Goal: Information Seeking & Learning: Check status

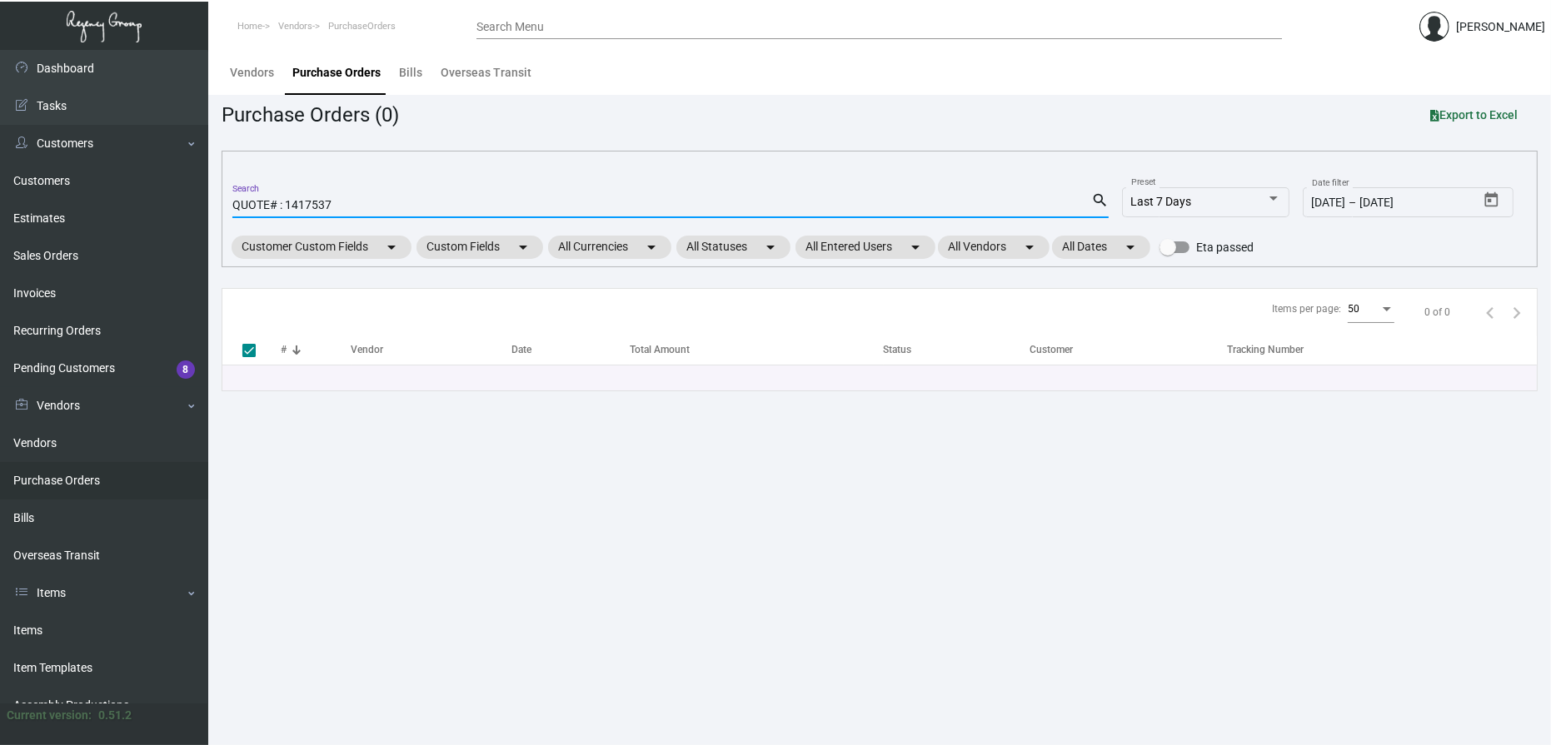
type input "QUOTE# : 1417537"
drag, startPoint x: 339, startPoint y: 203, endPoint x: 202, endPoint y: 206, distance: 136.6
click at [202, 206] on div "Dashboard Dashboard Tasks Customers Customers Estimates Sales Orders Invoices R…" at bounding box center [775, 397] width 1551 height 695
type input "107967"
checkbox input "false"
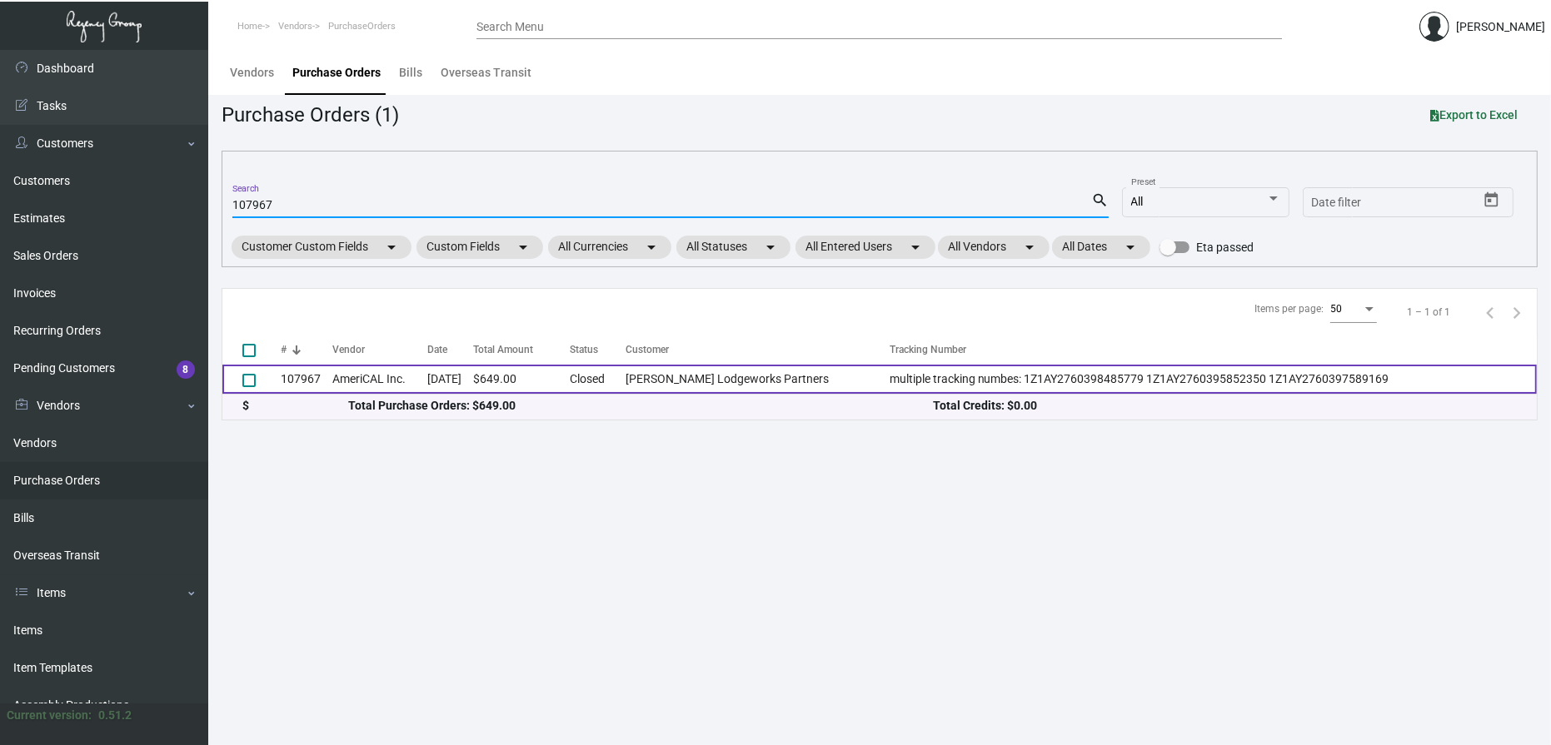
click at [445, 376] on td "[DATE]" at bounding box center [449, 379] width 45 height 29
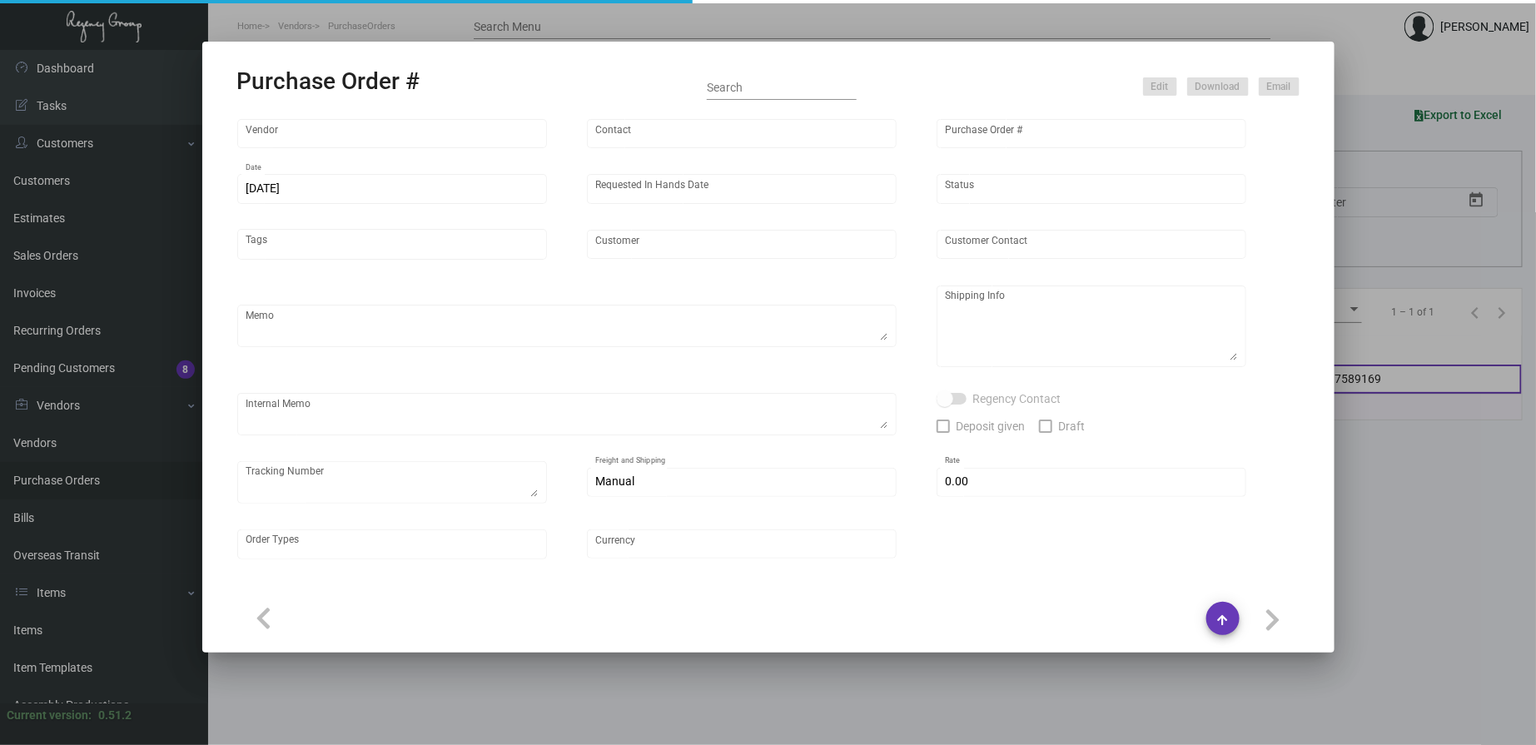
type input "AmeriCAL Inc."
type input "Send Orders"
type input "107967"
type input "[DATE]"
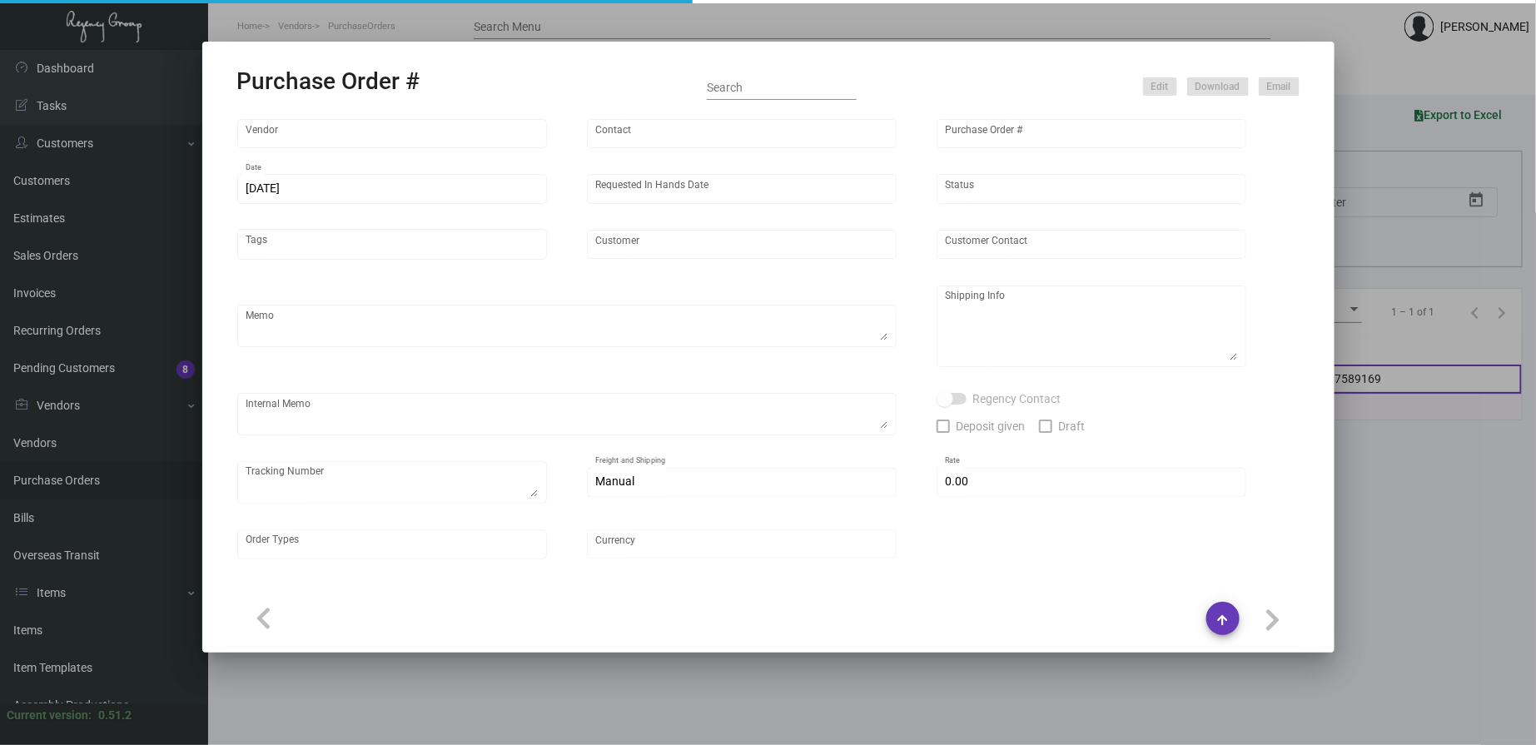
type input "[PERSON_NAME] Lodgeworks Partners"
type input "[PERSON_NAME]"
type textarea "***ANY PRICE DISCREPANCY MUST BE CALLED OUT PRIOR TO PROCEEDING WITH THIS ORDER…"
type textarea "Regency Group NJ - [PERSON_NAME] [STREET_ADDRESS]"
type textarea "Label provided to vendor to ship to NJ Warehouse. UPS Ground Cost $.27.96"
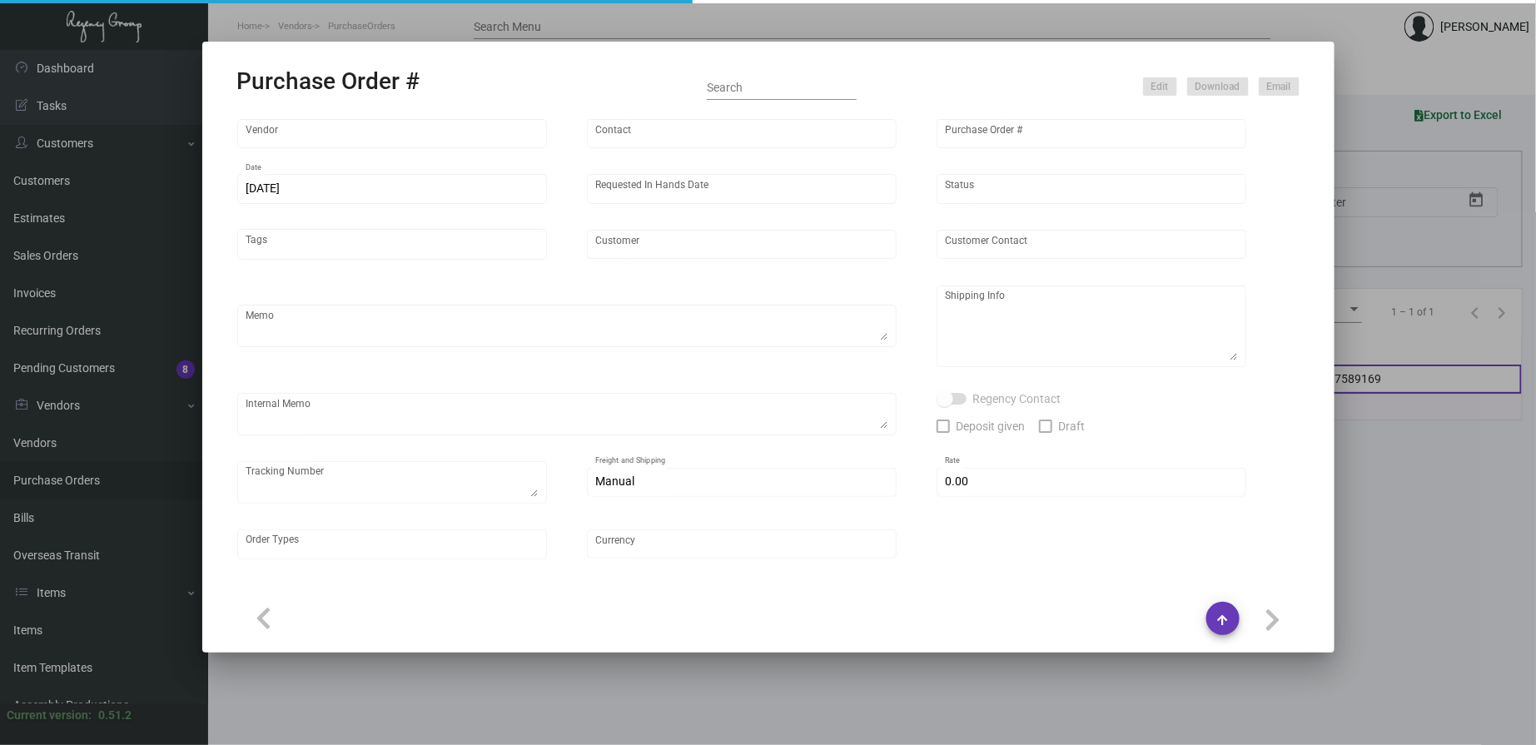
type textarea "multiple tracking numbes: 1Z1AY2760398485779 1Z1AY2760395852350 1Z1AY2760397589…"
type input "$ 0.00"
type input "United States Dollar $"
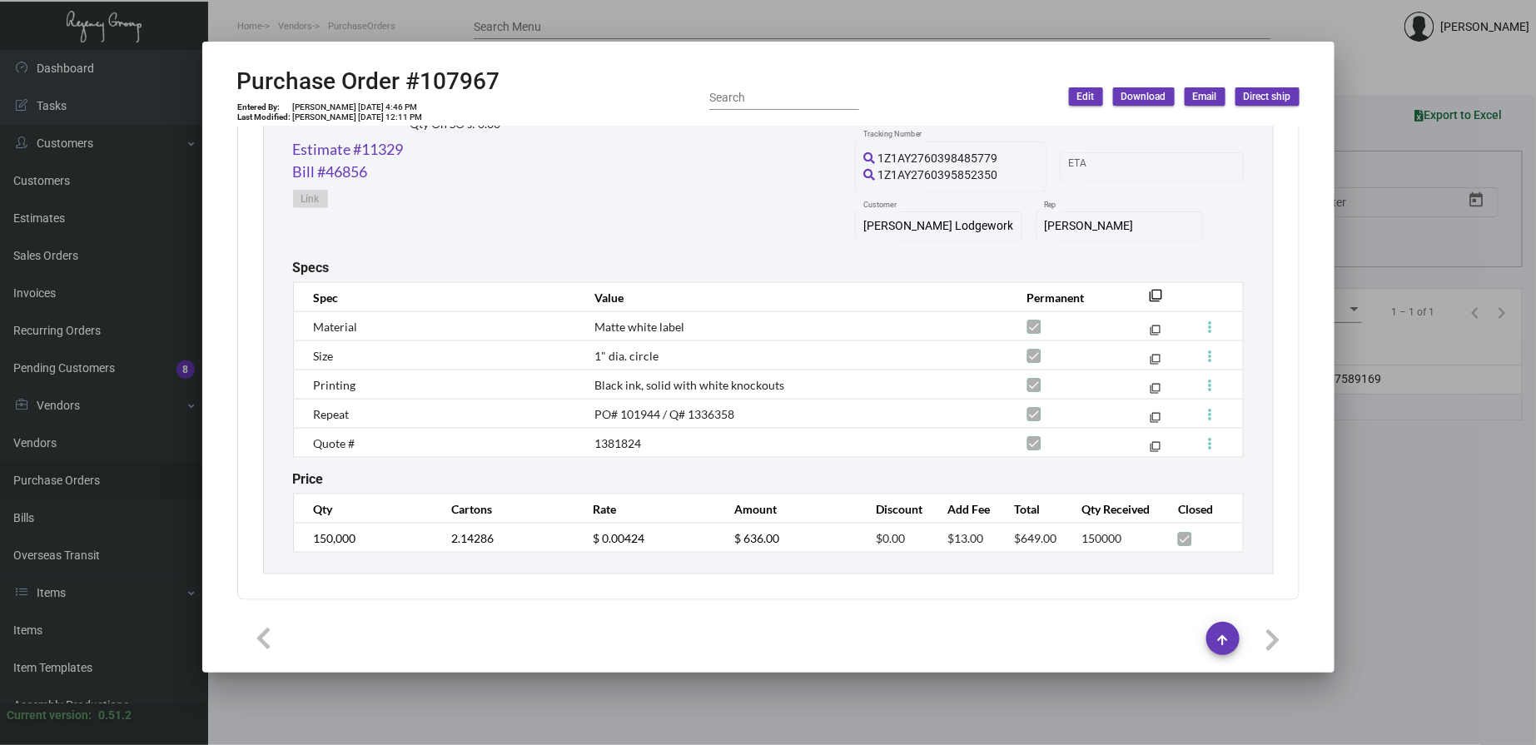
scroll to position [725, 0]
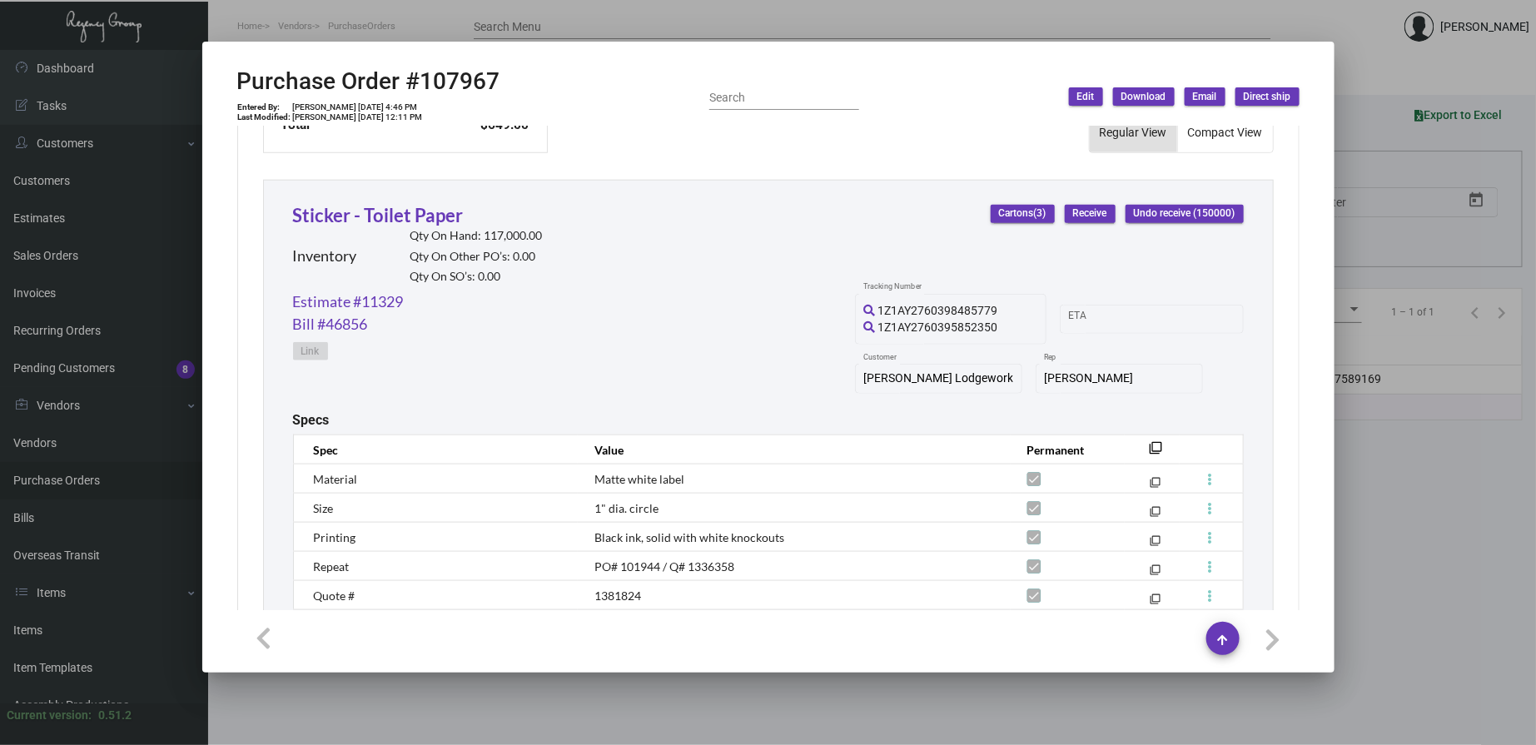
click at [404, 17] on div at bounding box center [768, 372] width 1536 height 745
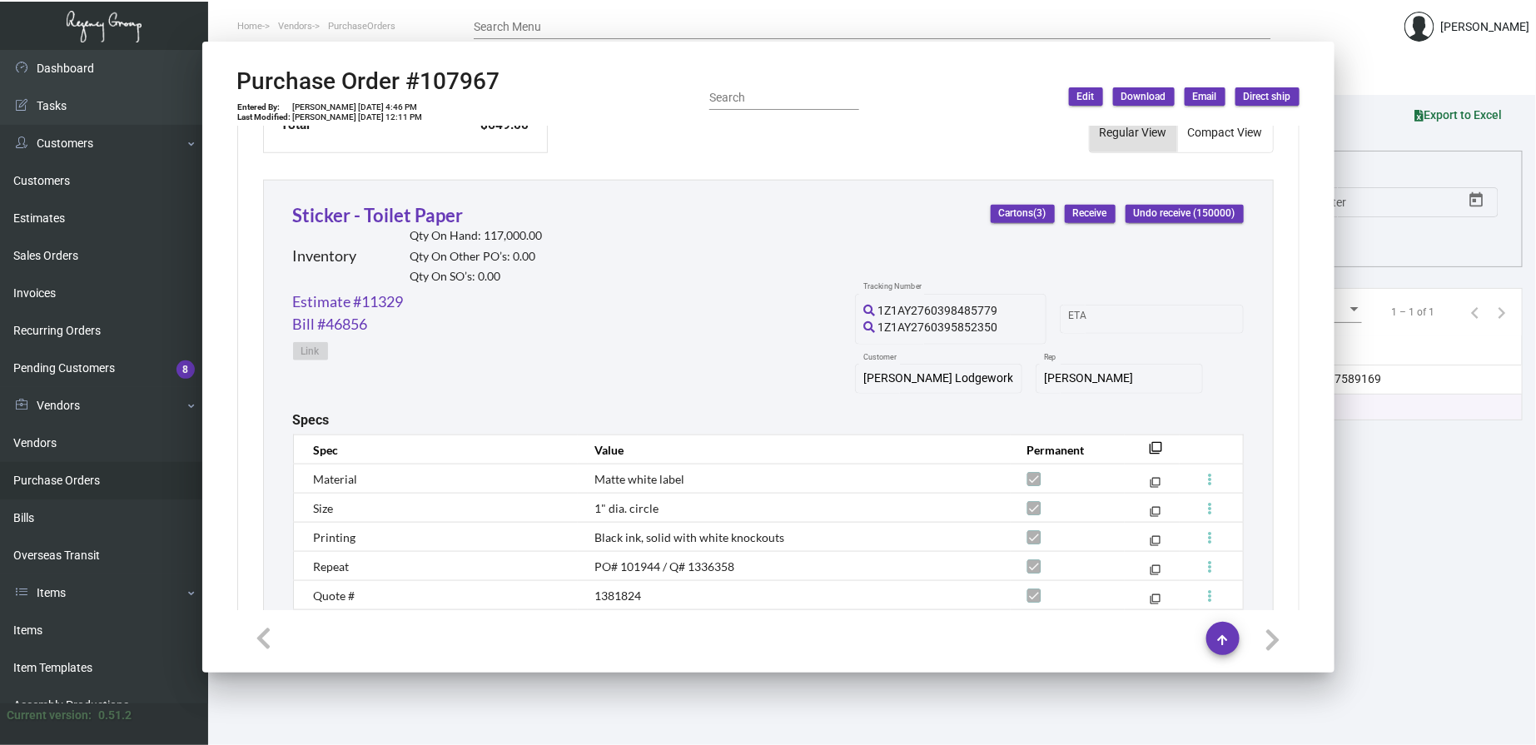
click at [404, 17] on ol "Home Vendors PurchaseOrders" at bounding box center [341, 27] width 266 height 42
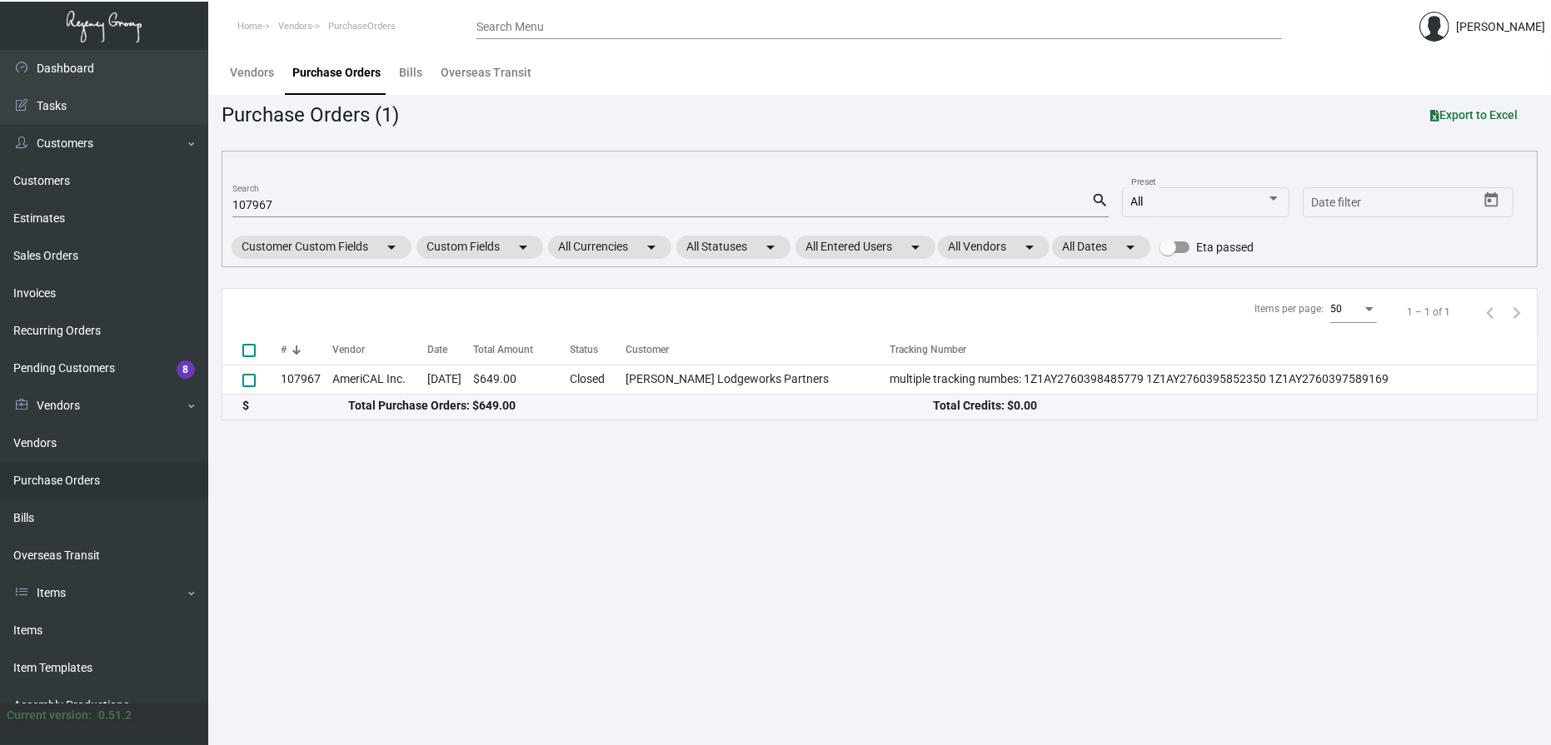
click at [306, 205] on input "107967" at bounding box center [661, 205] width 859 height 13
paste input "3009"
type input "103009"
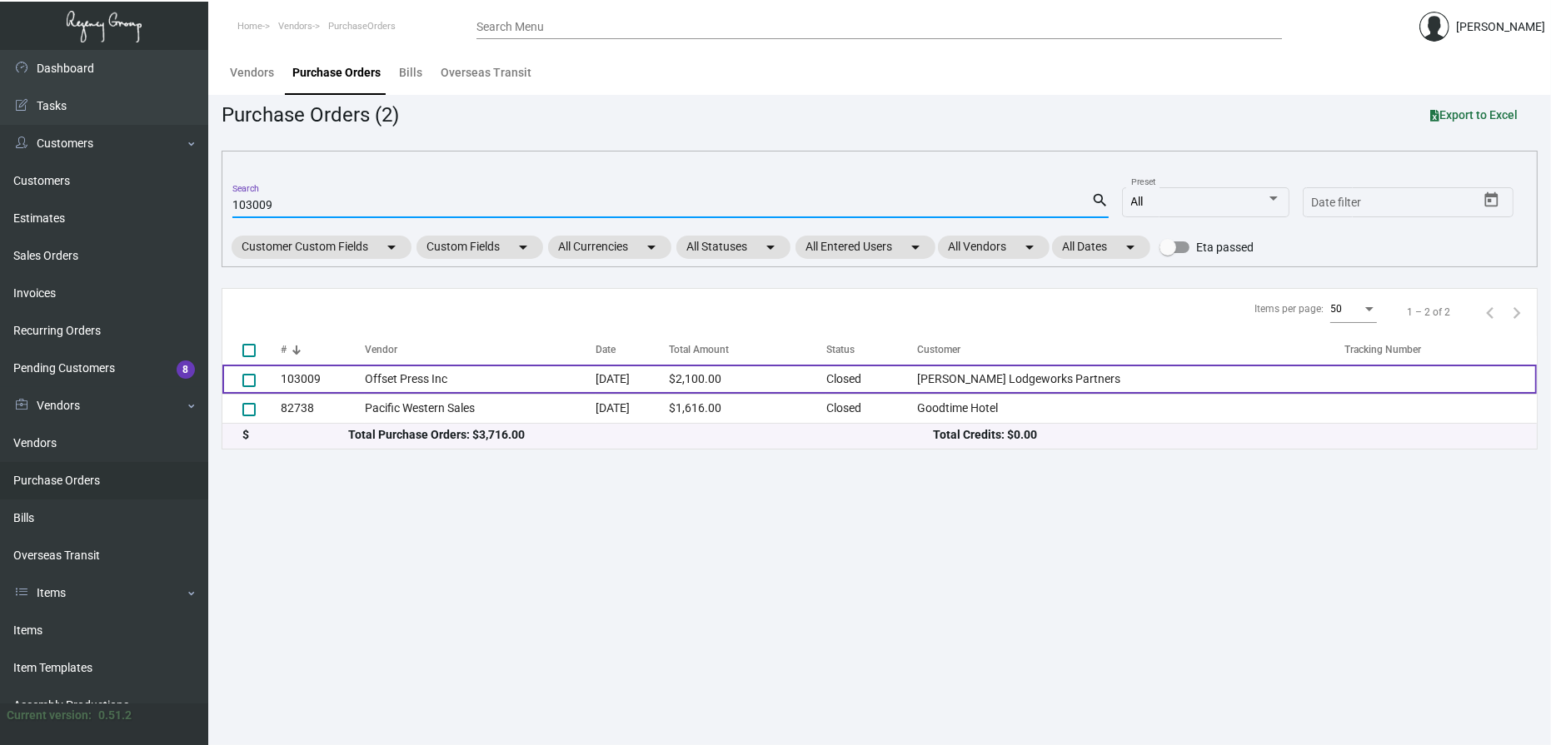
click at [355, 378] on td "103009" at bounding box center [323, 379] width 84 height 29
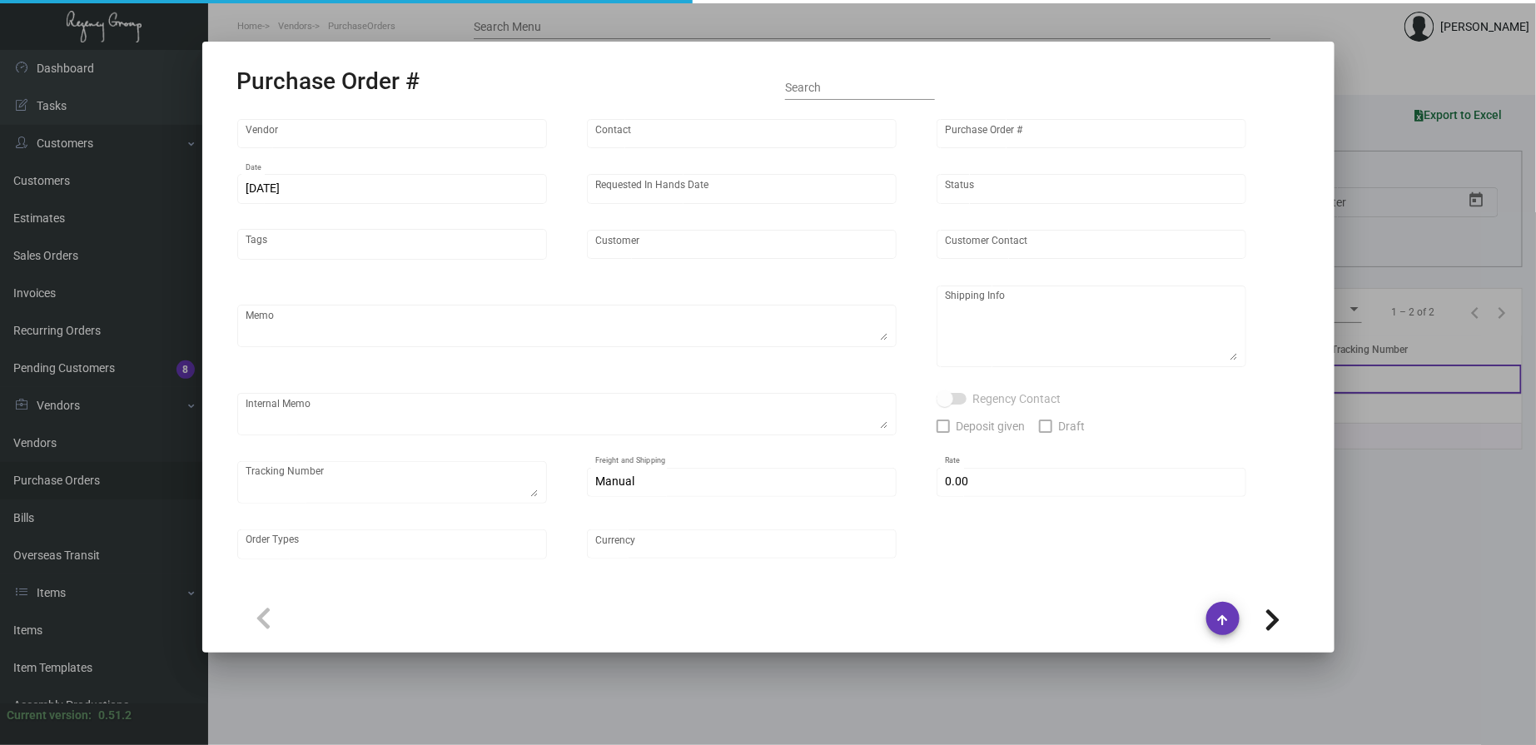
type input "Offset Press Inc"
type input "[PERSON_NAME] -"
type input "103009"
type input "[DATE]"
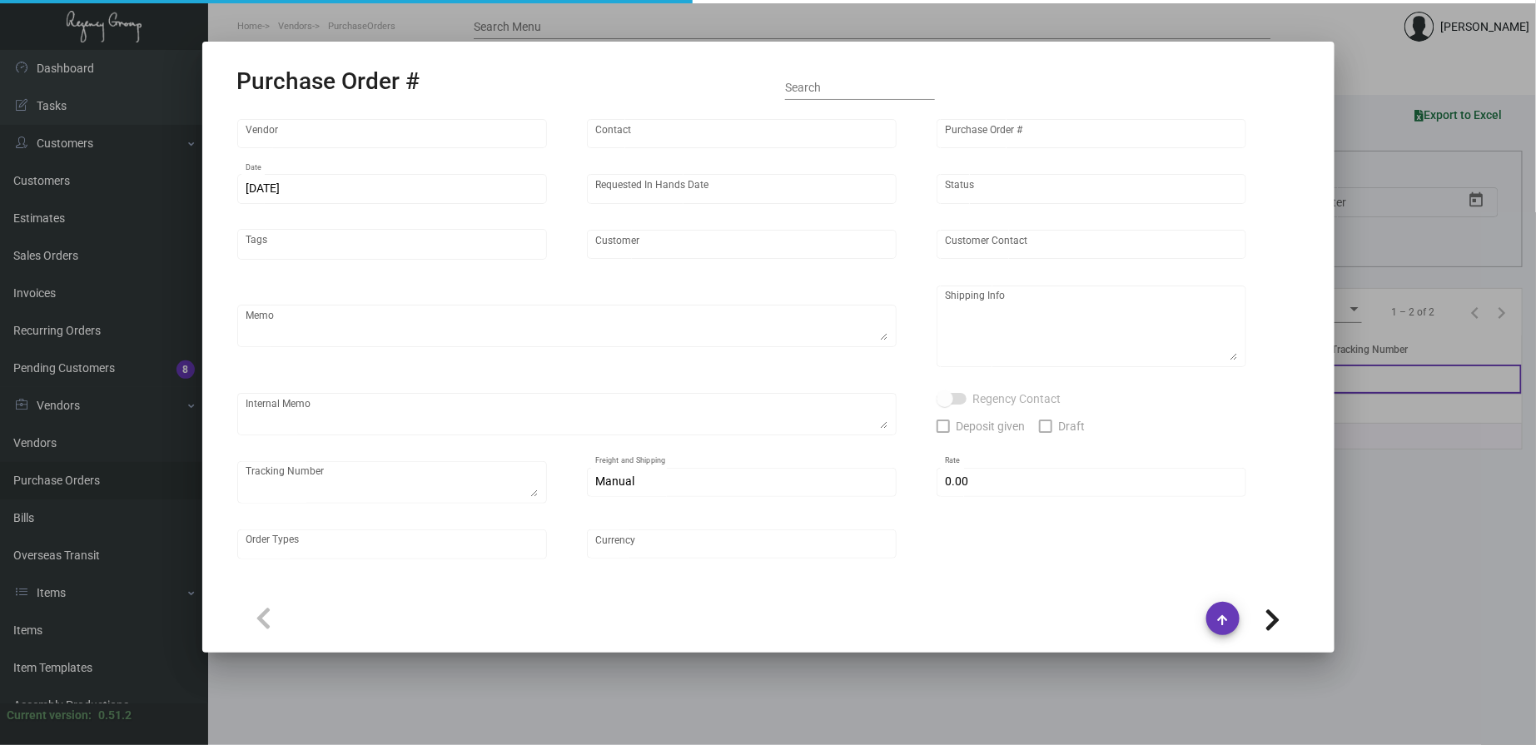
type input "[PERSON_NAME] Lodgeworks Partners"
type textarea "PLEASE SEND PDF PROOFS TO OUR ART TEAM ; [EMAIL_ADDRESS][DOMAIN_NAME] WITH ME I…"
type textarea "Regency Group NJ - [PERSON_NAME] [STREET_ADDRESS]"
type textarea "1.16 - Requested for update // pending response. // Order is done printing and …"
checkbox input "true"
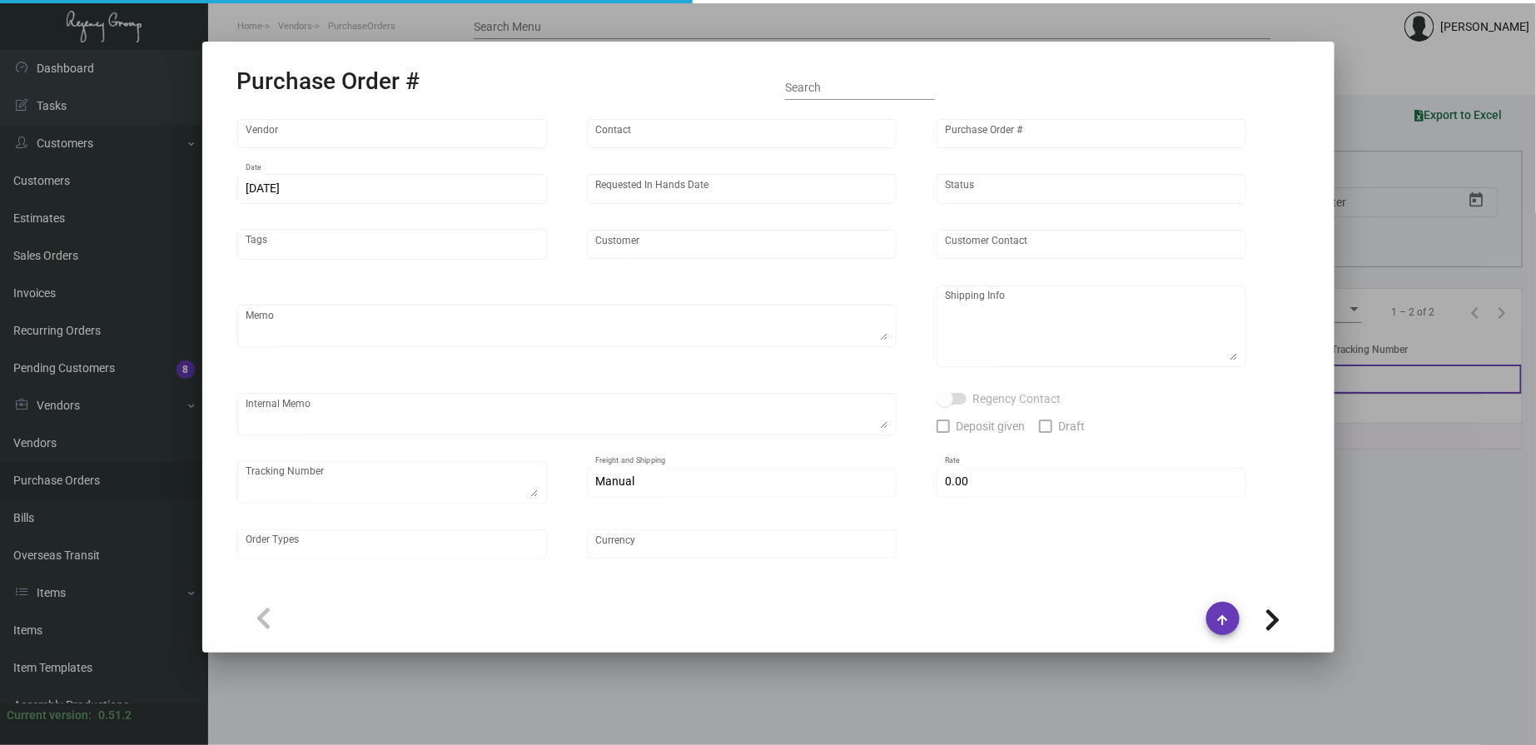
type input "$ 0.00"
type input "United States Dollar $"
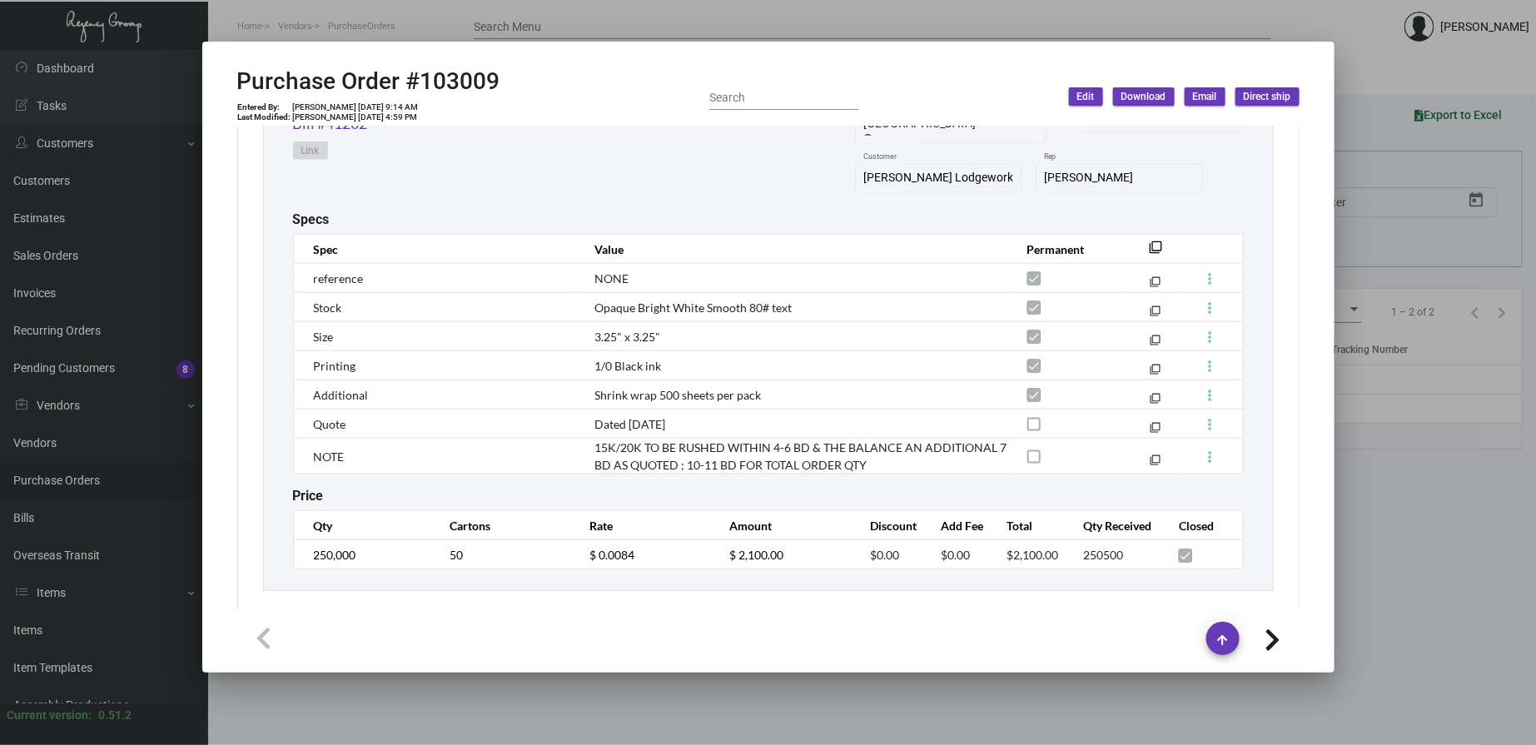
scroll to position [942, 0]
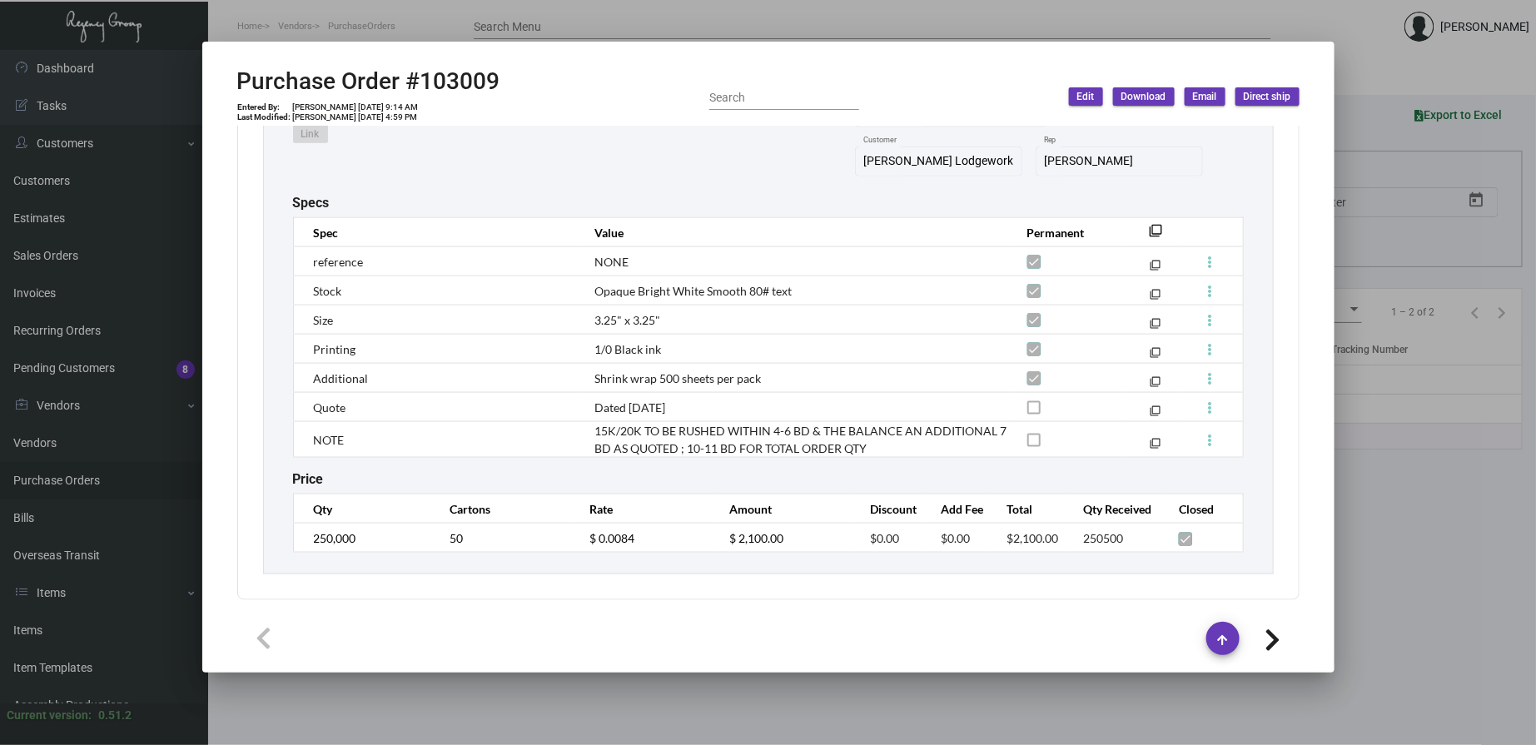
click at [360, 9] on div at bounding box center [768, 372] width 1536 height 745
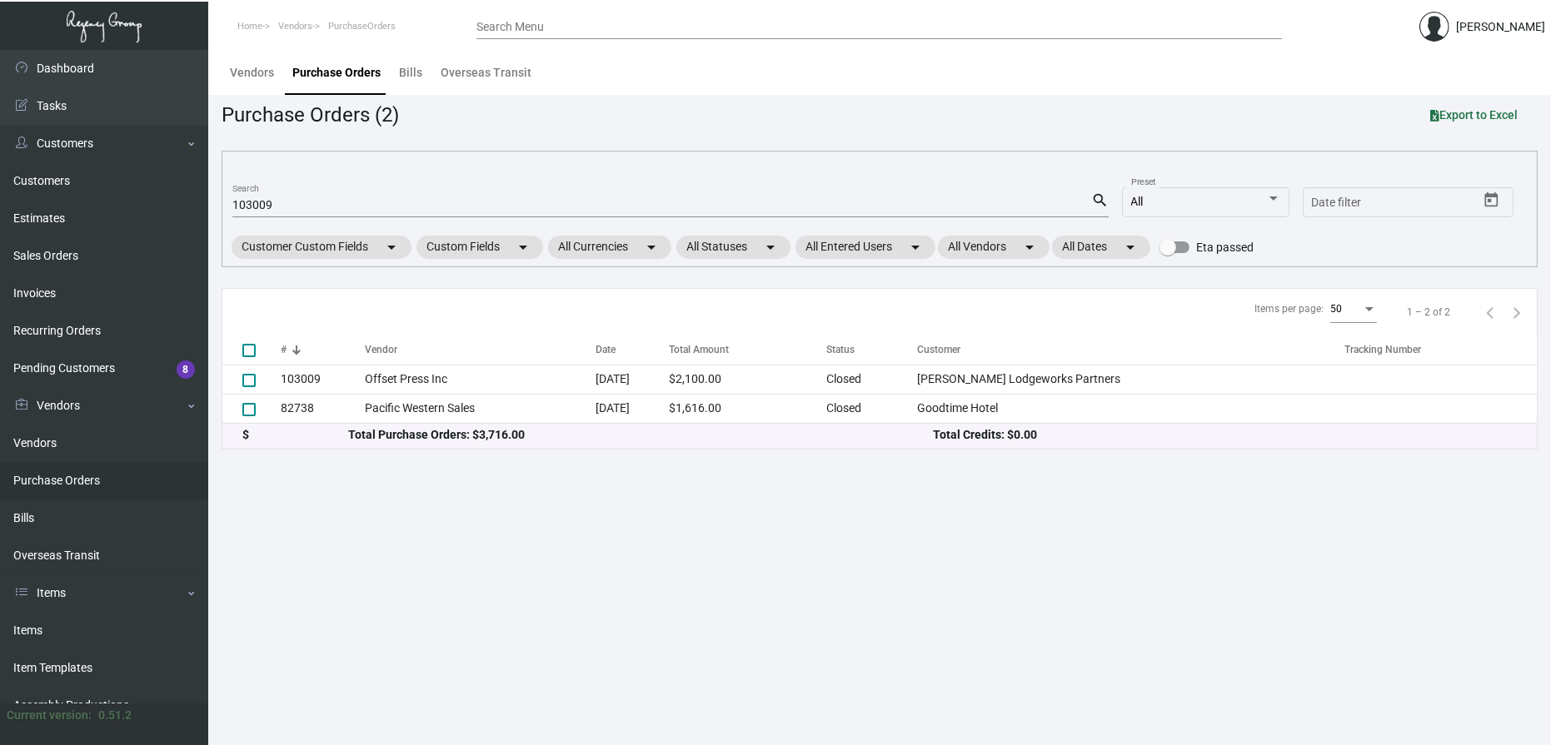
click at [51, 480] on link "Purchase Orders" at bounding box center [104, 480] width 208 height 37
click at [44, 635] on link "Items" at bounding box center [104, 630] width 208 height 37
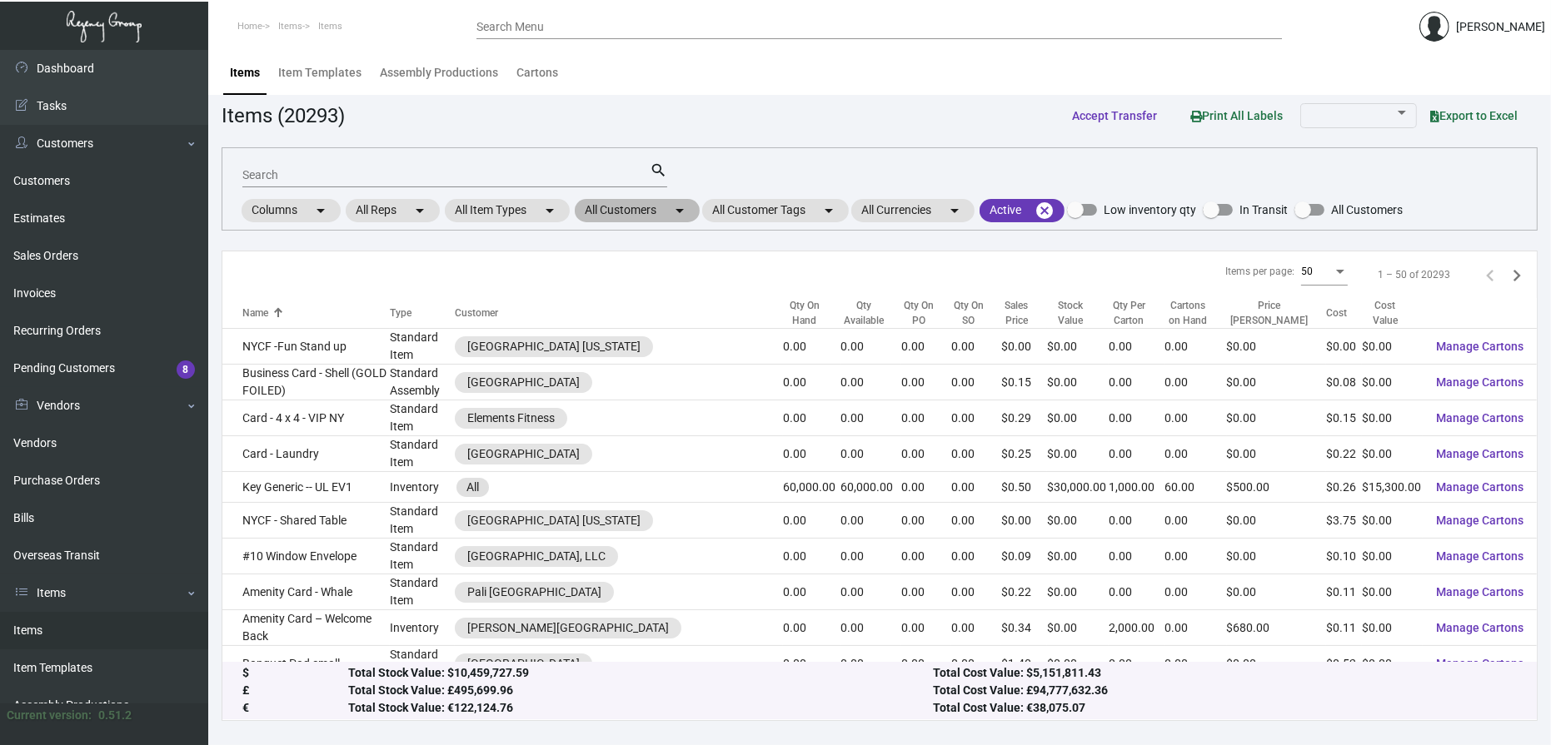
click at [626, 206] on mat-chip "All Customers arrow_drop_down" at bounding box center [637, 210] width 125 height 23
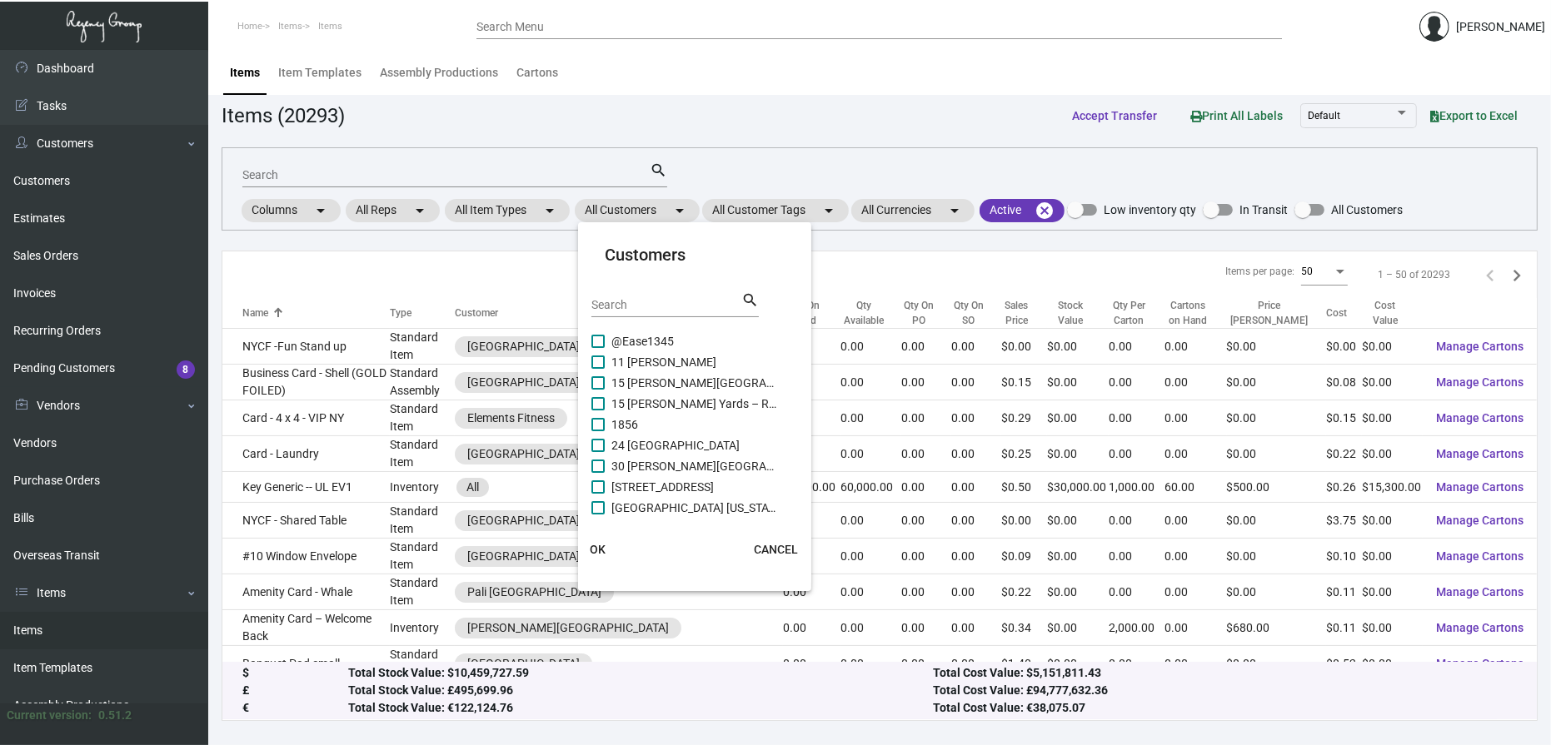
click at [650, 311] on input "Search" at bounding box center [666, 305] width 150 height 13
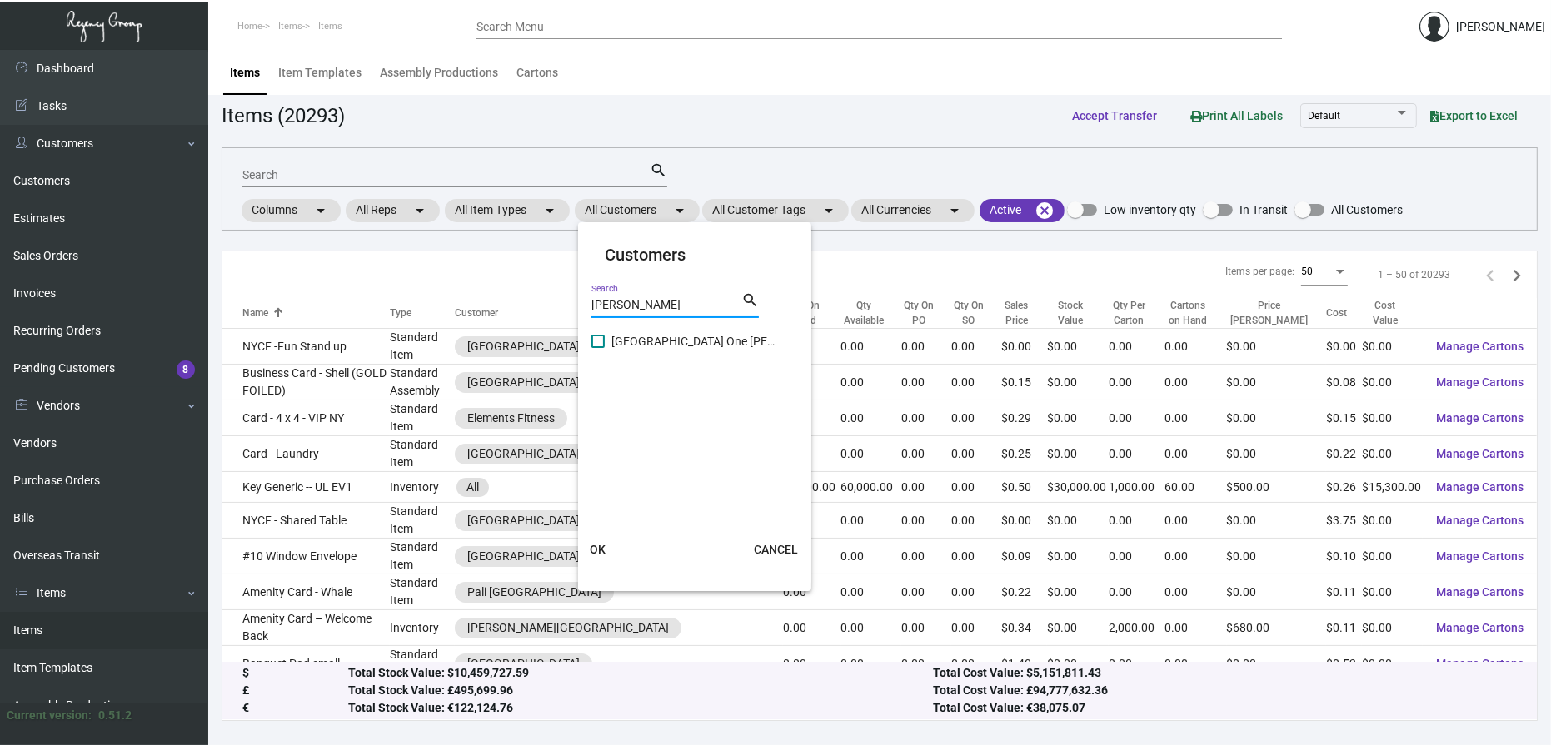
type input "[PERSON_NAME]"
click at [610, 333] on label "[GEOGRAPHIC_DATA] One [PERSON_NAME]" at bounding box center [684, 341] width 187 height 20
click at [598, 348] on input "[GEOGRAPHIC_DATA] One [PERSON_NAME]" at bounding box center [597, 348] width 1 height 1
checkbox input "true"
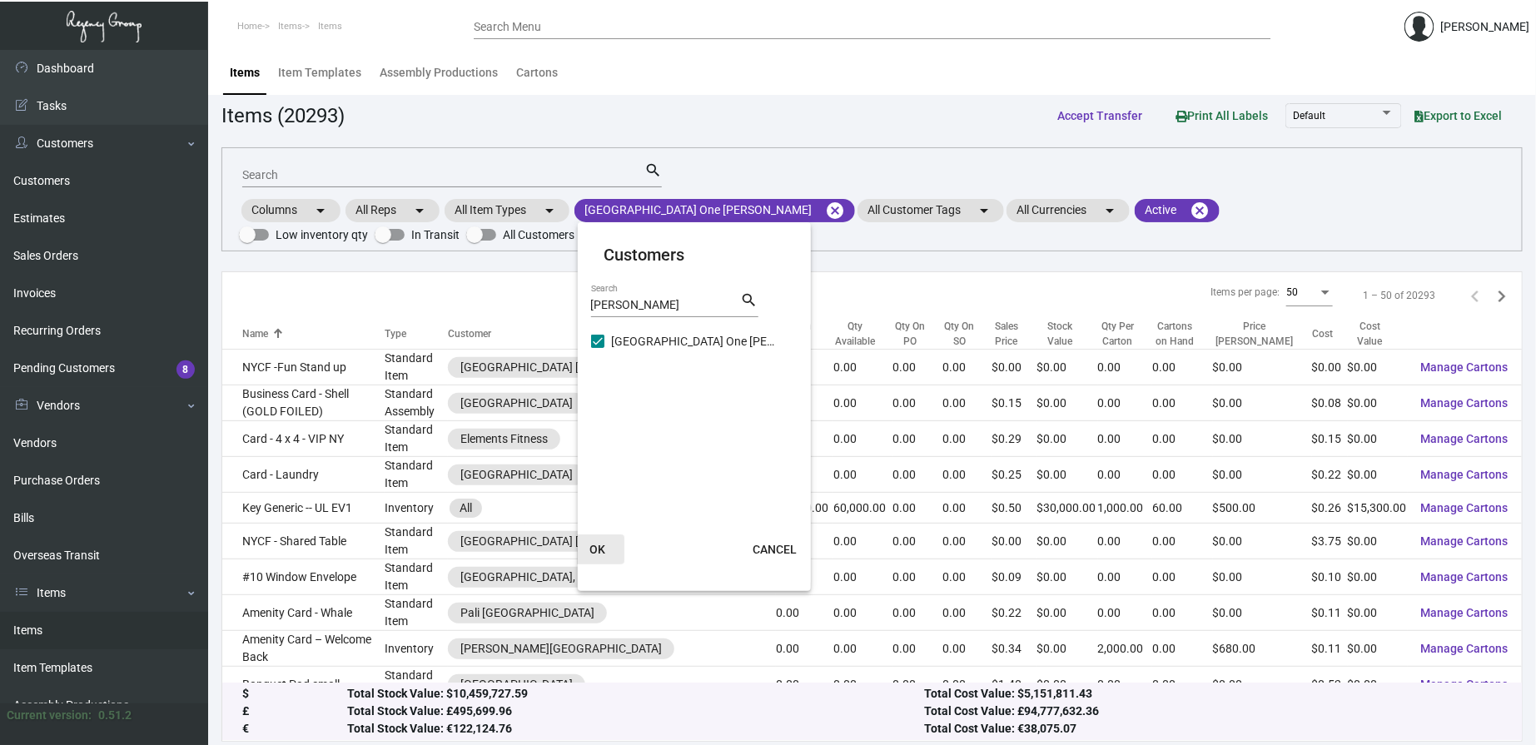
click at [600, 547] on span "OK" at bounding box center [598, 549] width 16 height 13
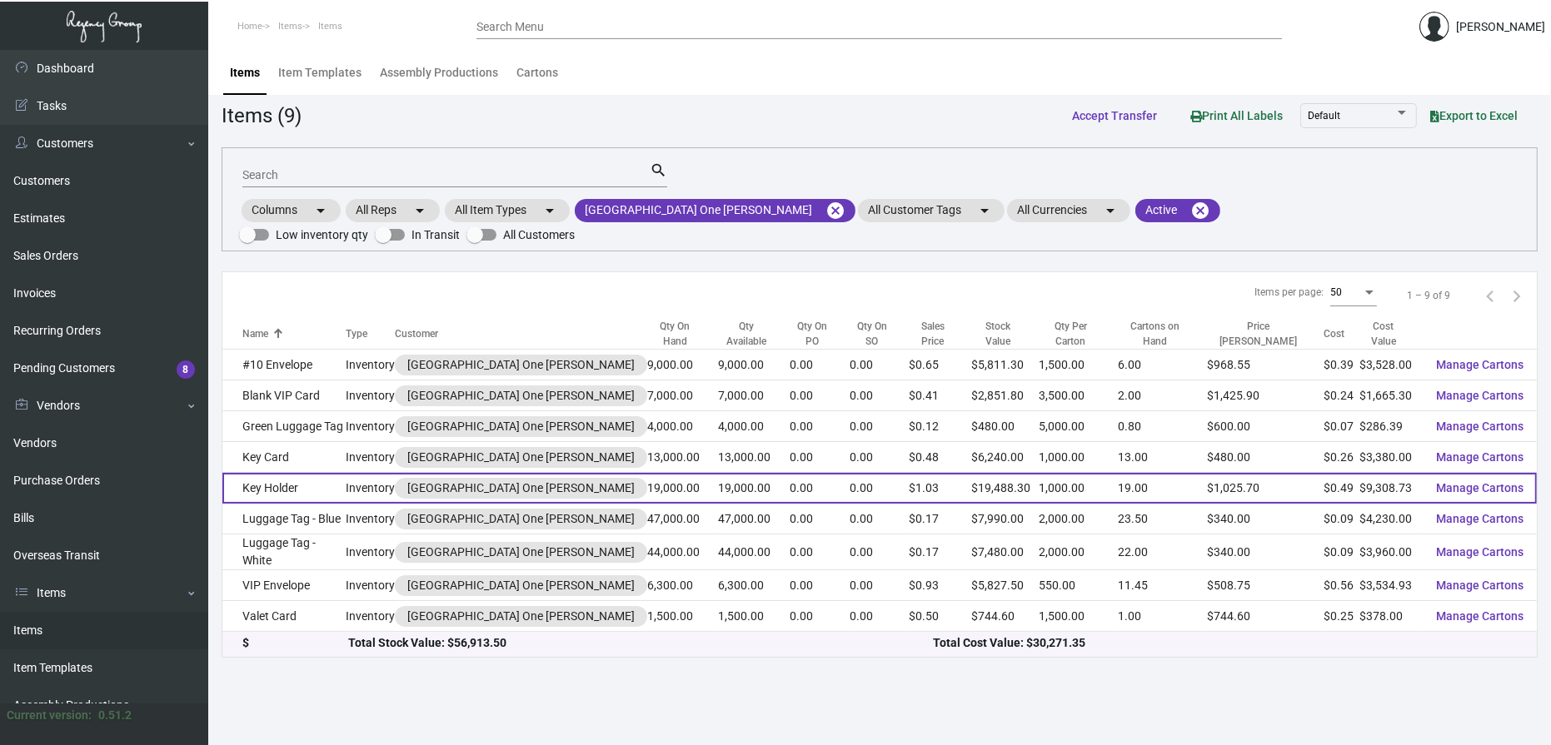
click at [304, 483] on td "Key Holder" at bounding box center [283, 488] width 123 height 31
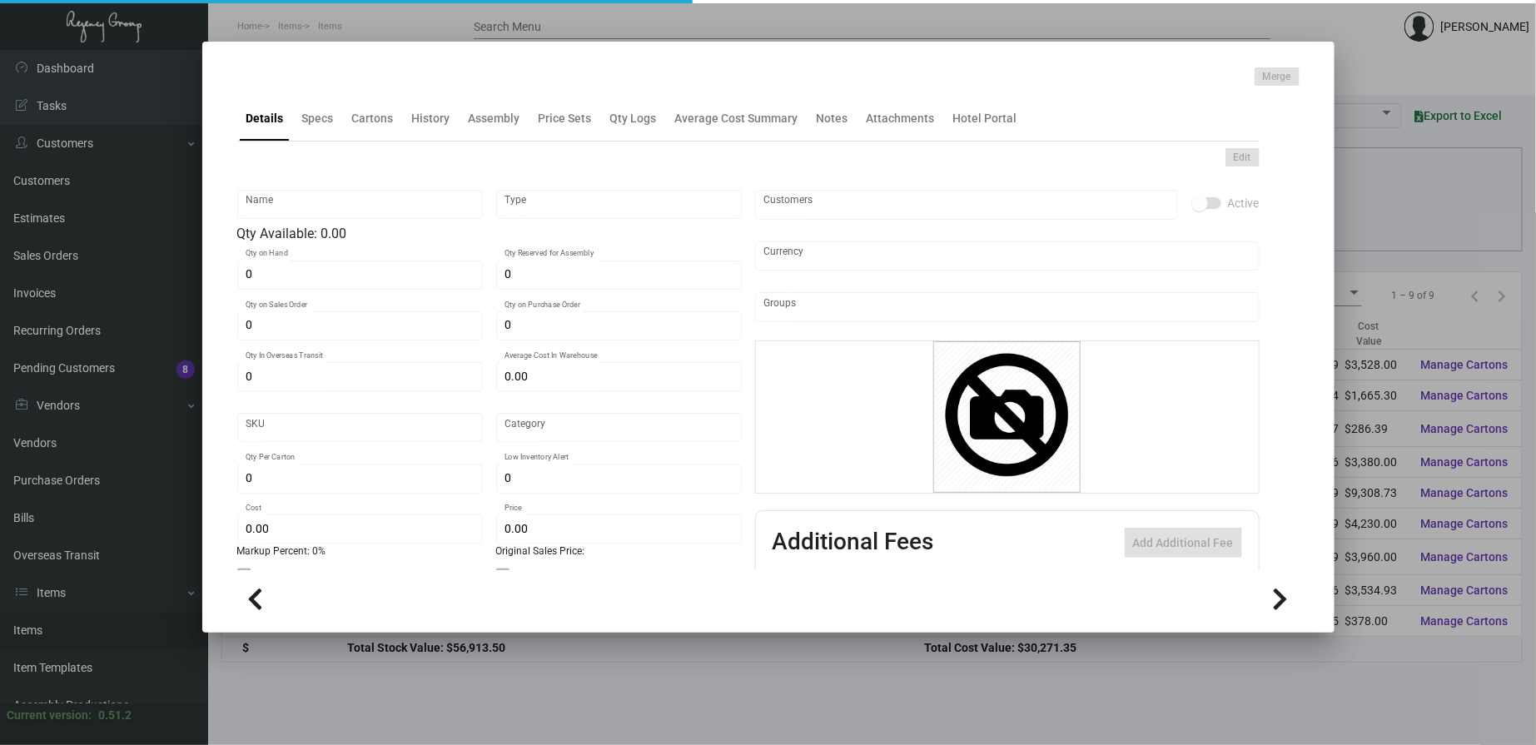
type input "Key Holder"
type input "Inventory"
type input "19,000"
type input "$ 0.4458"
type input "Inventory"
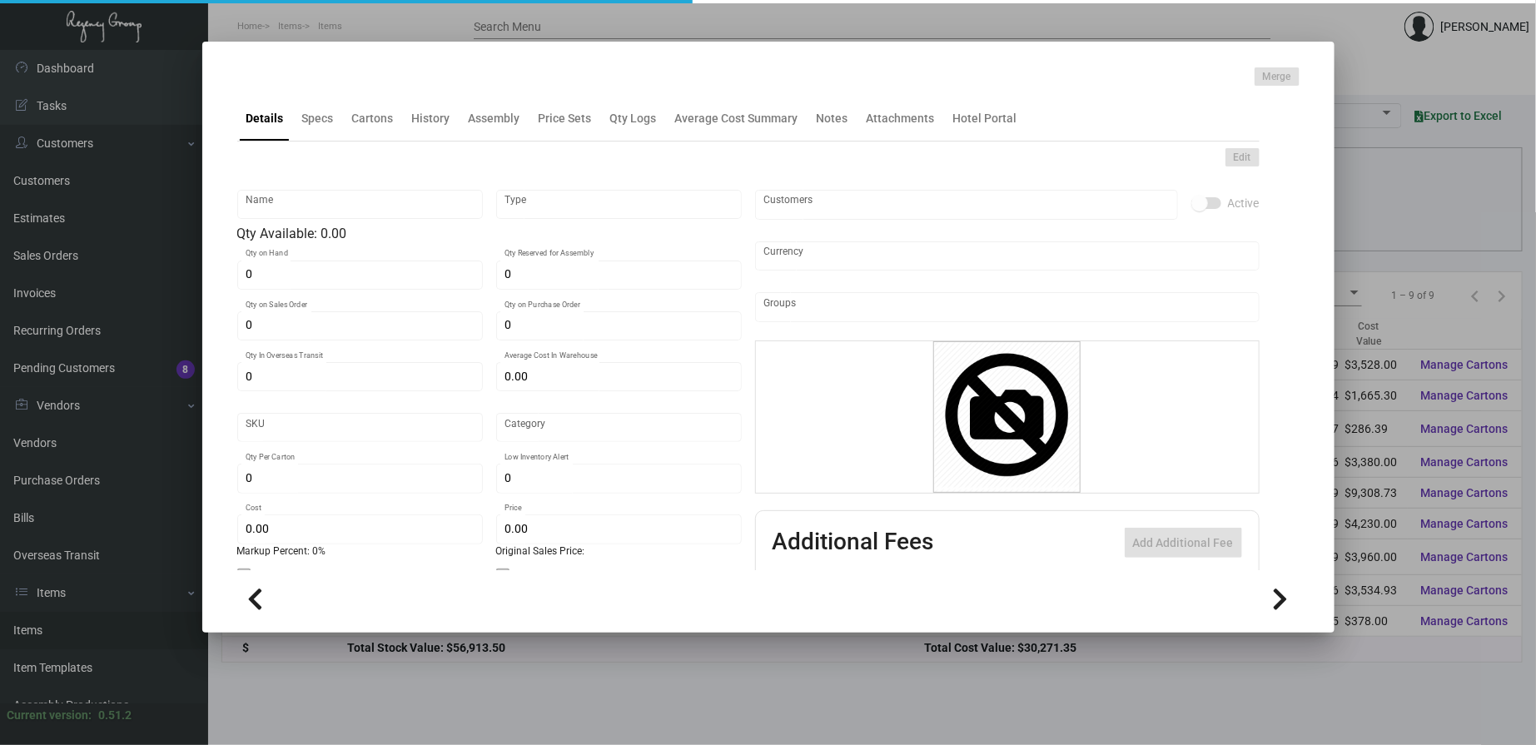
type input "1,000"
type input "$ 0.48993"
type input "$ 1.0257"
checkbox input "true"
type input "United States Dollar $"
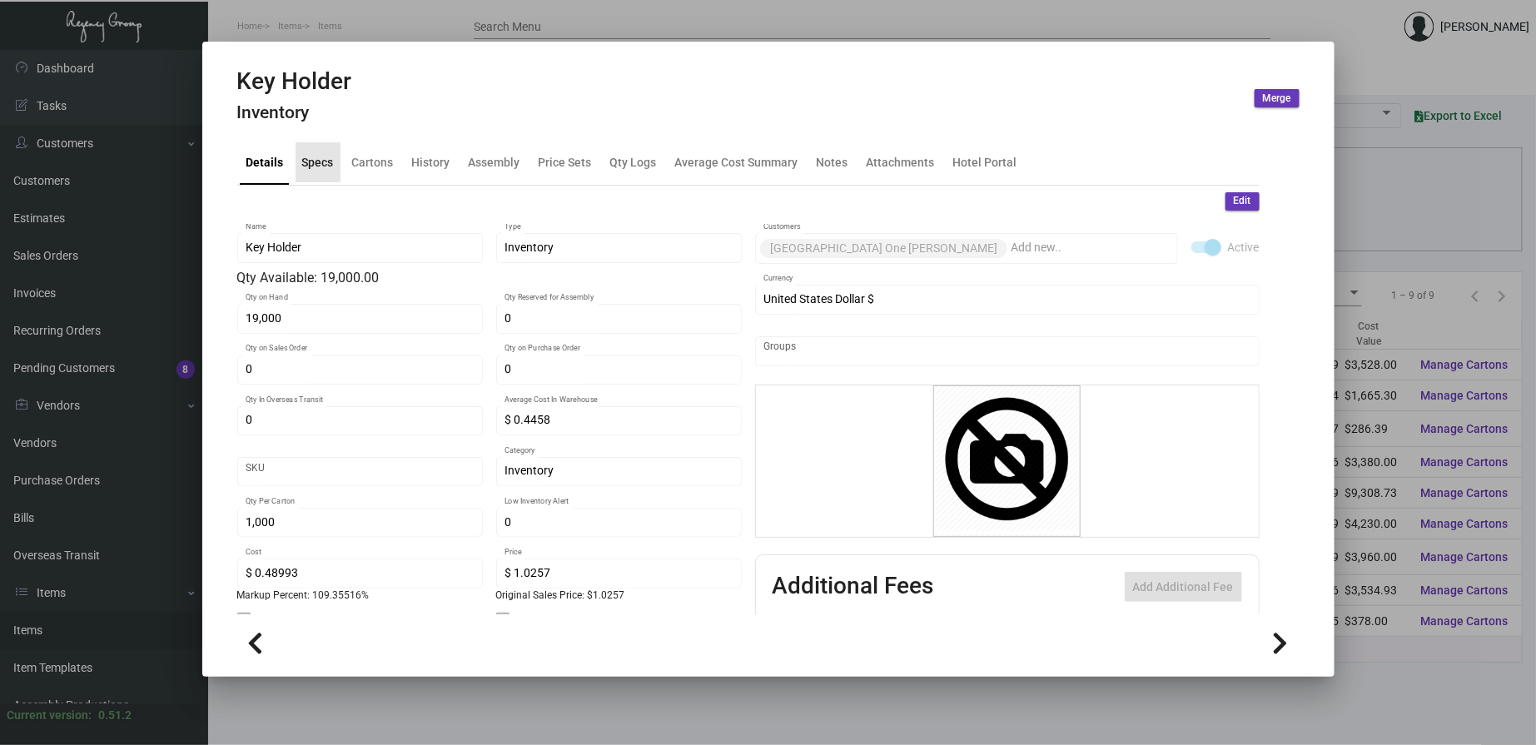
click at [311, 155] on div "Specs" at bounding box center [318, 161] width 32 height 17
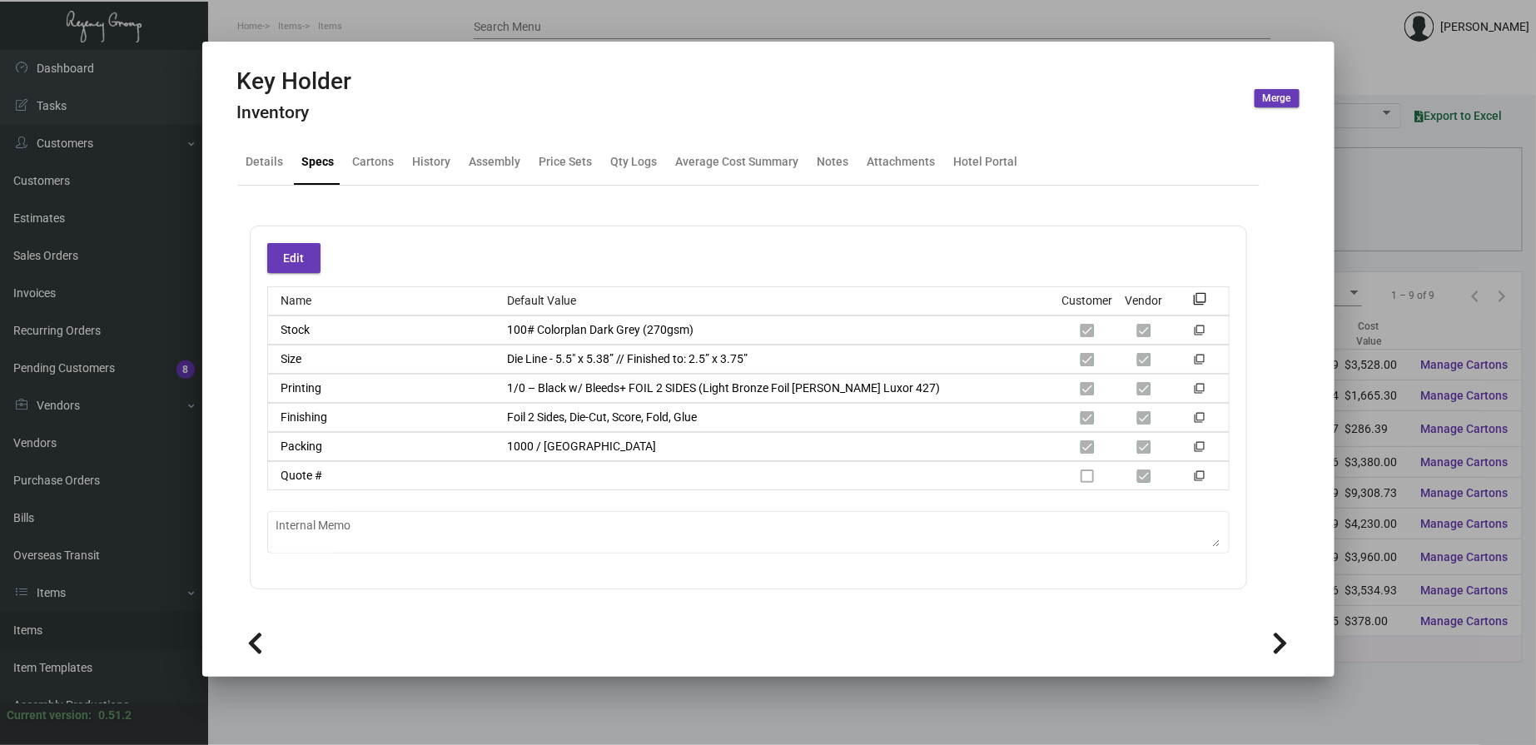
click at [426, 18] on div at bounding box center [768, 372] width 1536 height 745
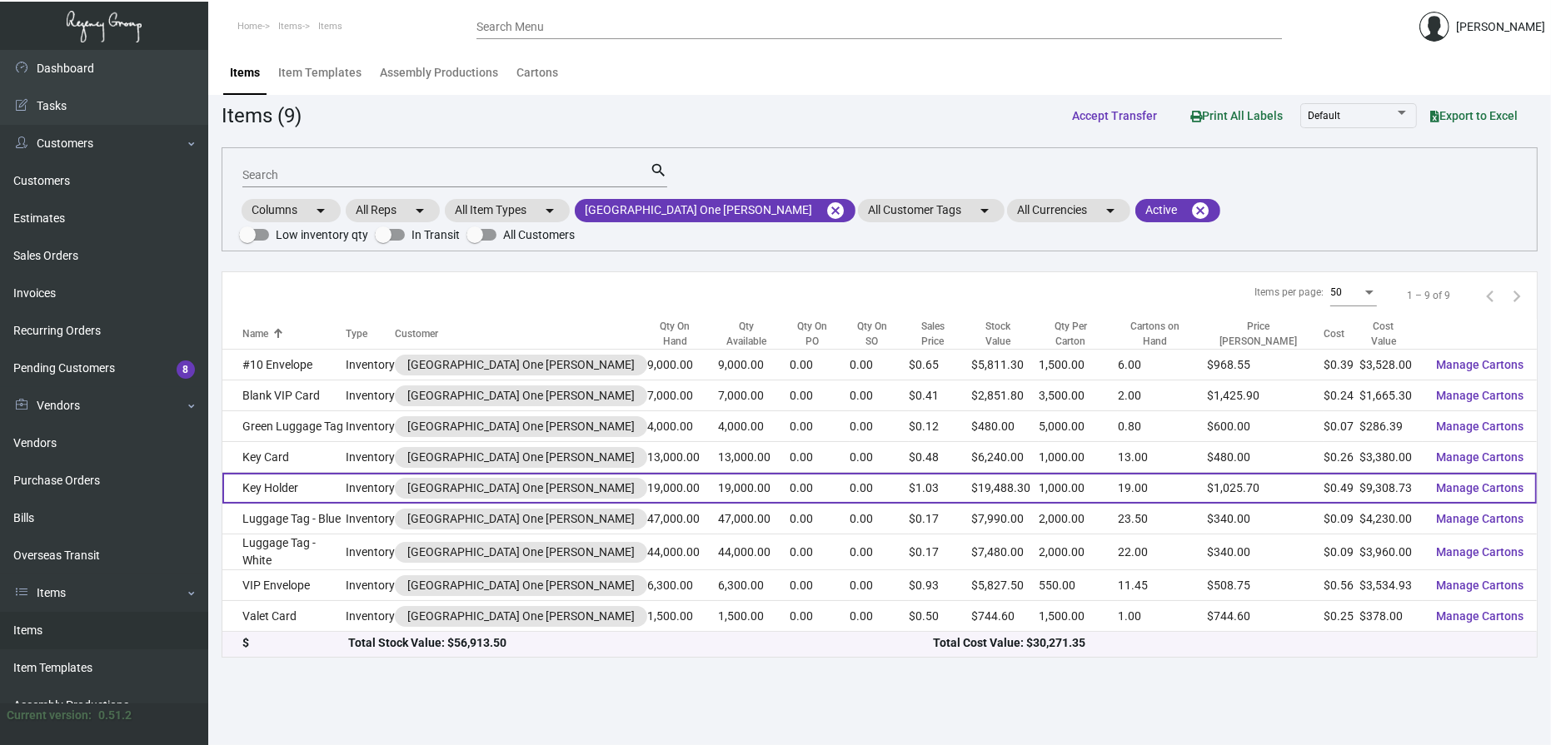
click at [313, 481] on td "Key Holder" at bounding box center [283, 488] width 123 height 31
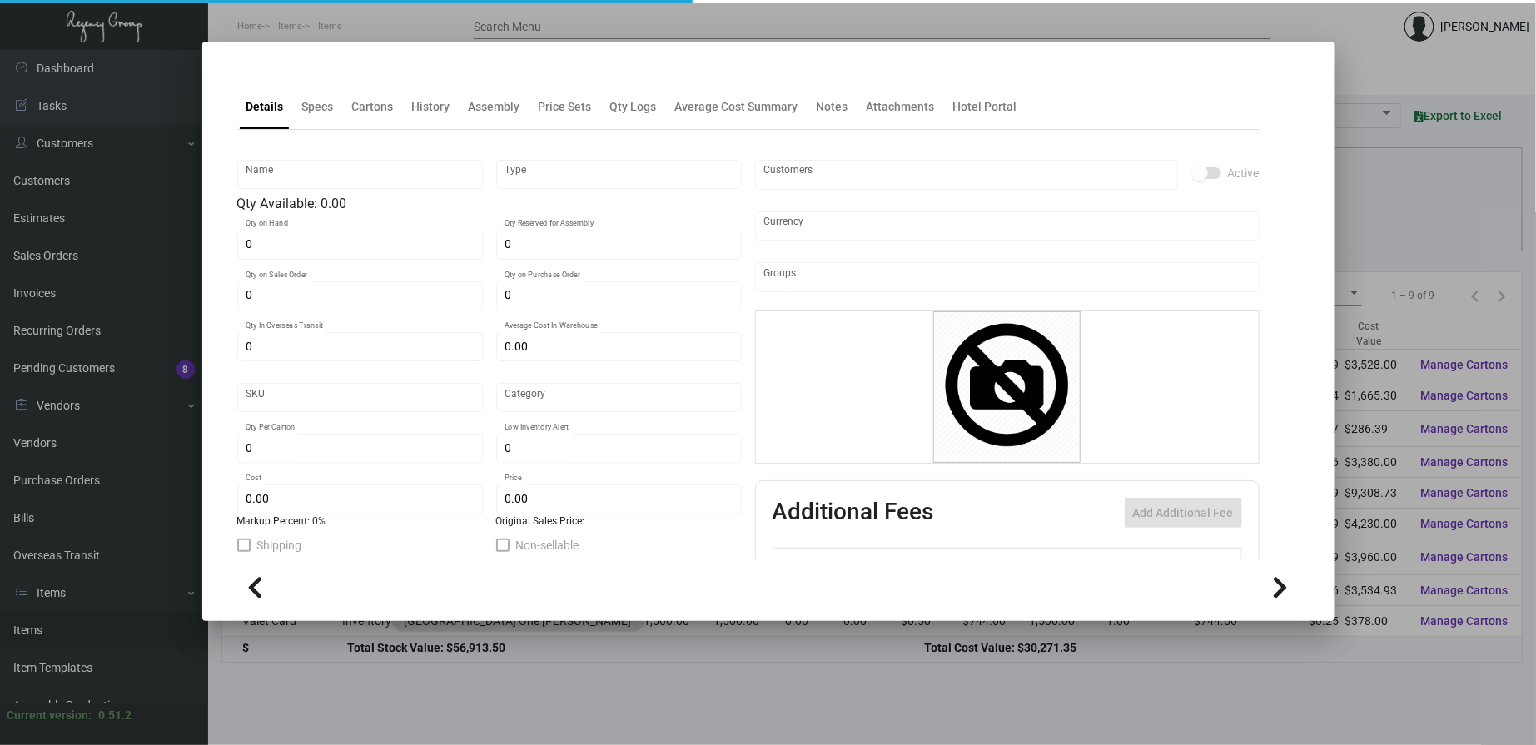
type input "Key Holder"
type input "Inventory"
type input "19,000"
type input "$ 0.4458"
type input "Inventory"
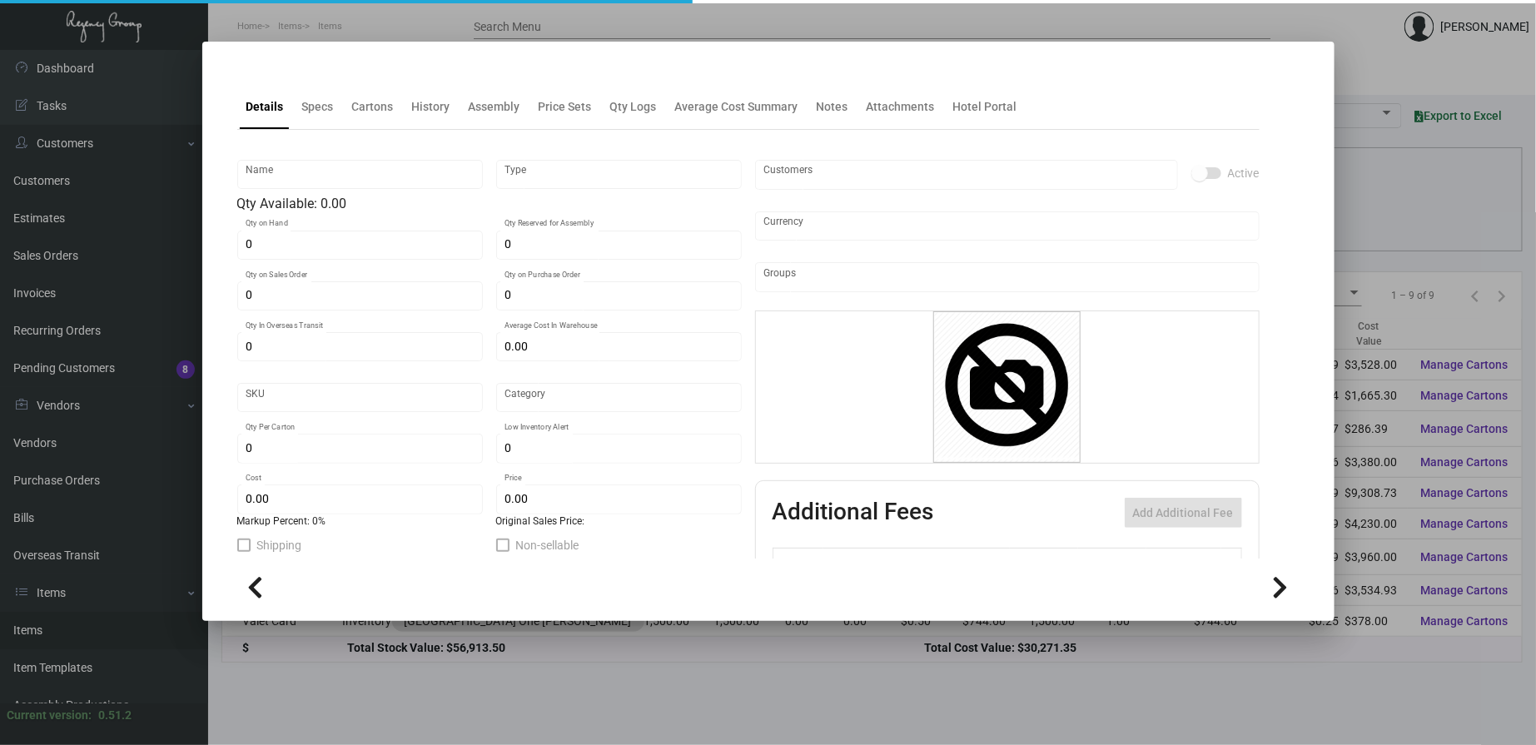
type input "1,000"
type input "$ 0.48993"
type input "$ 1.0257"
checkbox input "true"
type input "United States Dollar $"
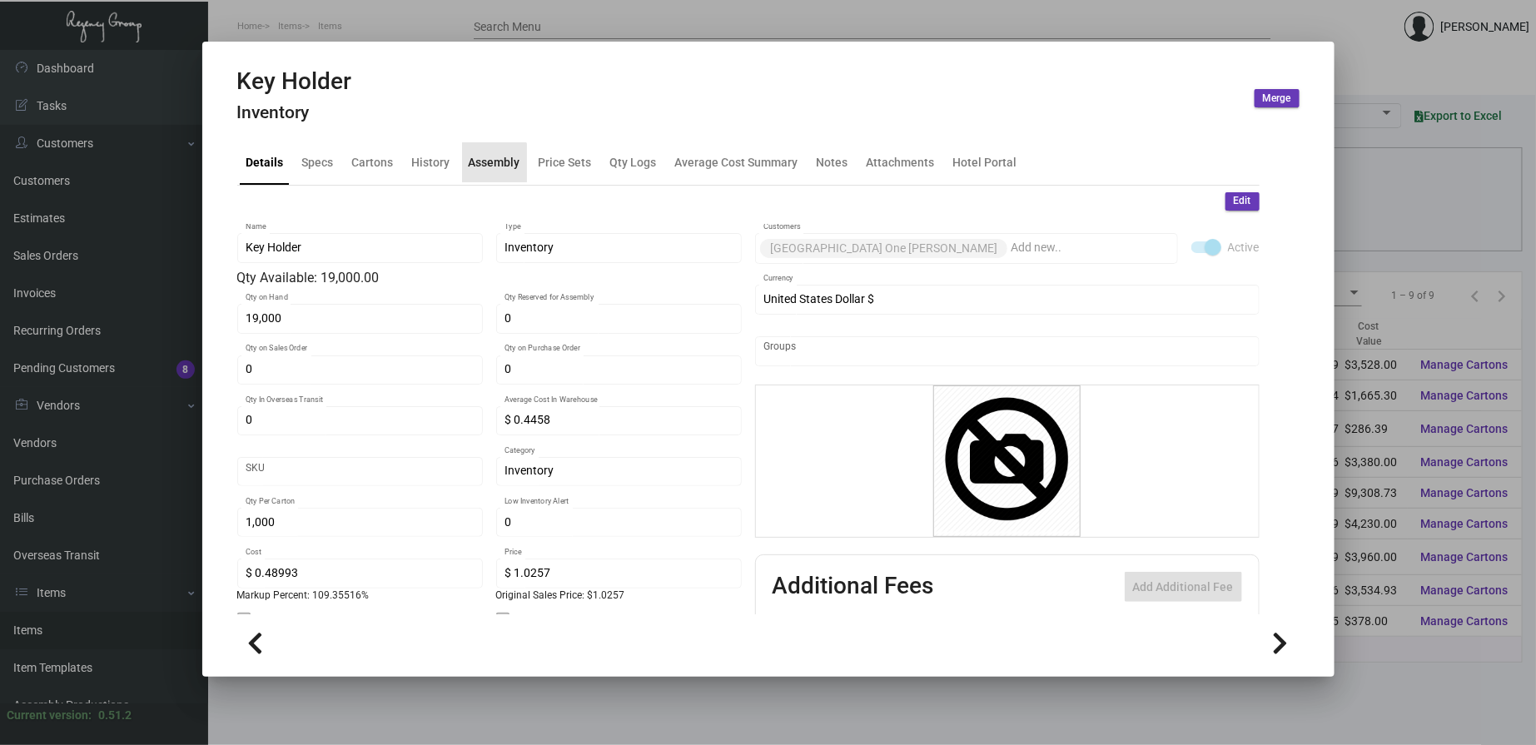
click at [491, 167] on div "Assembly" at bounding box center [495, 161] width 52 height 17
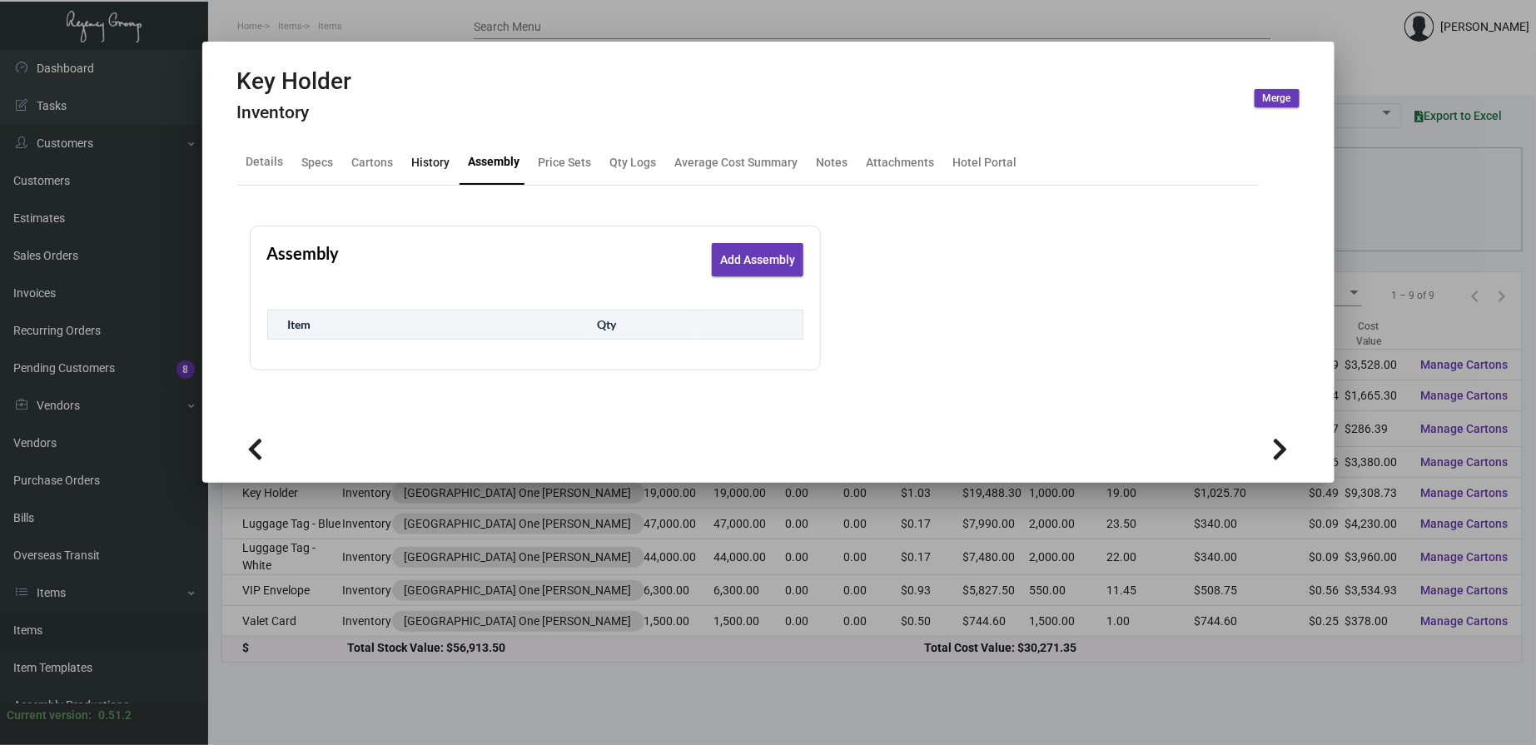
click at [433, 167] on div "History" at bounding box center [431, 161] width 38 height 17
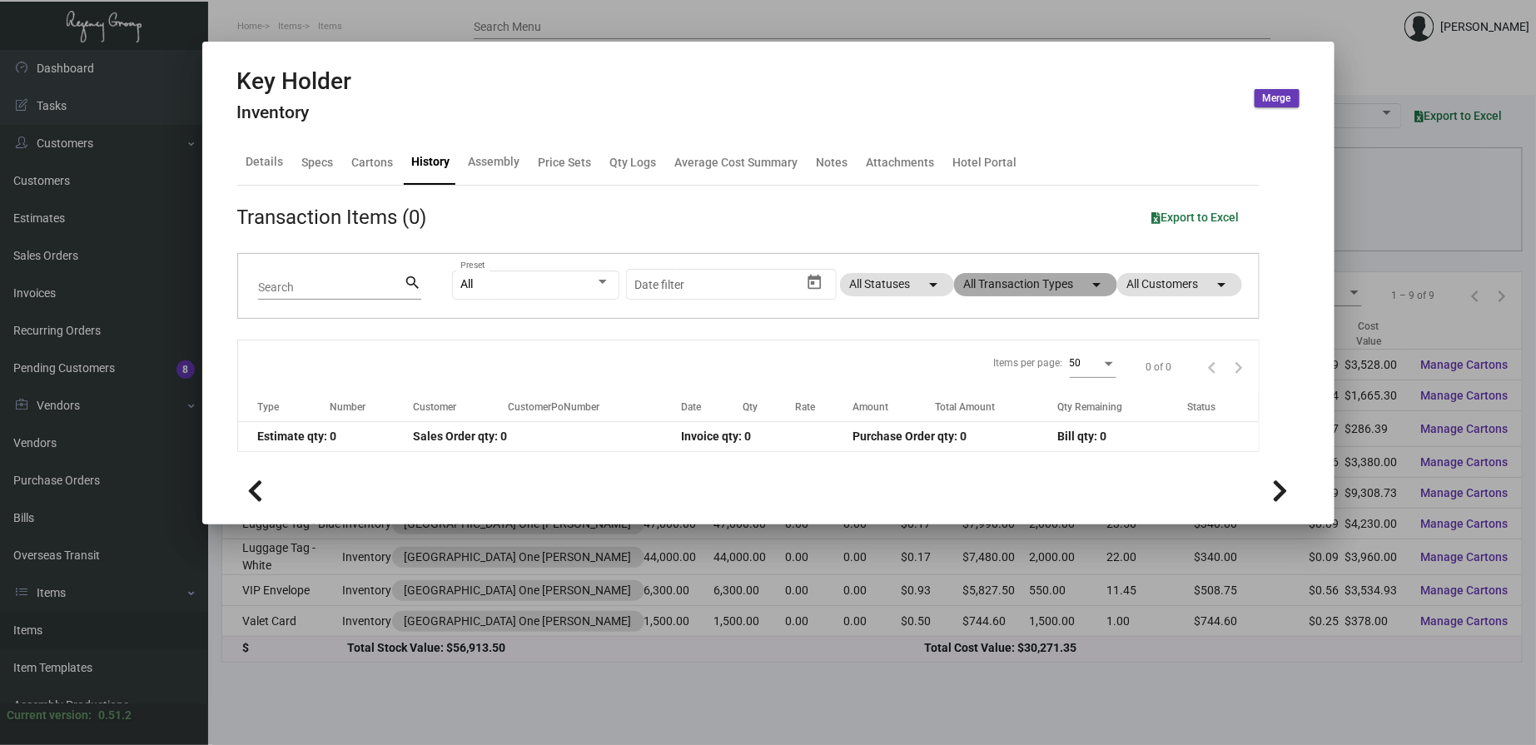
click at [981, 286] on mat-chip "All Transaction Types arrow_drop_down" at bounding box center [1035, 284] width 163 height 23
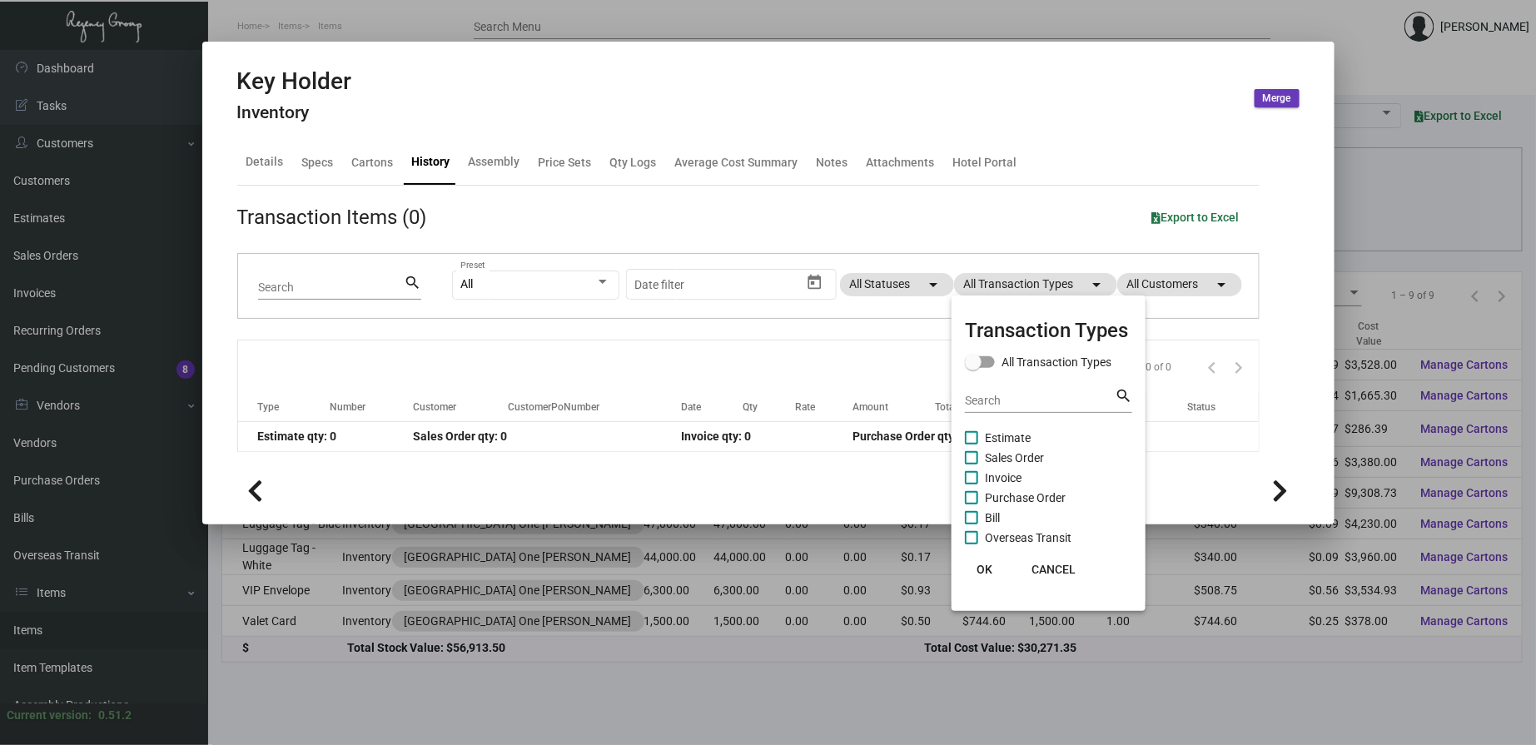
click at [1014, 497] on span "Purchase Order" at bounding box center [1025, 498] width 81 height 20
click at [972, 505] on input "Purchase Order" at bounding box center [971, 505] width 1 height 1
checkbox input "true"
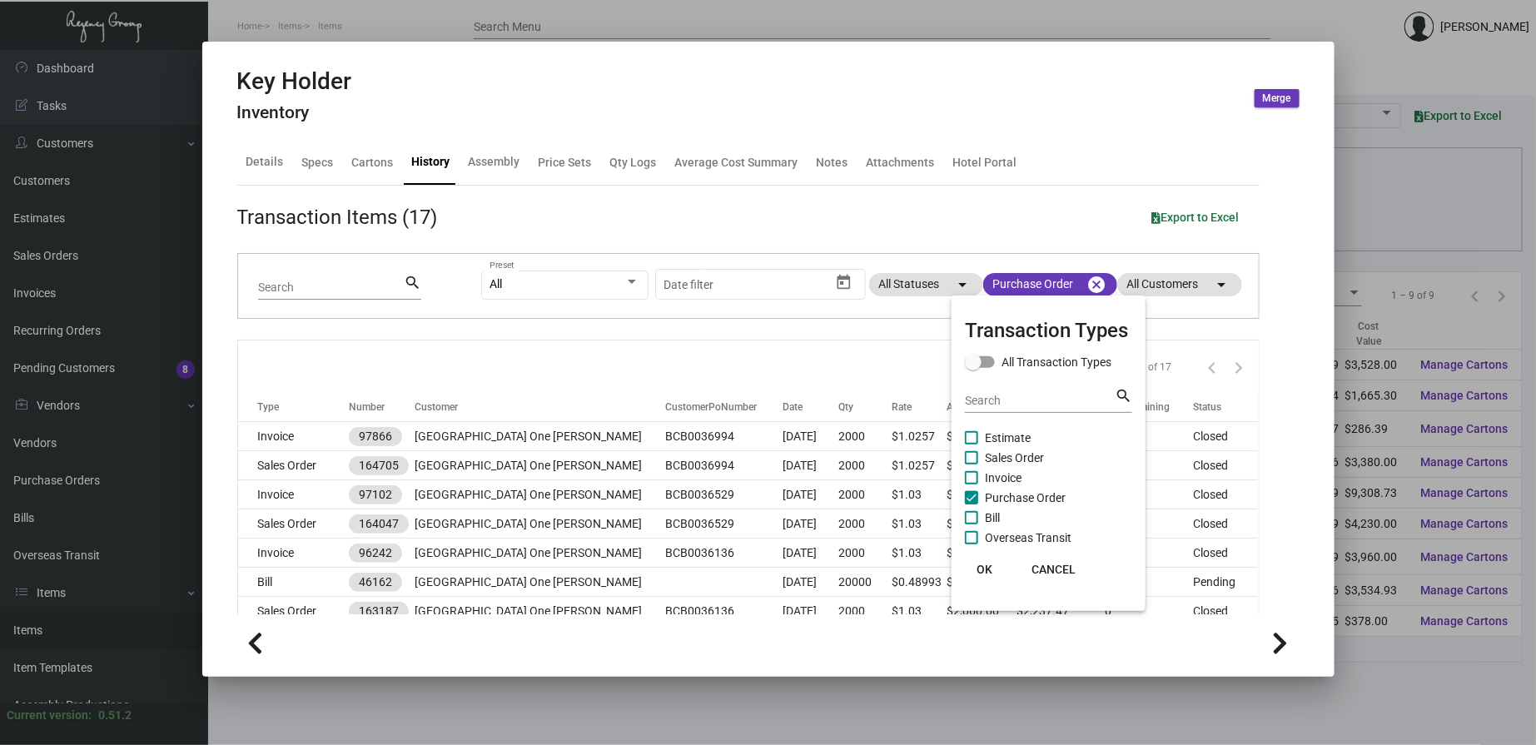
click at [987, 569] on span "OK" at bounding box center [986, 569] width 16 height 13
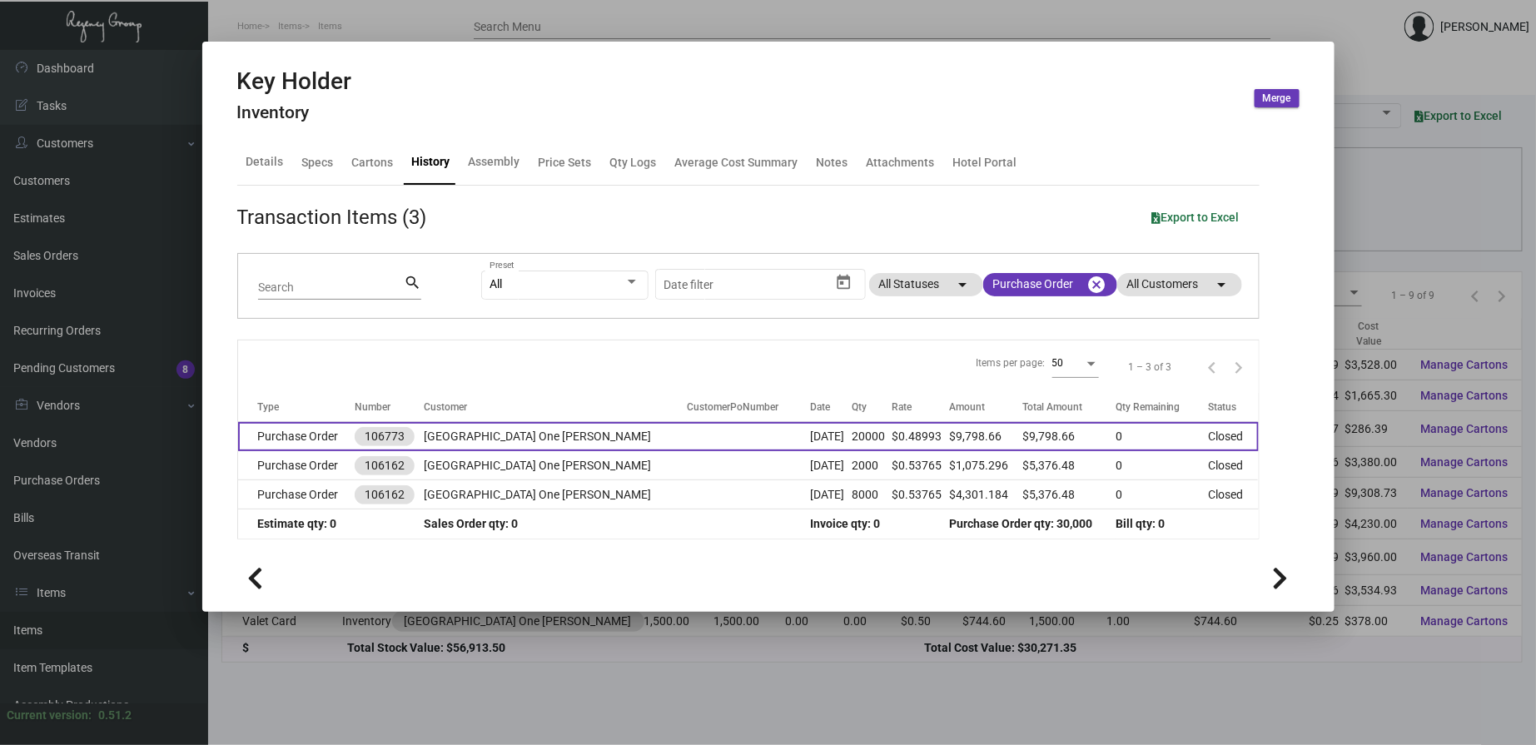
click at [641, 440] on td "[GEOGRAPHIC_DATA] One [PERSON_NAME]" at bounding box center [555, 436] width 263 height 29
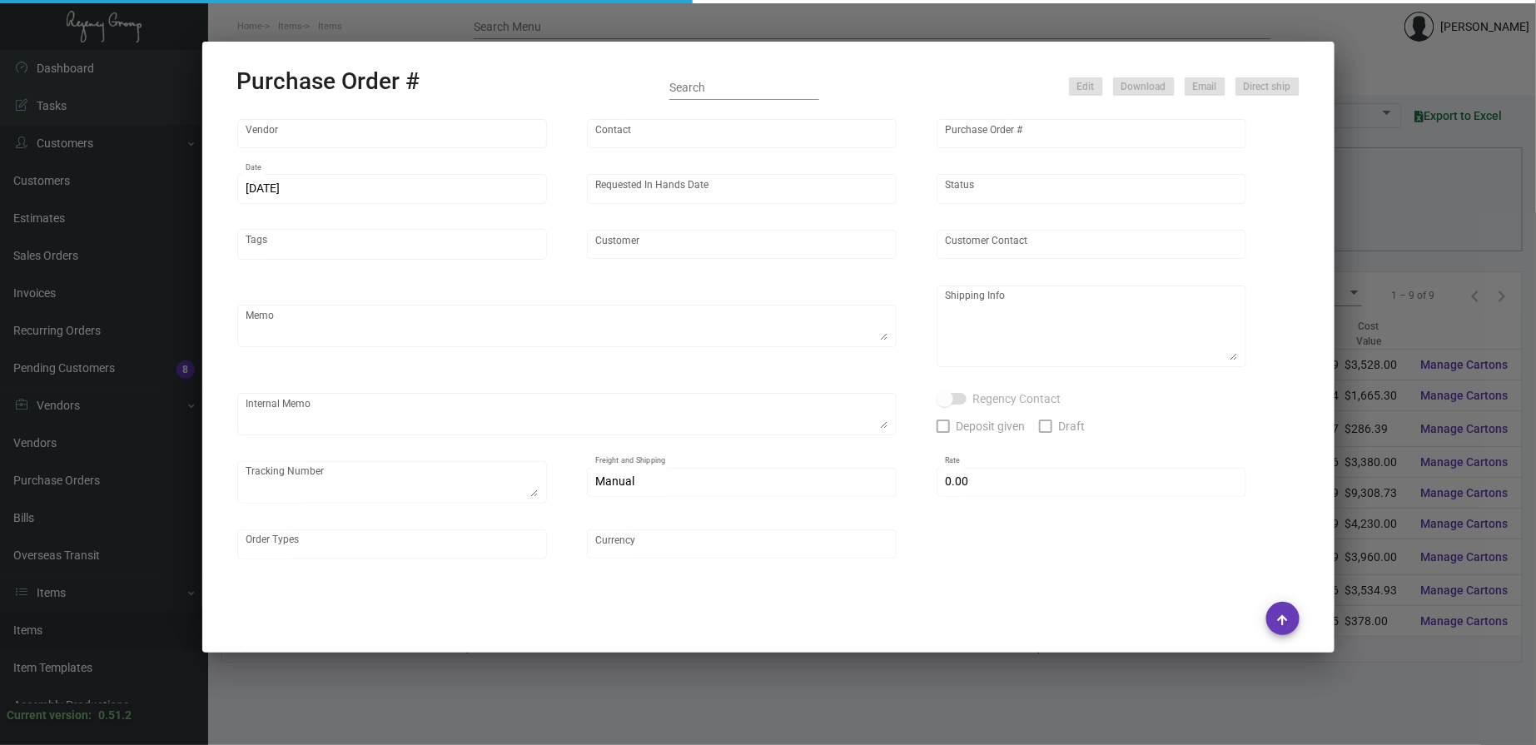
type input "Team Concept"
type input "[PERSON_NAME]"
type input "106773"
type input "[DATE]"
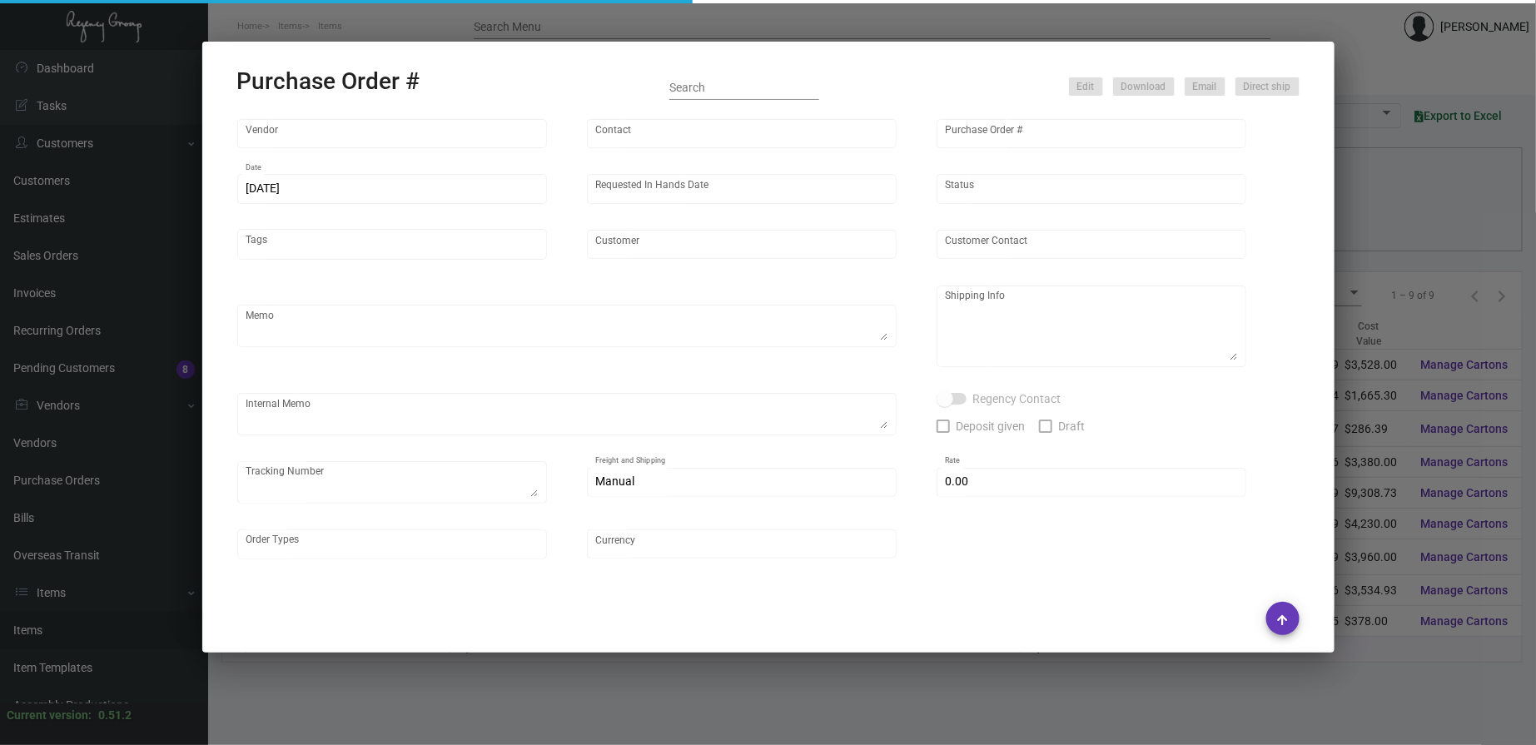
type input "[GEOGRAPHIC_DATA] One [PERSON_NAME]"
type textarea "PLEASE SEND PDF PROOFS TO OUR ART TEAM ; [EMAIL_ADDRESS][DOMAIN_NAME] WITH ME I…"
type textarea "Regency Group NJ - [PERSON_NAME] [STREET_ADDRESS]"
type textarea "@WH -- Make sure to ship out the old inventory first before shipping out the ol…"
checkbox input "true"
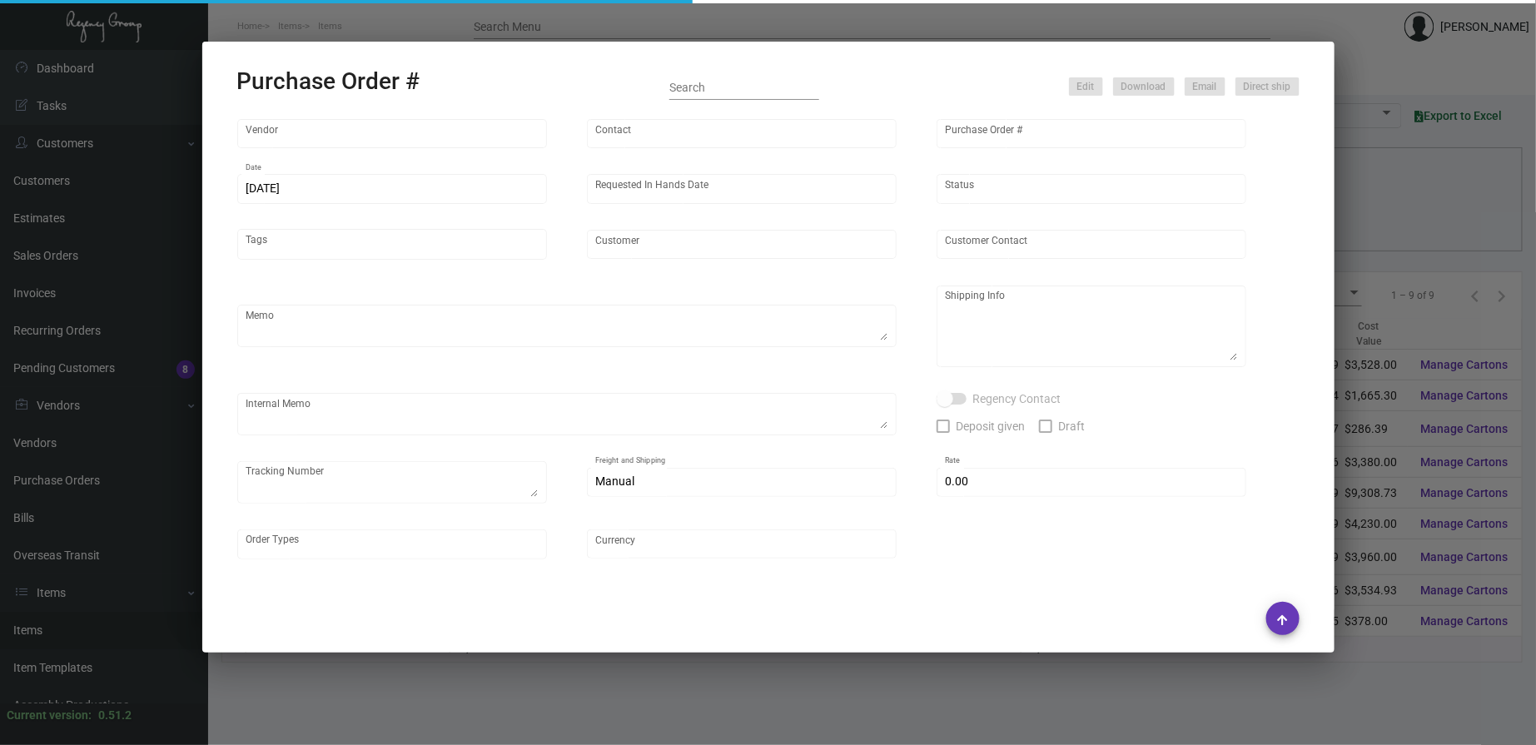
type textarea "Master - 1Z1AY2760392906511"
type input "$ 0.00"
type input "United States Dollar $"
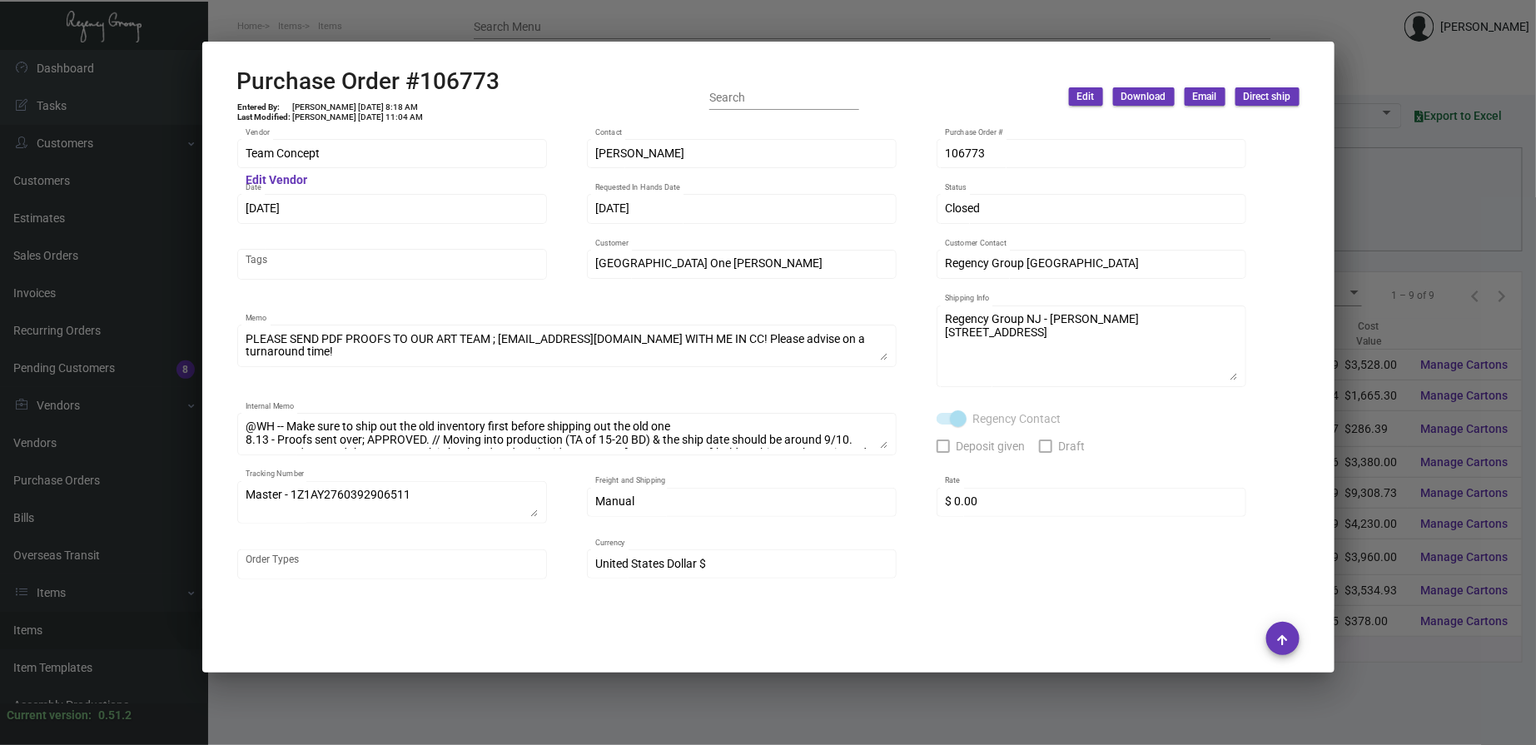
click at [769, 20] on div at bounding box center [768, 372] width 1536 height 745
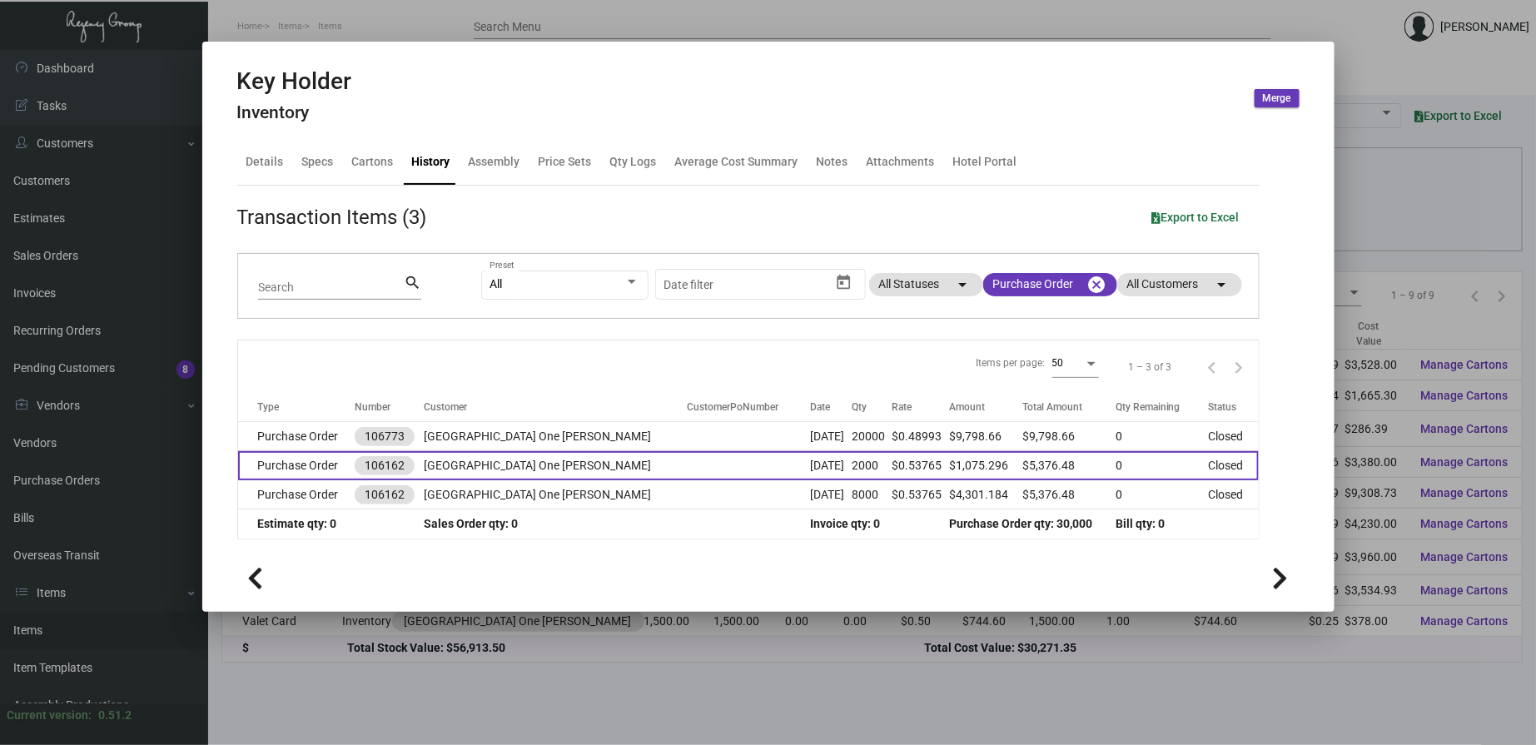
click at [508, 464] on td "[GEOGRAPHIC_DATA] One [PERSON_NAME]" at bounding box center [555, 465] width 263 height 29
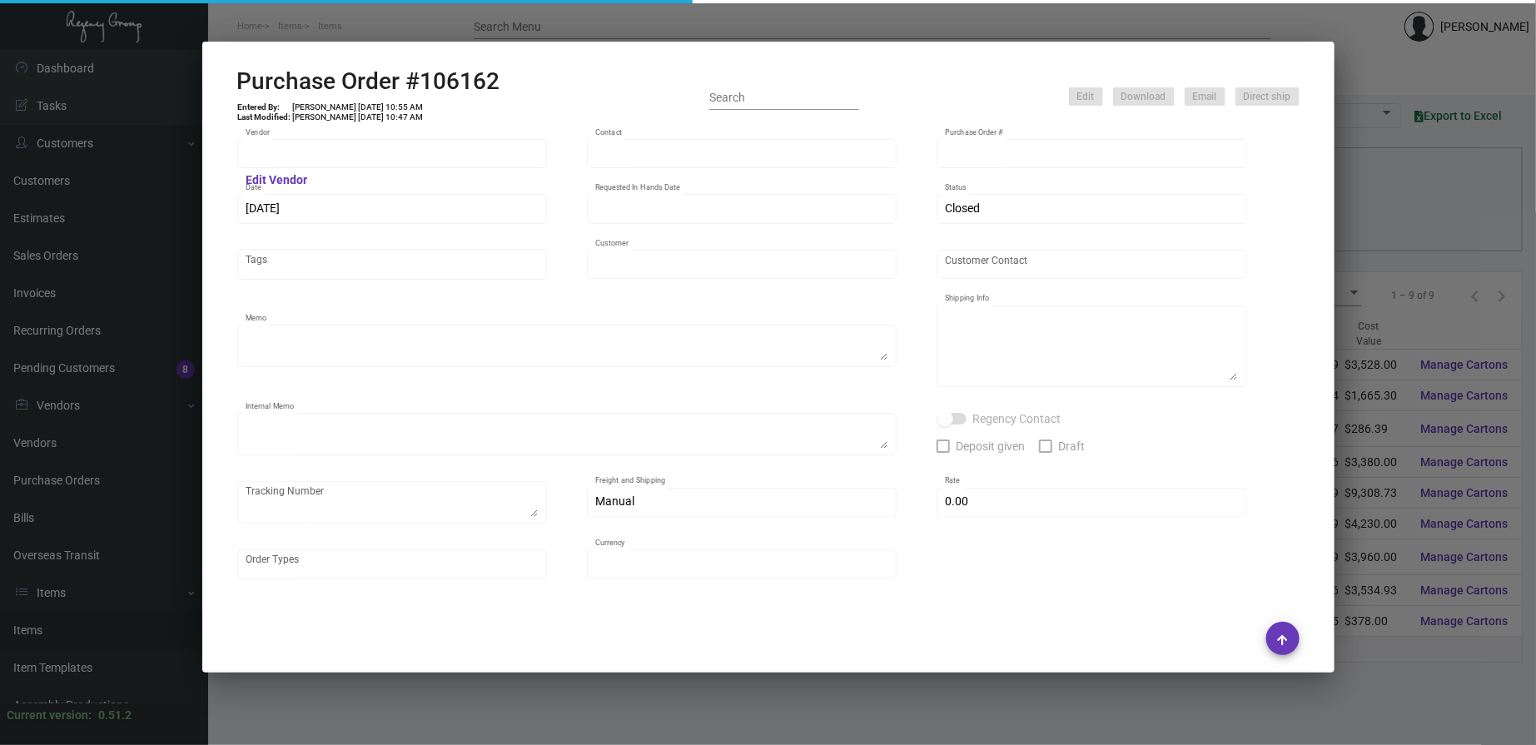
type input "Team Concept"
type input "[PERSON_NAME]"
type input "106162"
type input "[DATE]"
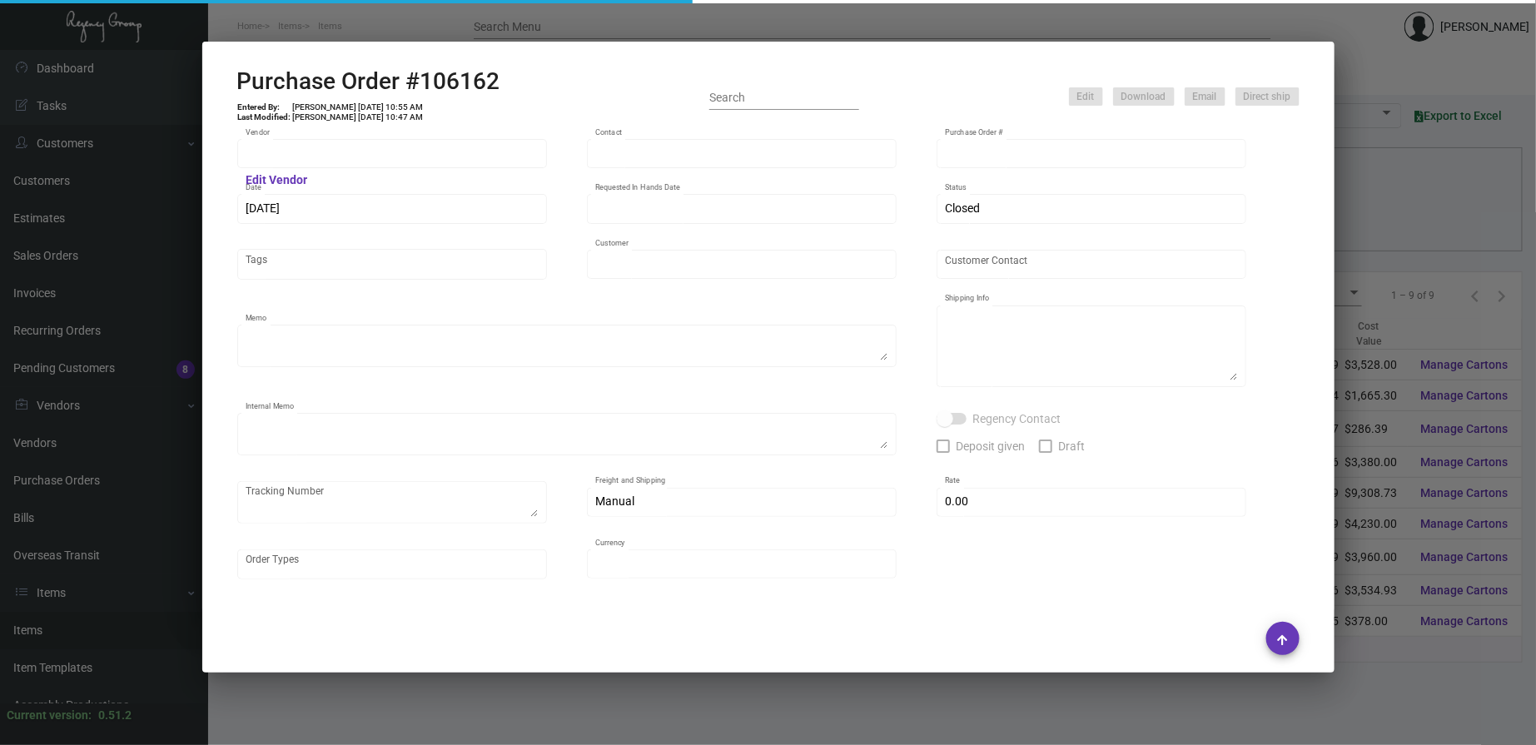
type input "[GEOGRAPHIC_DATA] One [PERSON_NAME]"
type textarea "PLEASE SEND PDF PROOFS TO OUR ART TEAM ; [EMAIL_ADDRESS][DOMAIN_NAME] WITH ME I…"
type textarea "Split Shipping - See below: 2K DIRECT TO HOTEL: [GEOGRAPHIC_DATA] [GEOGRAPHIC_D…"
type textarea "7.1 - Original sample sent to Vendor to match ; 1Z1AY2760394245820 7.9 - Proofs…"
type input "$ 0.00"
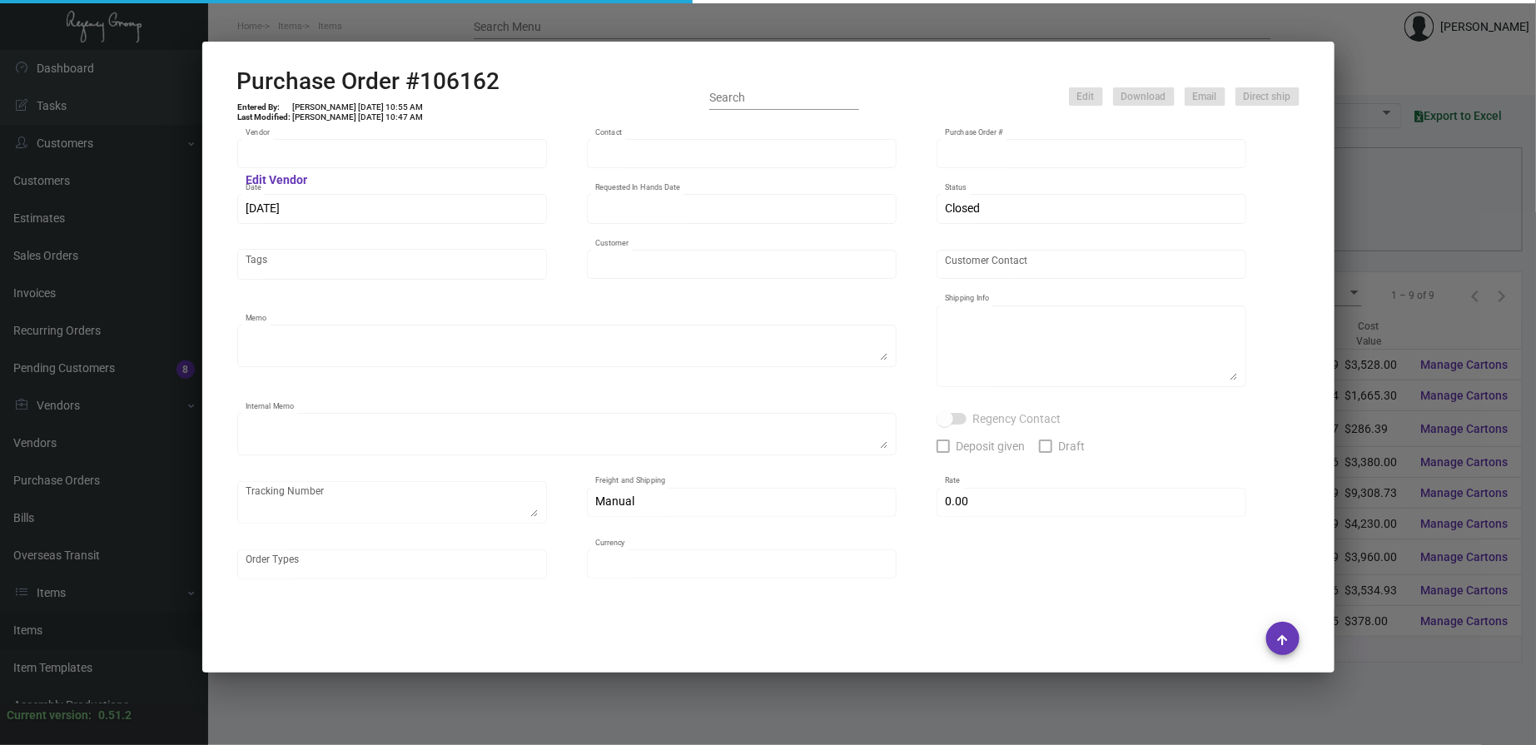
type input "United States Dollar $"
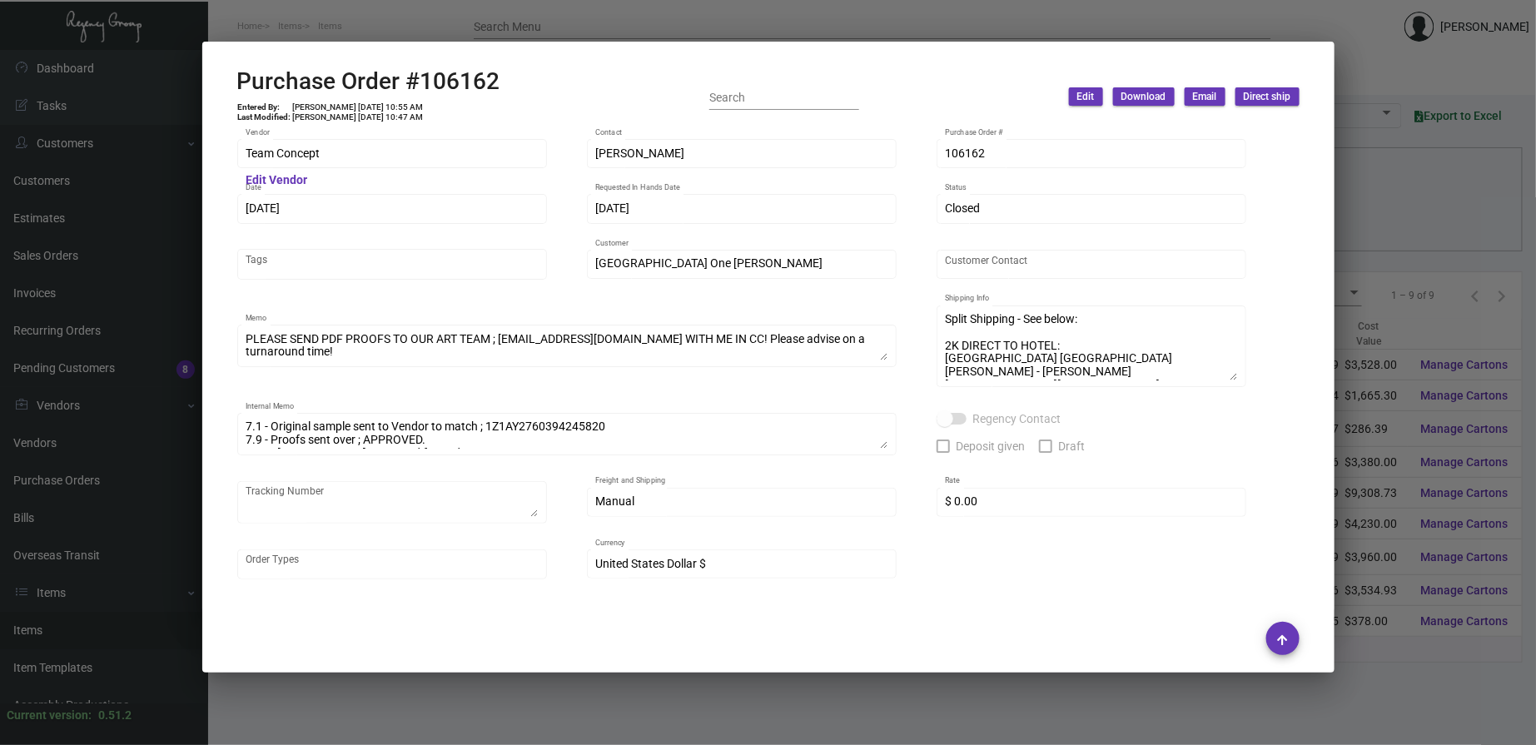
click at [520, 27] on div at bounding box center [768, 372] width 1536 height 745
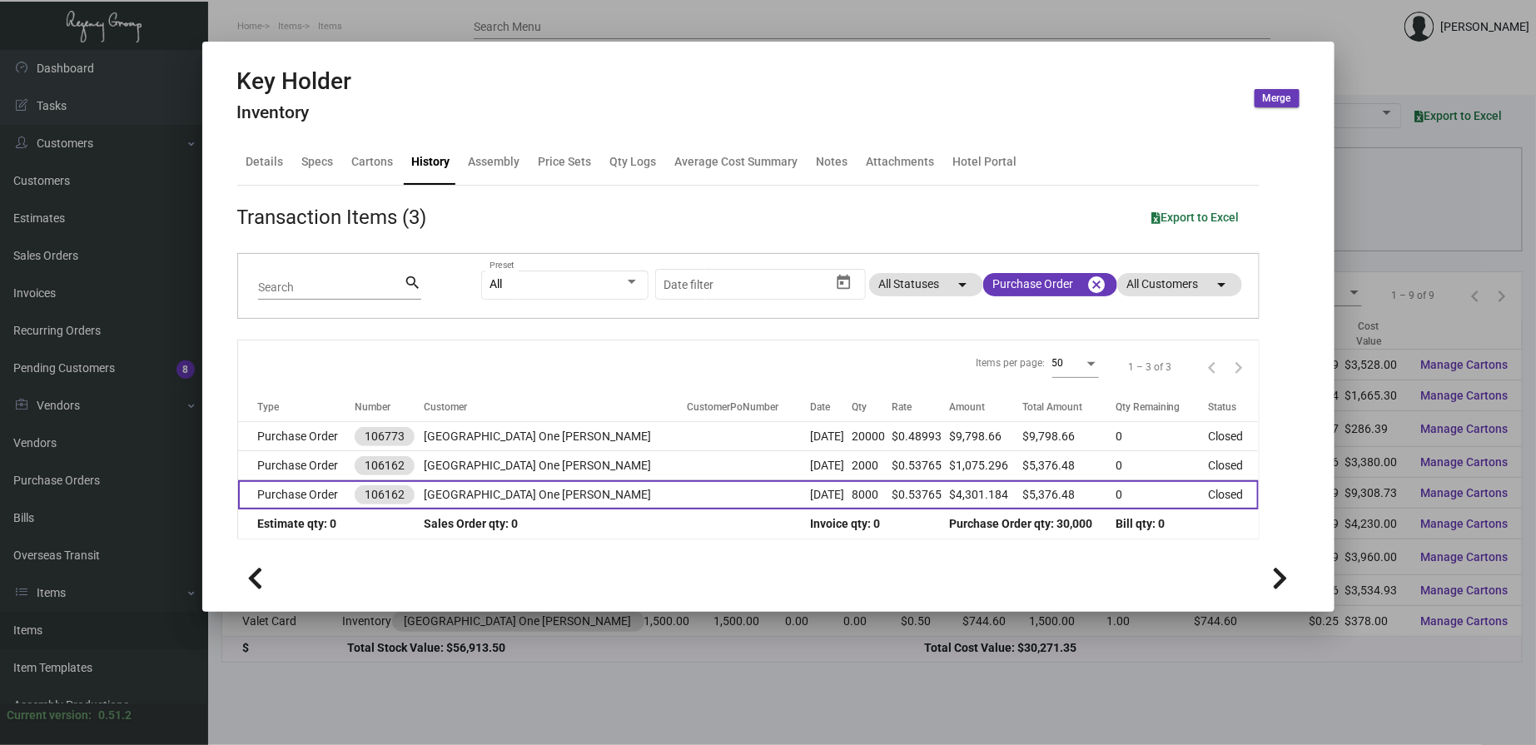
click at [443, 502] on td "[GEOGRAPHIC_DATA] One [PERSON_NAME]" at bounding box center [555, 495] width 263 height 29
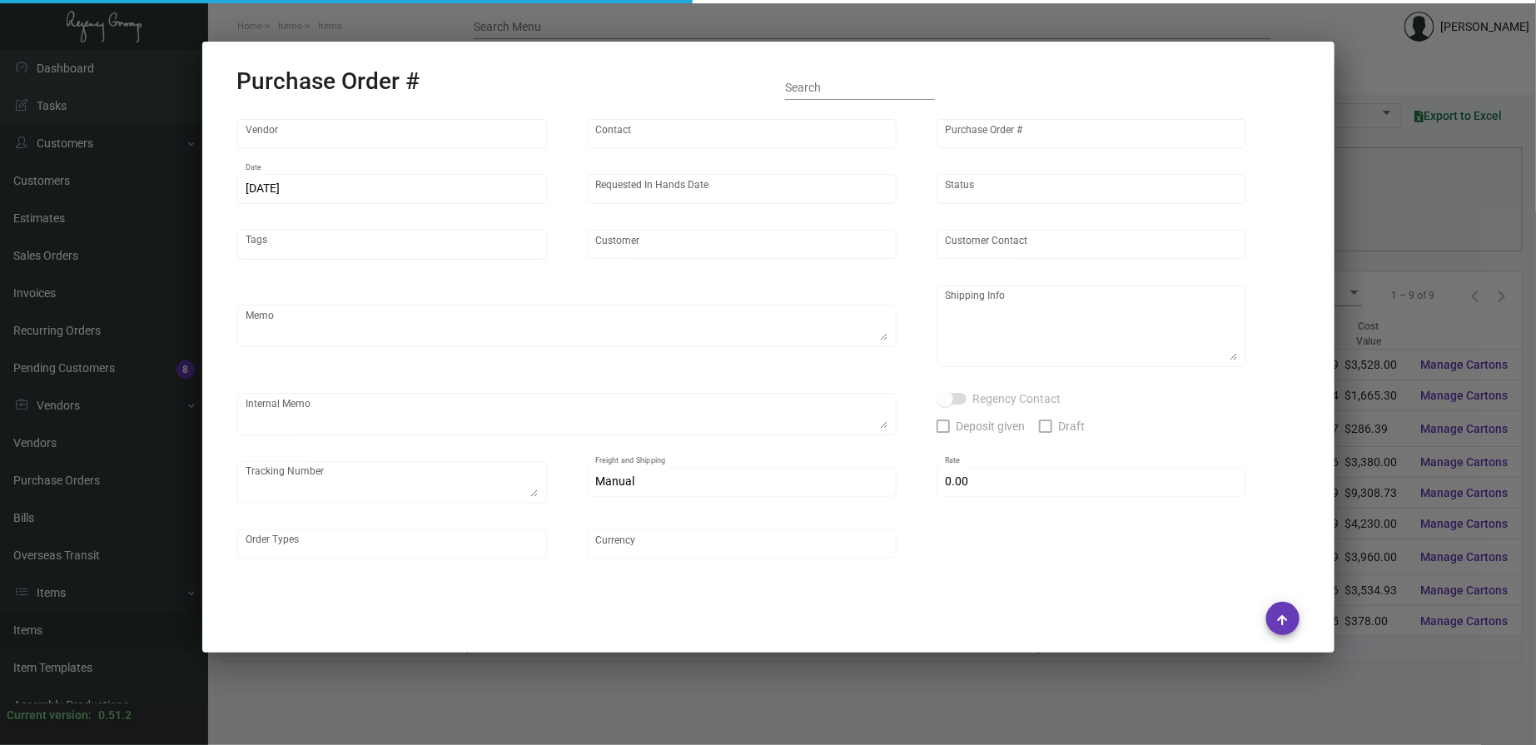
type input "Team Concept"
type input "[PERSON_NAME]"
type input "106162"
type input "[DATE]"
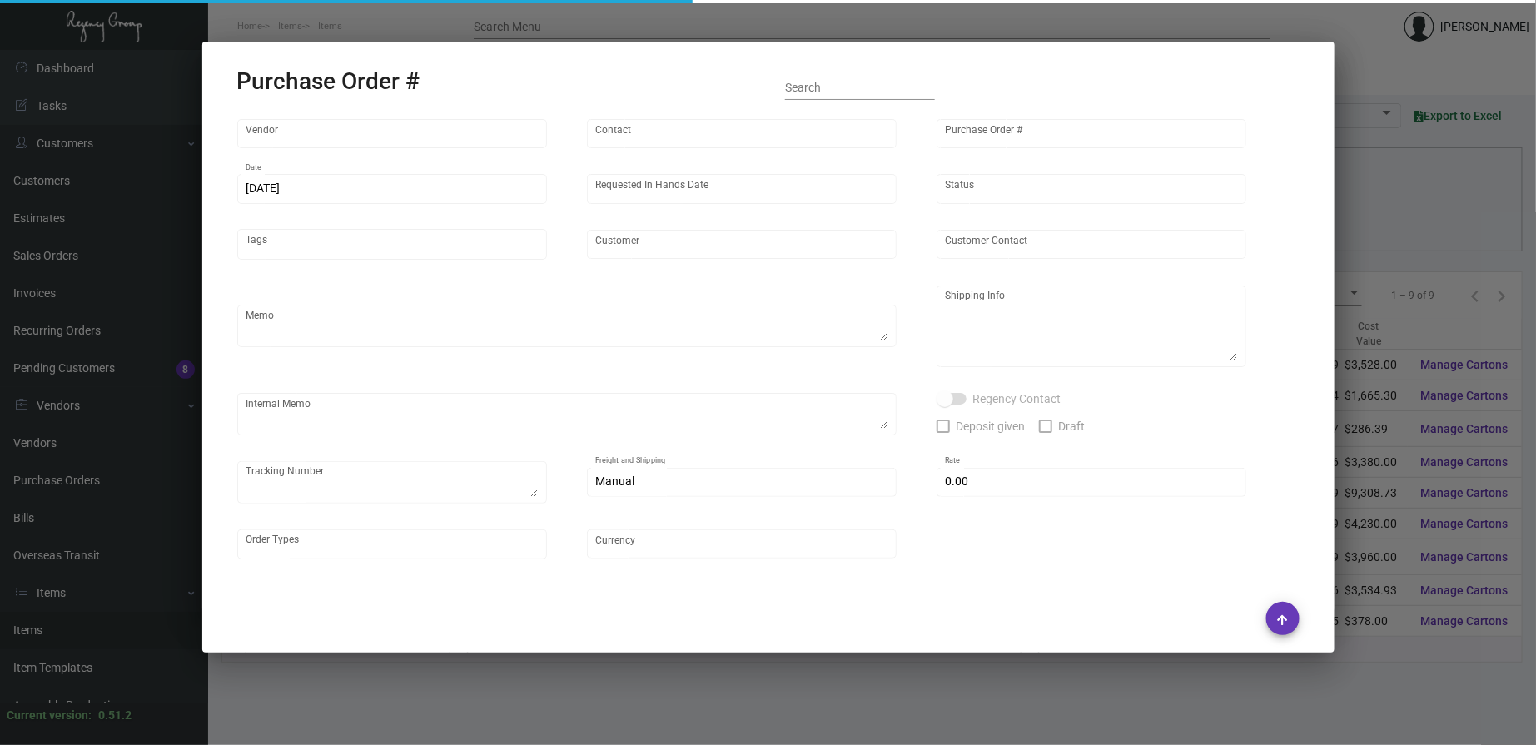
type input "[GEOGRAPHIC_DATA] One [PERSON_NAME]"
type textarea "PLEASE SEND PDF PROOFS TO OUR ART TEAM ; [EMAIL_ADDRESS][DOMAIN_NAME] WITH ME I…"
type textarea "Split Shipping - See below: 2K DIRECT TO HOTEL: [GEOGRAPHIC_DATA] [GEOGRAPHIC_D…"
type textarea "7.1 - Original sample sent to Vendor to match ; 1Z1AY2760394245820 7.9 - Proofs…"
type input "$ 0.00"
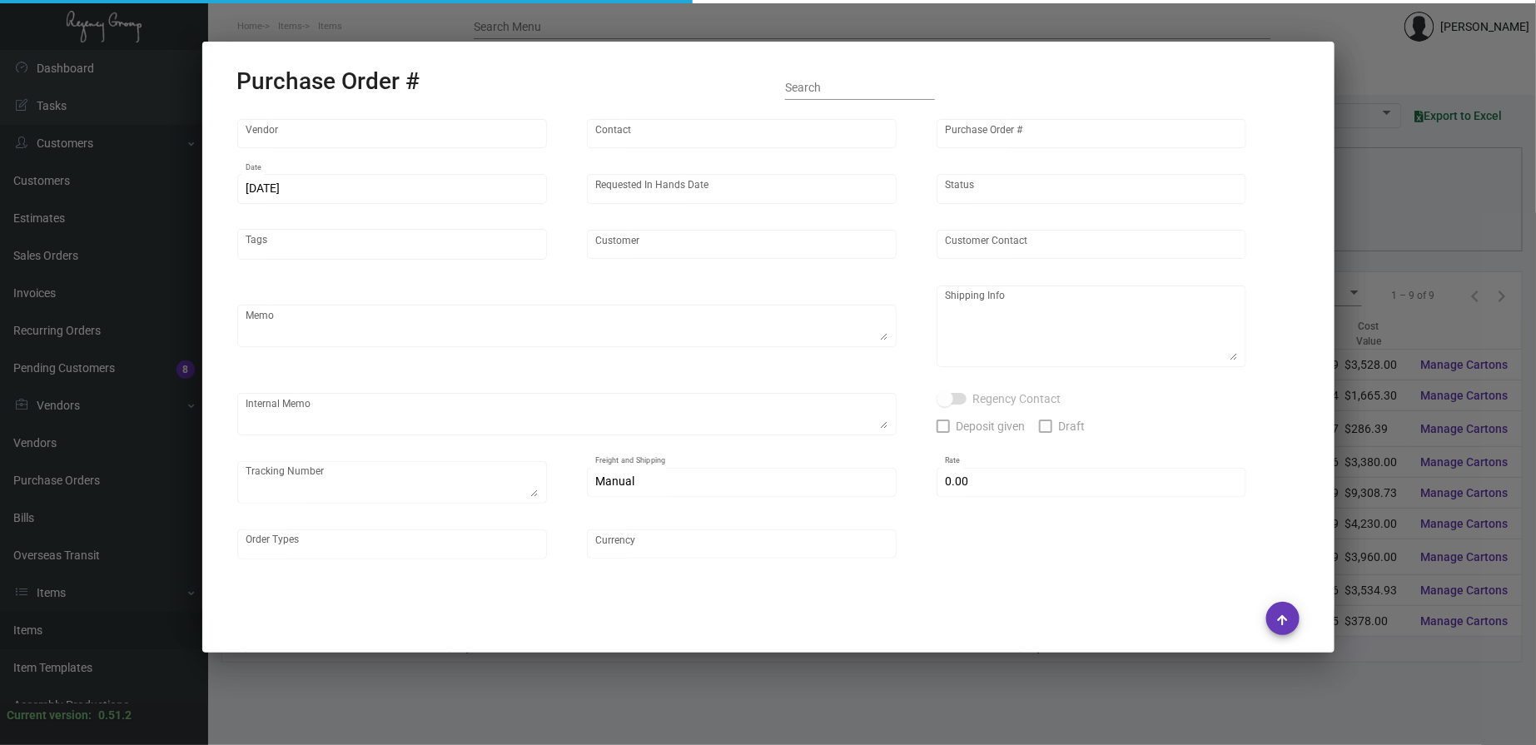
type input "United States Dollar $"
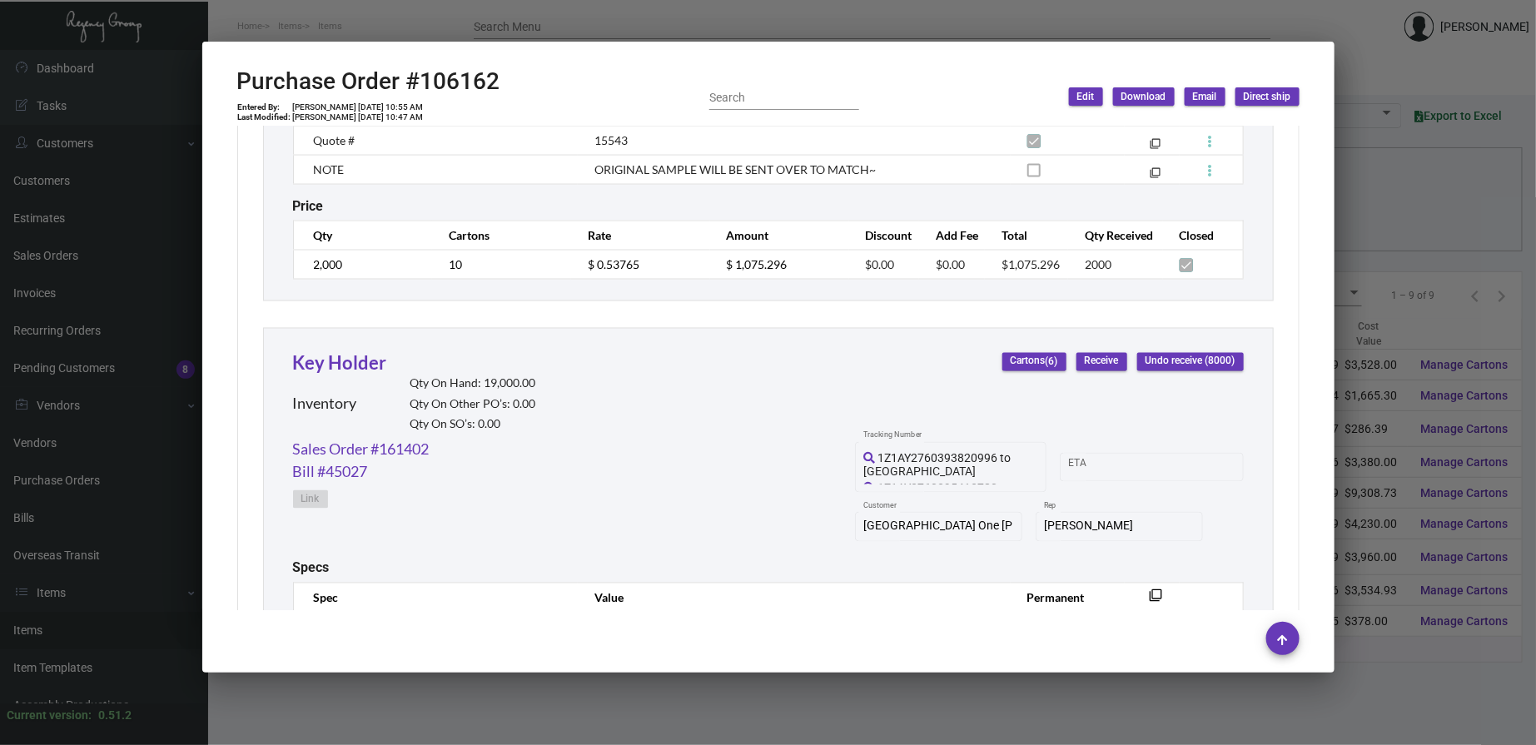
scroll to position [921, 0]
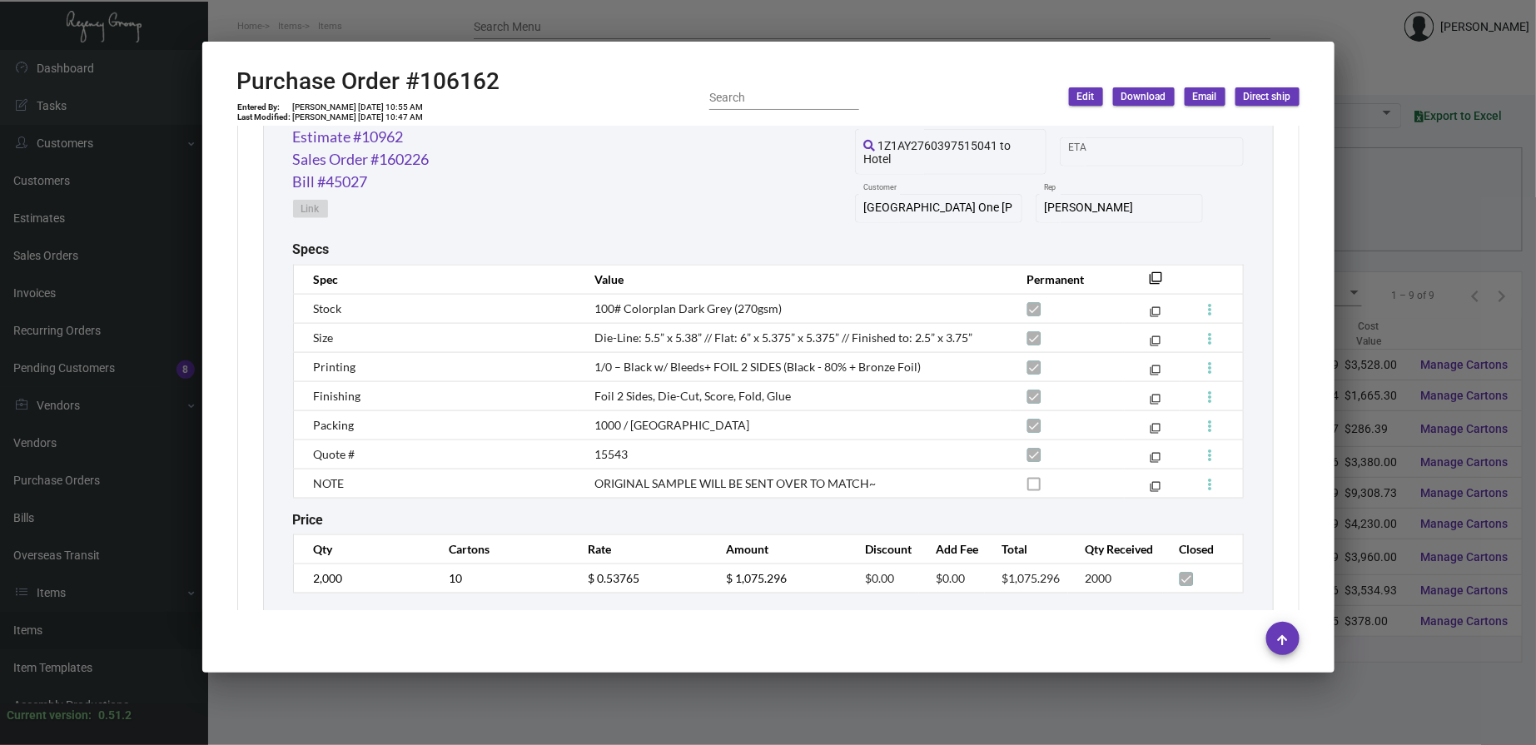
click at [727, 13] on div at bounding box center [768, 372] width 1536 height 745
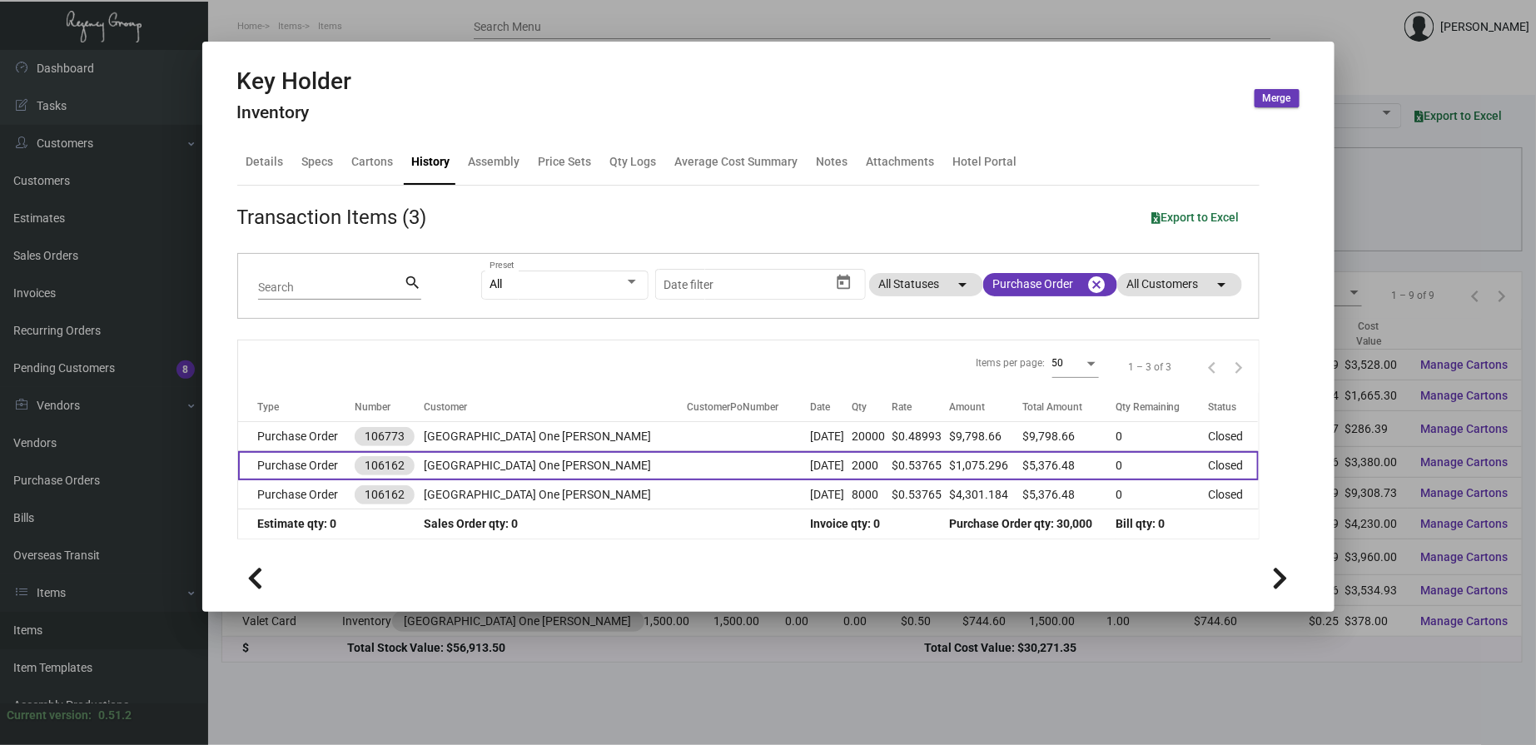
click at [444, 461] on td "[GEOGRAPHIC_DATA] One [PERSON_NAME]" at bounding box center [555, 465] width 263 height 29
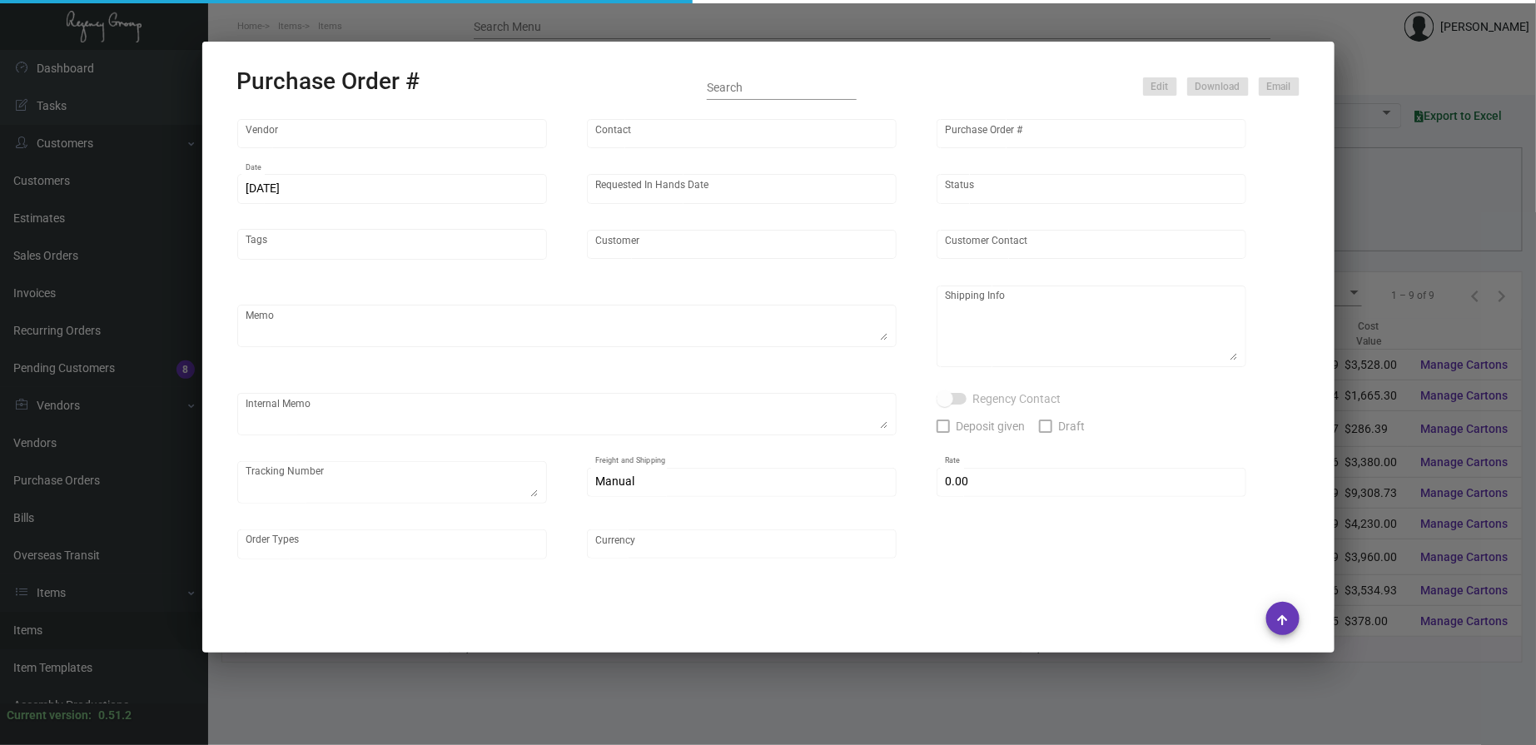
type input "Team Concept"
type input "[PERSON_NAME]"
type input "106162"
type input "[DATE]"
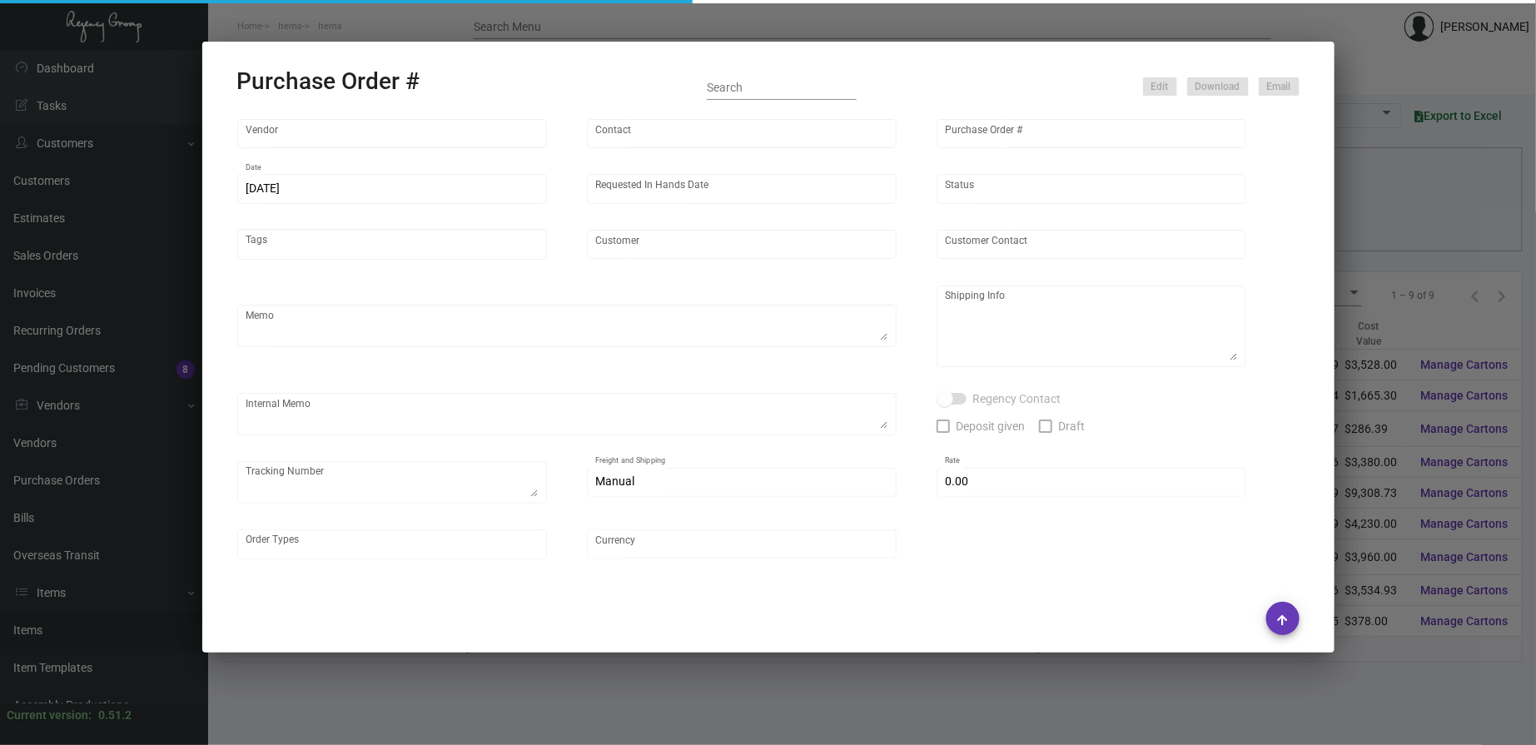
type input "[GEOGRAPHIC_DATA] One [PERSON_NAME]"
type textarea "PLEASE SEND PDF PROOFS TO OUR ART TEAM ; [EMAIL_ADDRESS][DOMAIN_NAME] WITH ME I…"
type textarea "Split Shipping - See below: 2K DIRECT TO HOTEL: [GEOGRAPHIC_DATA] [GEOGRAPHIC_D…"
type textarea "7.1 - Original sample sent to Vendor to match ; 1Z1AY2760394245820 7.9 - Proofs…"
type input "$ 0.00"
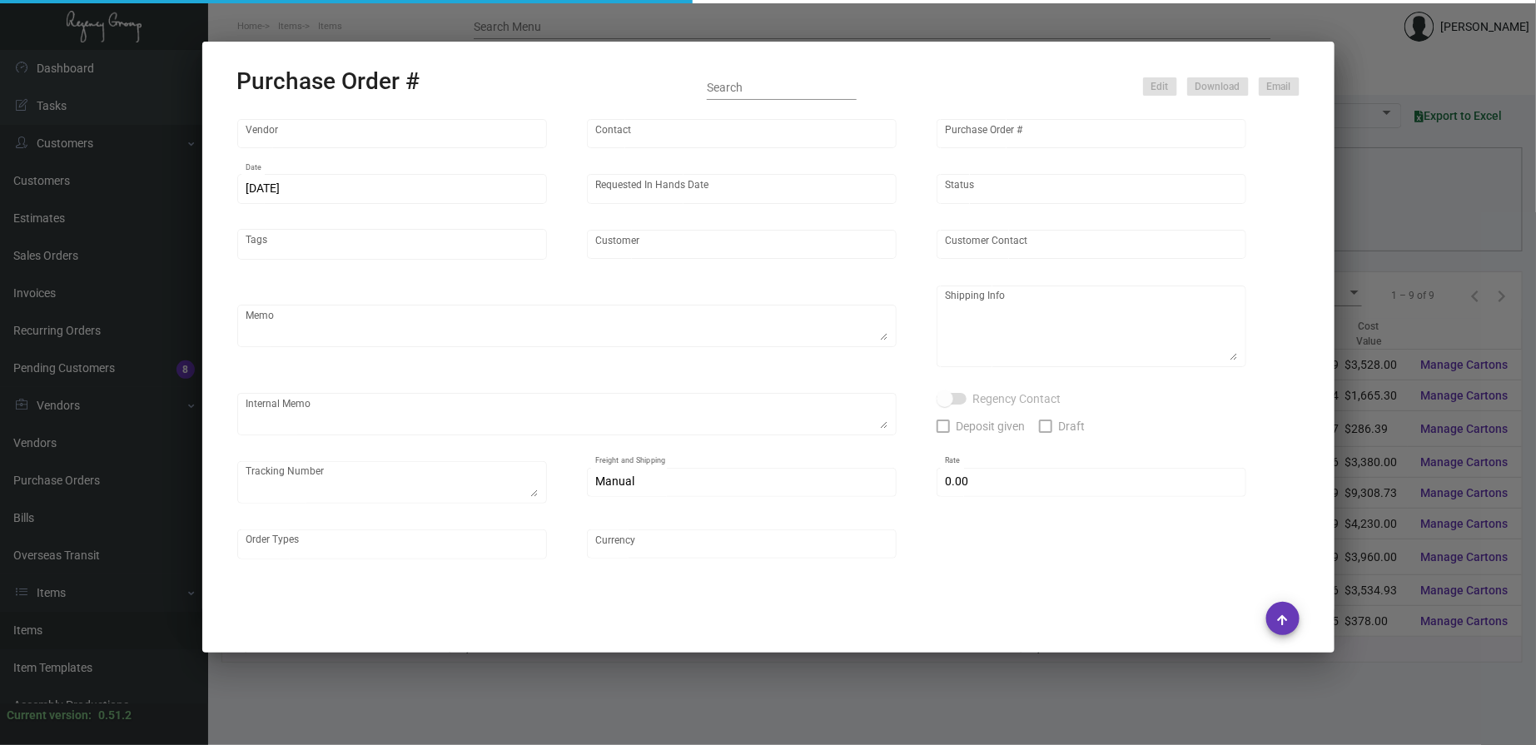
type input "United States Dollar $"
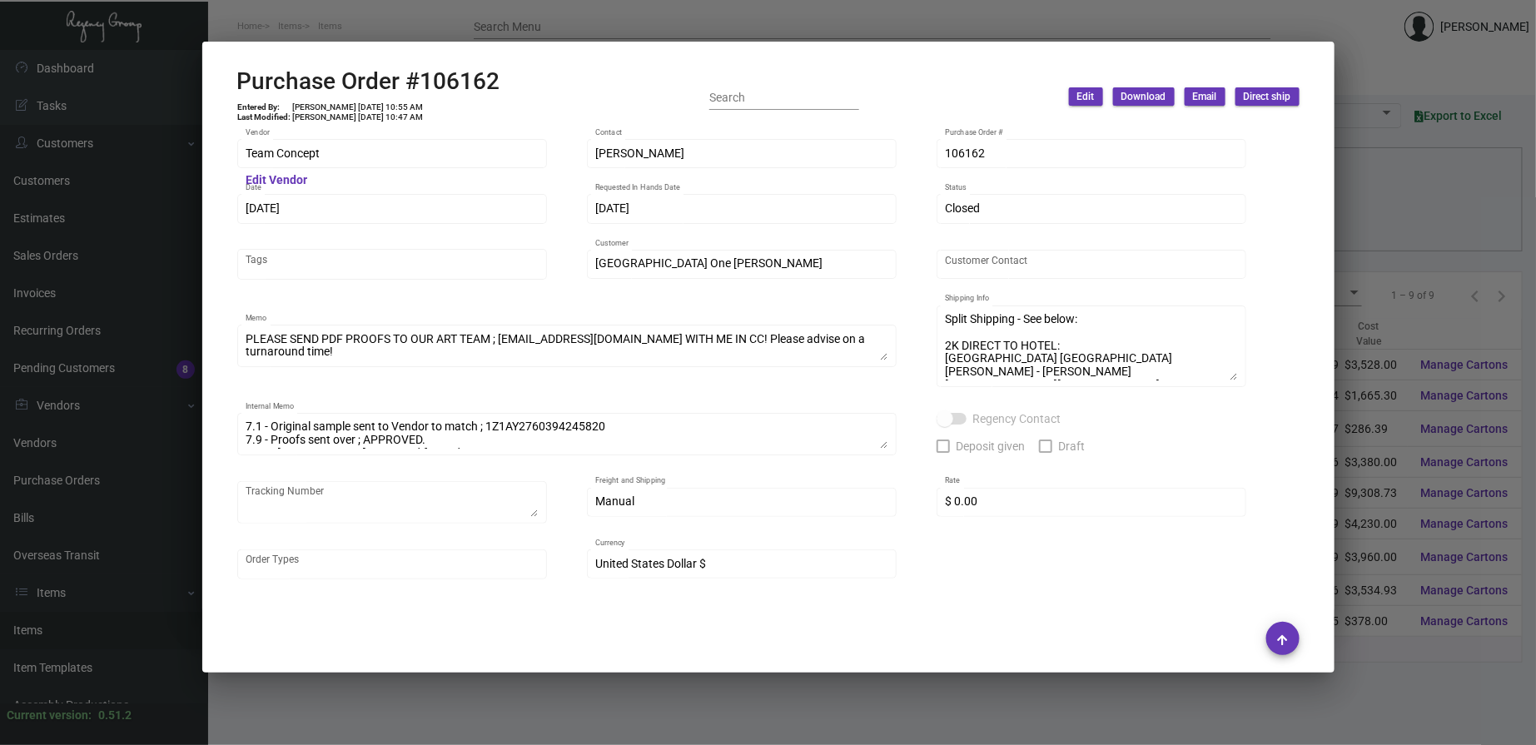
click at [529, 25] on div at bounding box center [768, 372] width 1536 height 745
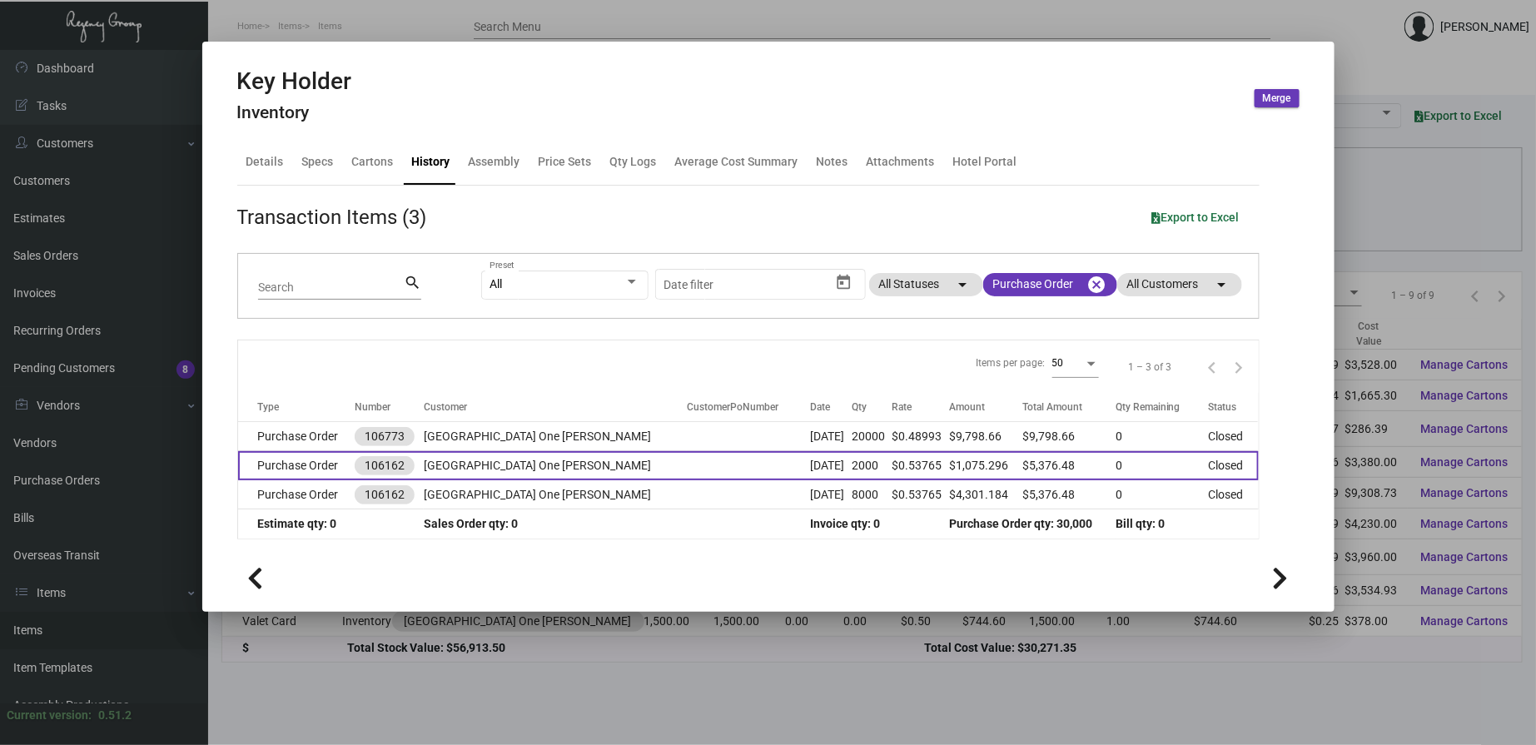
click at [553, 462] on td "[GEOGRAPHIC_DATA] One [PERSON_NAME]" at bounding box center [555, 465] width 263 height 29
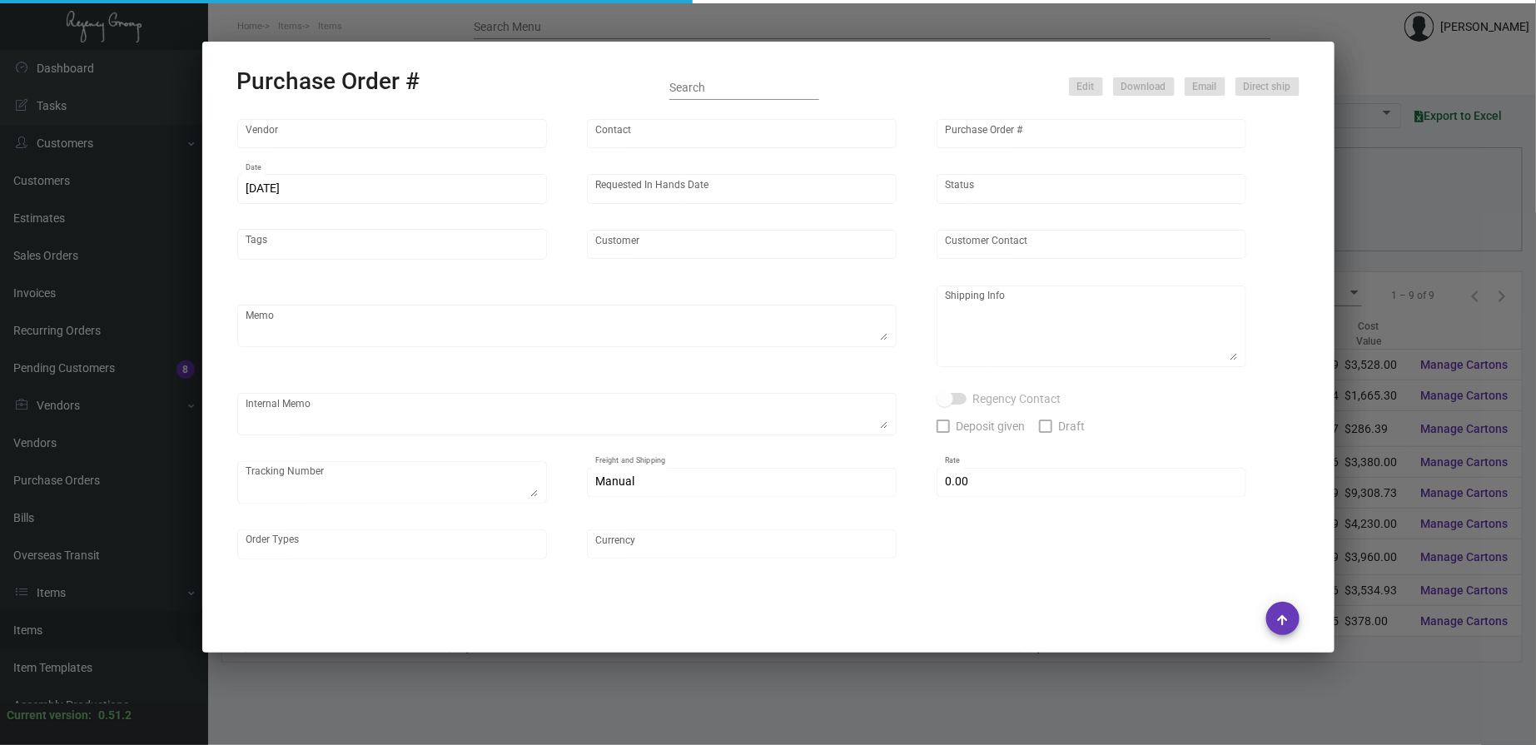
type input "Team Concept"
type input "[PERSON_NAME]"
type input "106162"
type input "[DATE]"
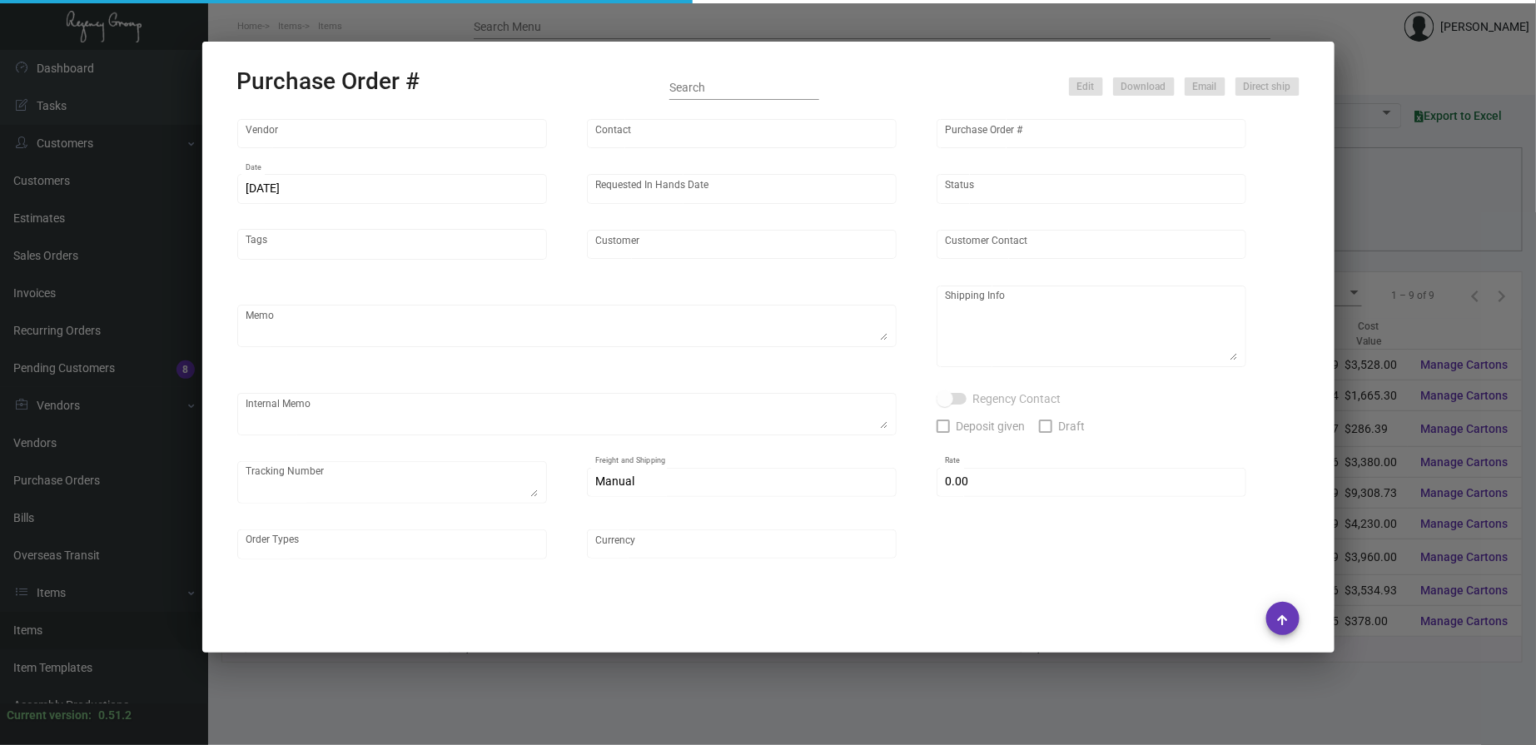
type input "[GEOGRAPHIC_DATA] One [PERSON_NAME]"
type textarea "PLEASE SEND PDF PROOFS TO OUR ART TEAM ; [EMAIL_ADDRESS][DOMAIN_NAME] WITH ME I…"
type textarea "Split Shipping - See below: 2K DIRECT TO HOTEL: [GEOGRAPHIC_DATA] [GEOGRAPHIC_D…"
type textarea "7.1 - Original sample sent to Vendor to match ; 1Z1AY2760394245820 7.9 - Proofs…"
type input "$ 0.00"
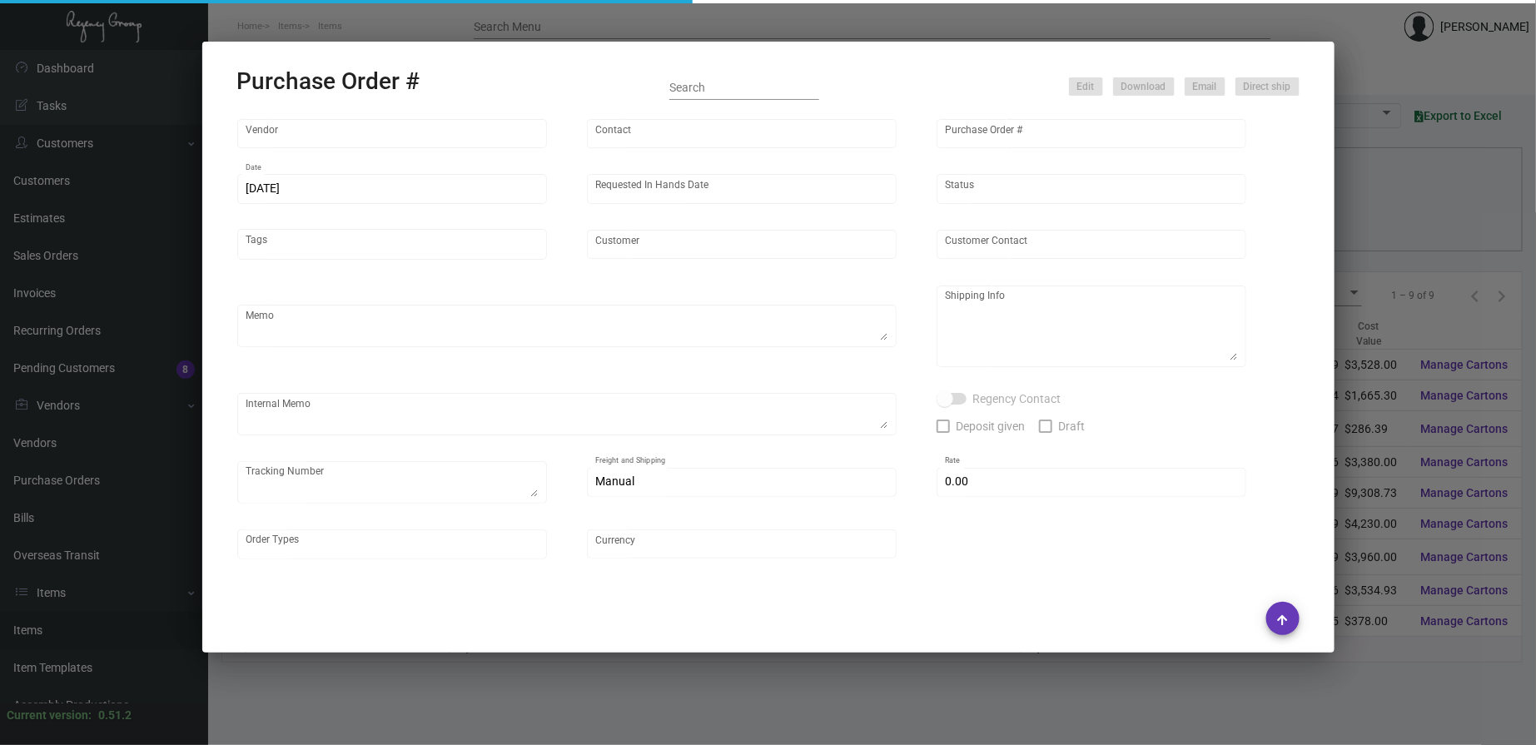
type input "United States Dollar $"
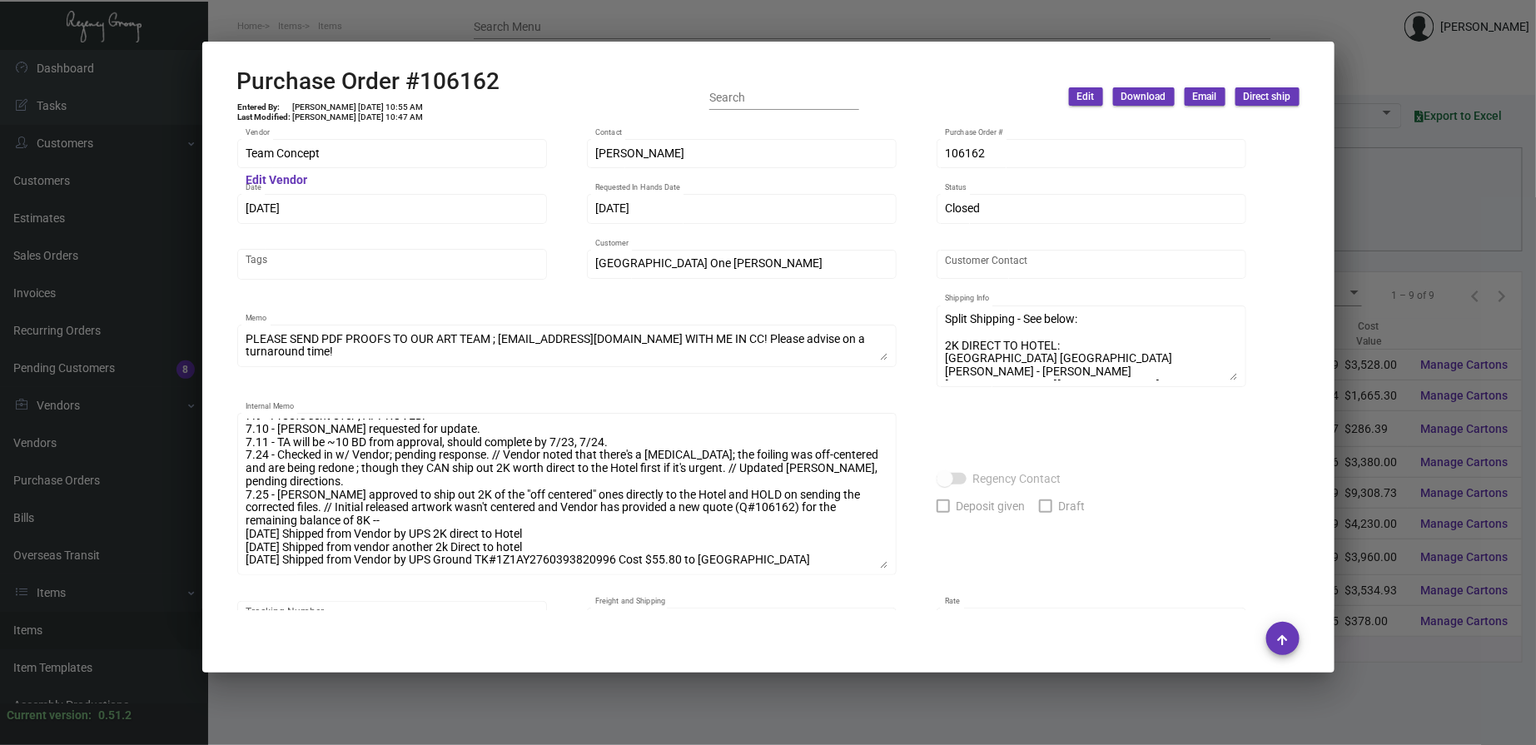
scroll to position [0, 0]
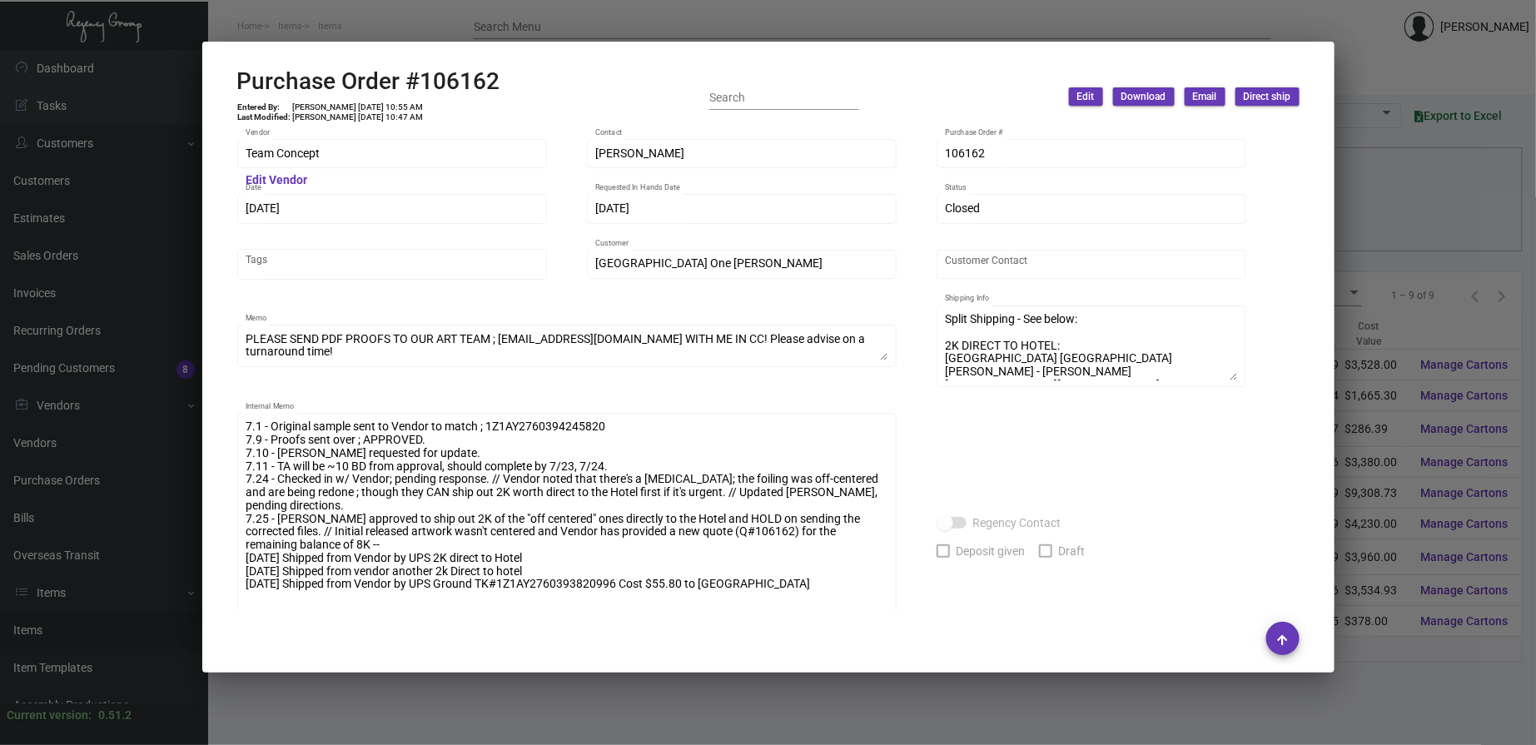
click at [883, 658] on ng-component "Purchase Order #106162 Entered By: [PERSON_NAME] [DATE] 10:55 AM Last Modified:…" at bounding box center [768, 367] width 1063 height 600
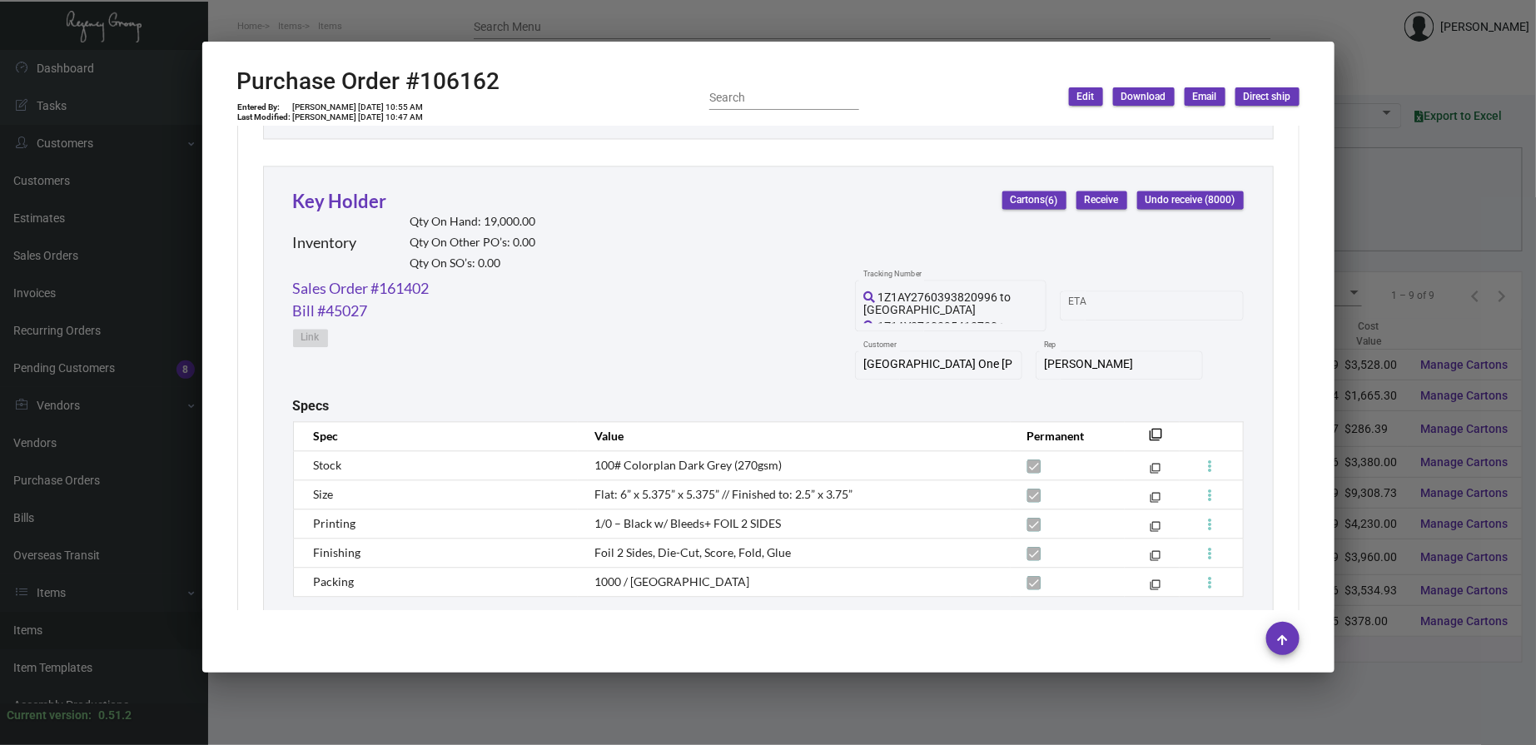
scroll to position [1751, 0]
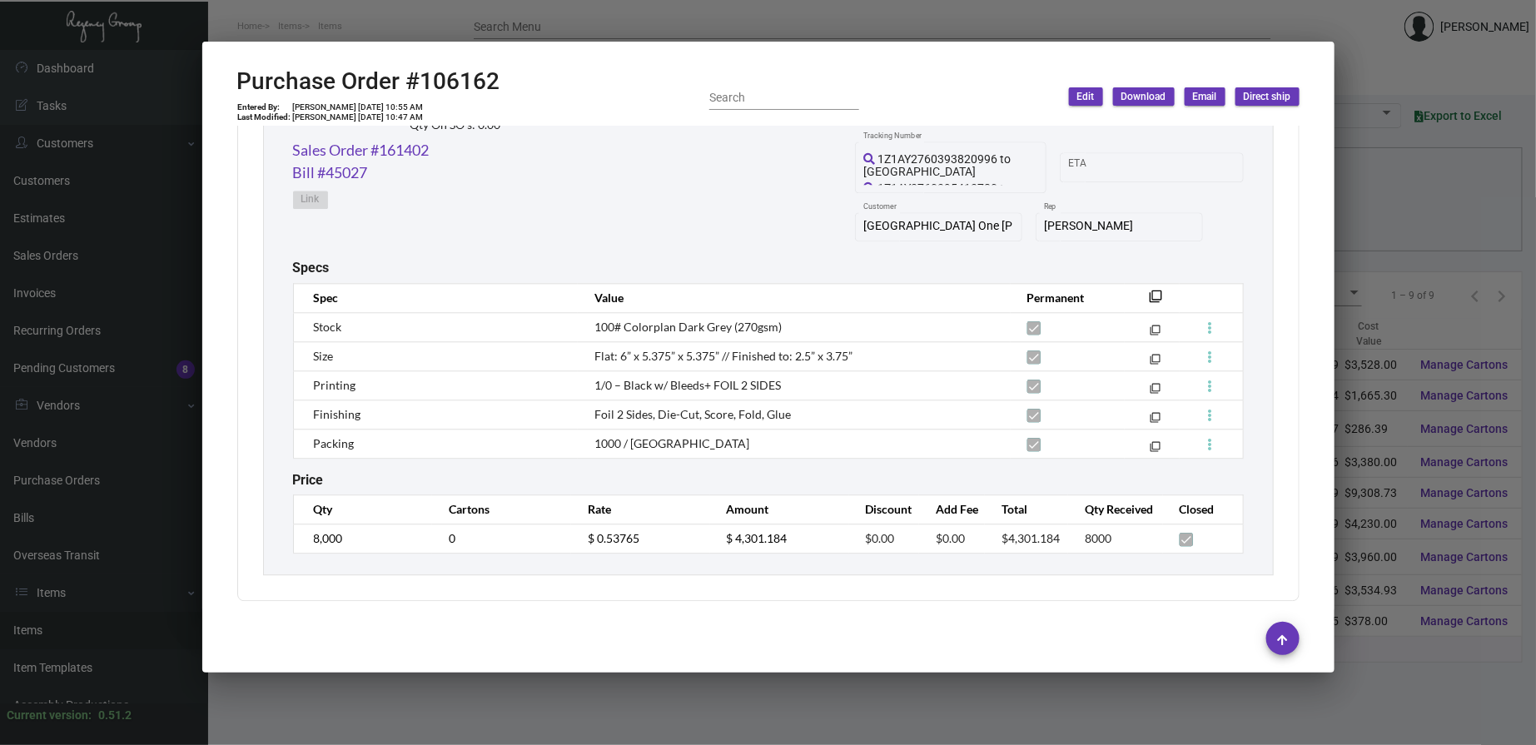
click at [560, 28] on div at bounding box center [768, 372] width 1536 height 745
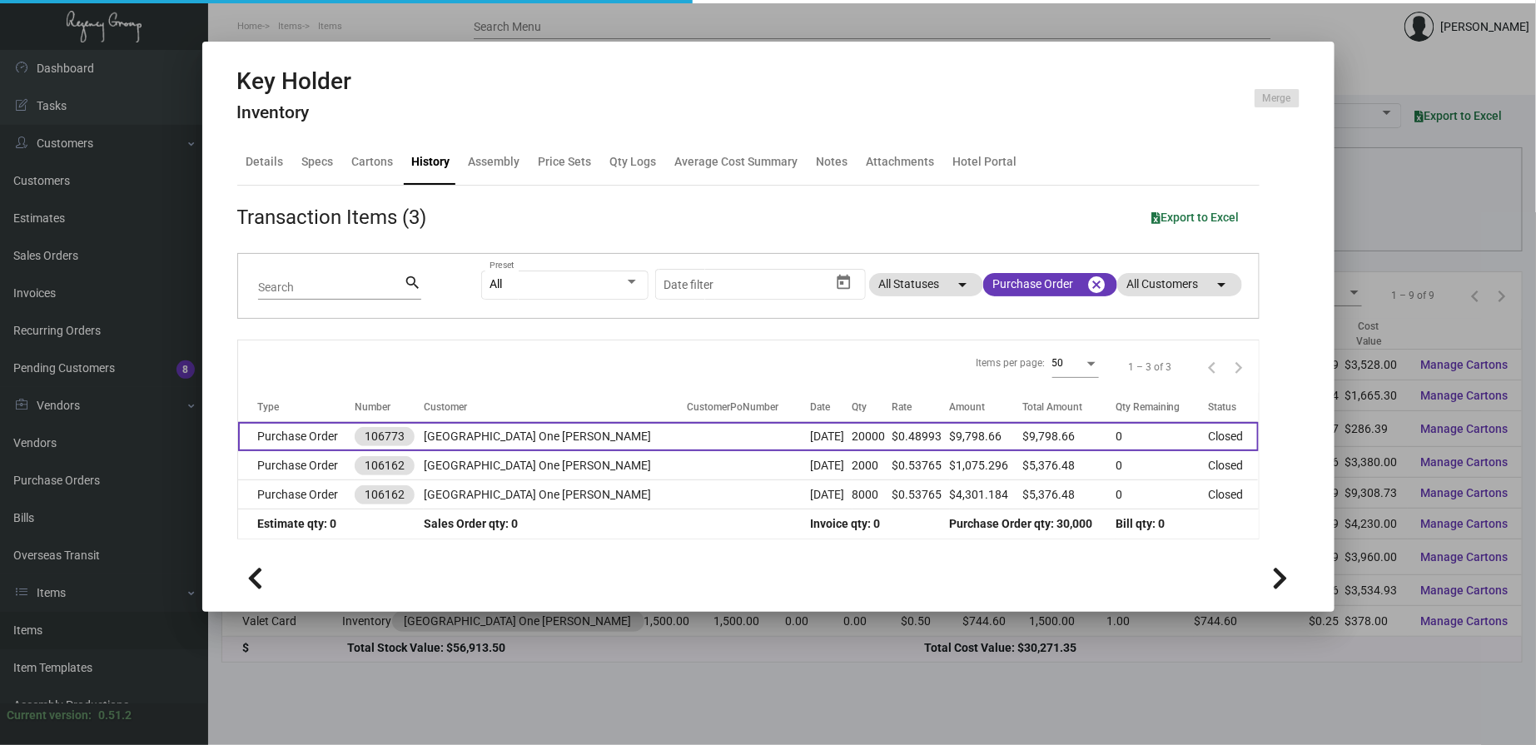
click at [326, 435] on td "Purchase Order" at bounding box center [296, 436] width 117 height 29
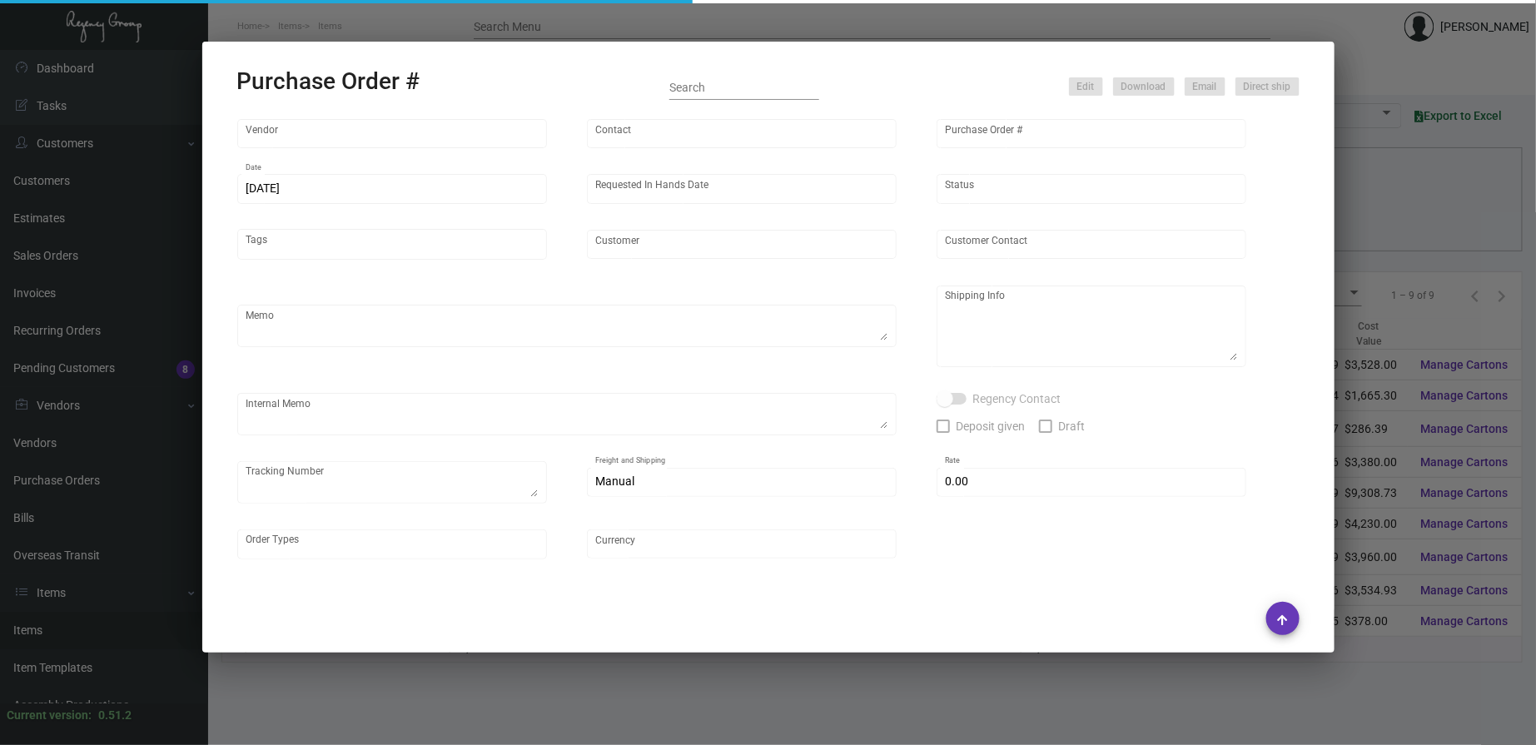
type input "Team Concept"
type input "[PERSON_NAME]"
type input "106773"
type input "[DATE]"
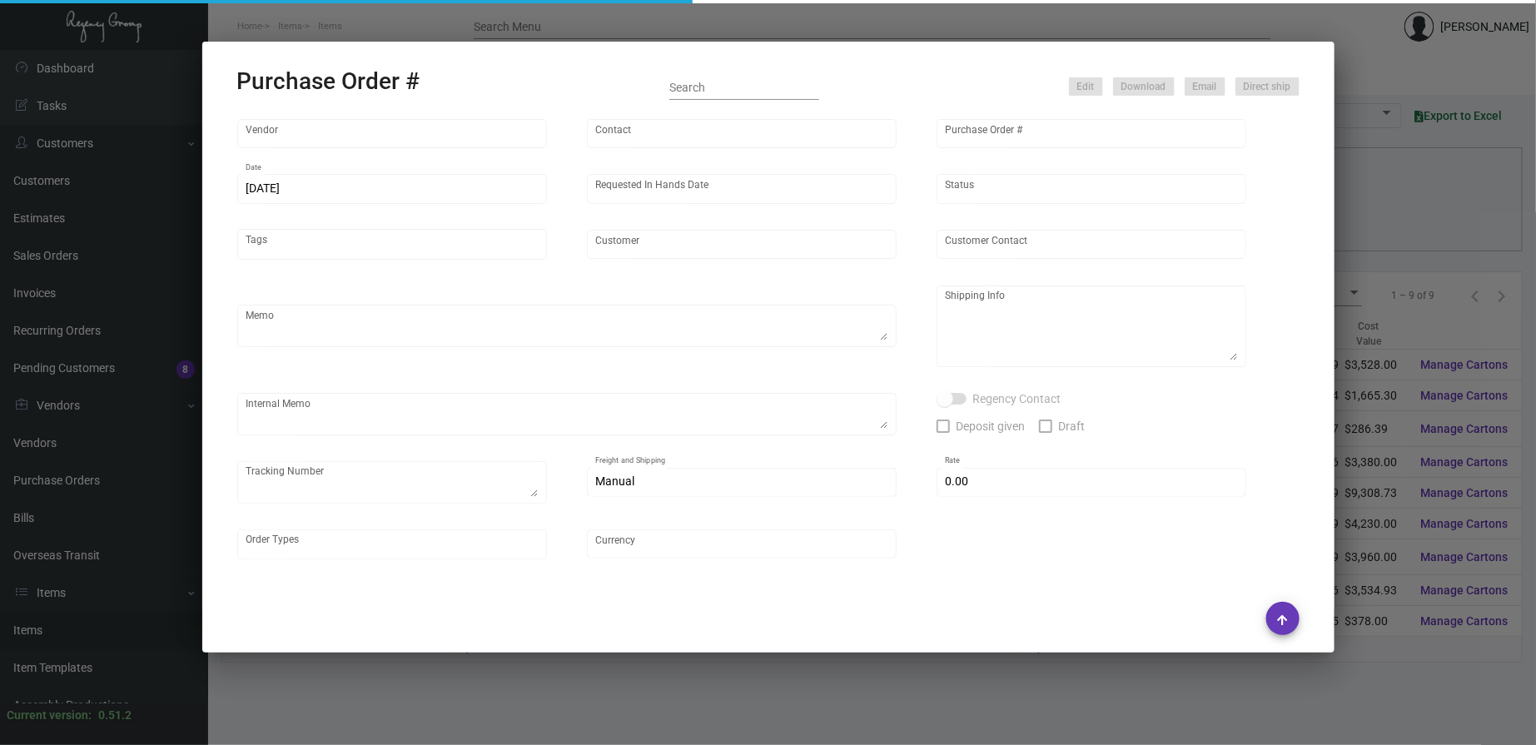
type input "[GEOGRAPHIC_DATA] One [PERSON_NAME]"
type textarea "PLEASE SEND PDF PROOFS TO OUR ART TEAM ; [EMAIL_ADDRESS][DOMAIN_NAME] WITH ME I…"
type textarea "Regency Group NJ - [PERSON_NAME] [STREET_ADDRESS]"
type textarea "@WH -- Make sure to ship out the old inventory first before shipping out the ol…"
checkbox input "true"
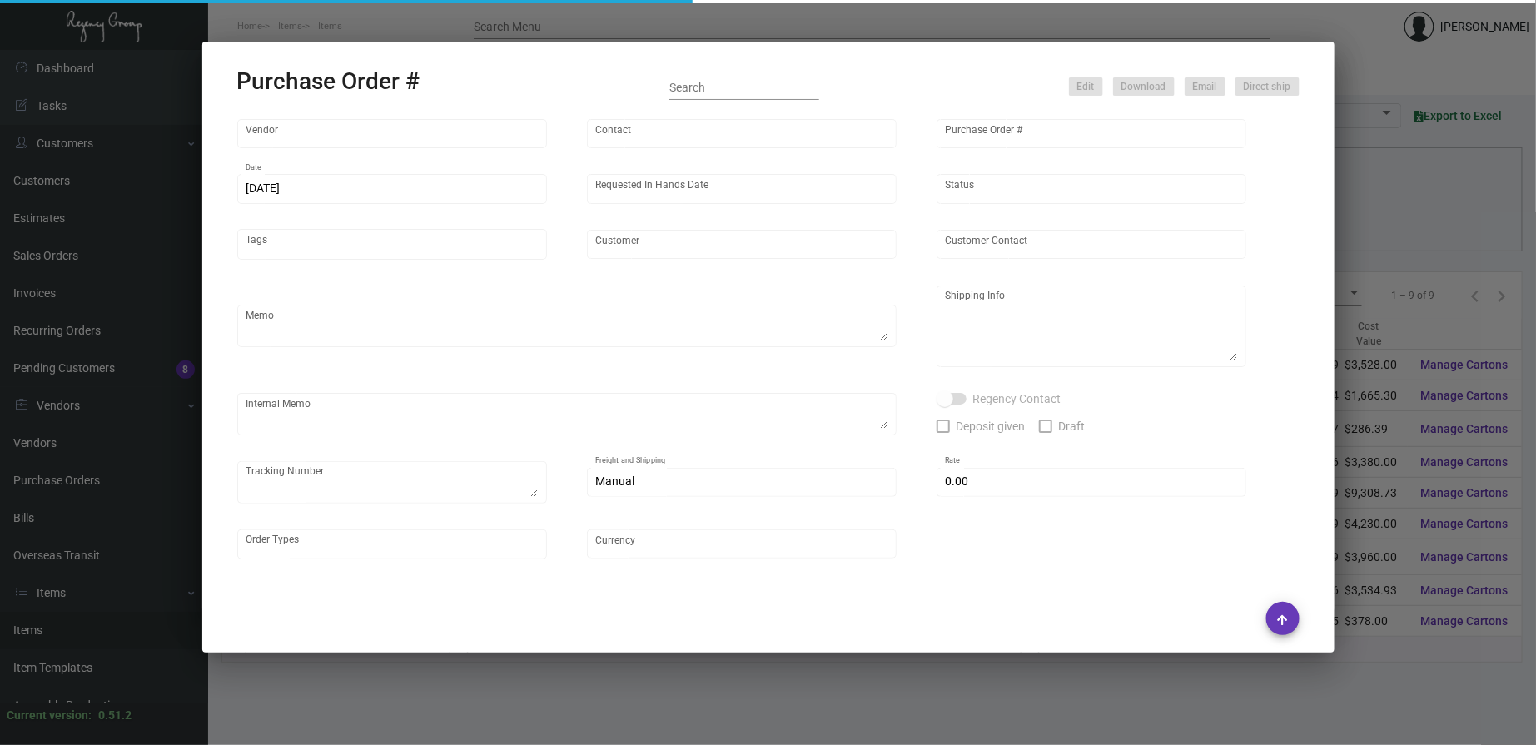
type textarea "Master - 1Z1AY2760392906511"
type input "$ 0.00"
type input "United States Dollar $"
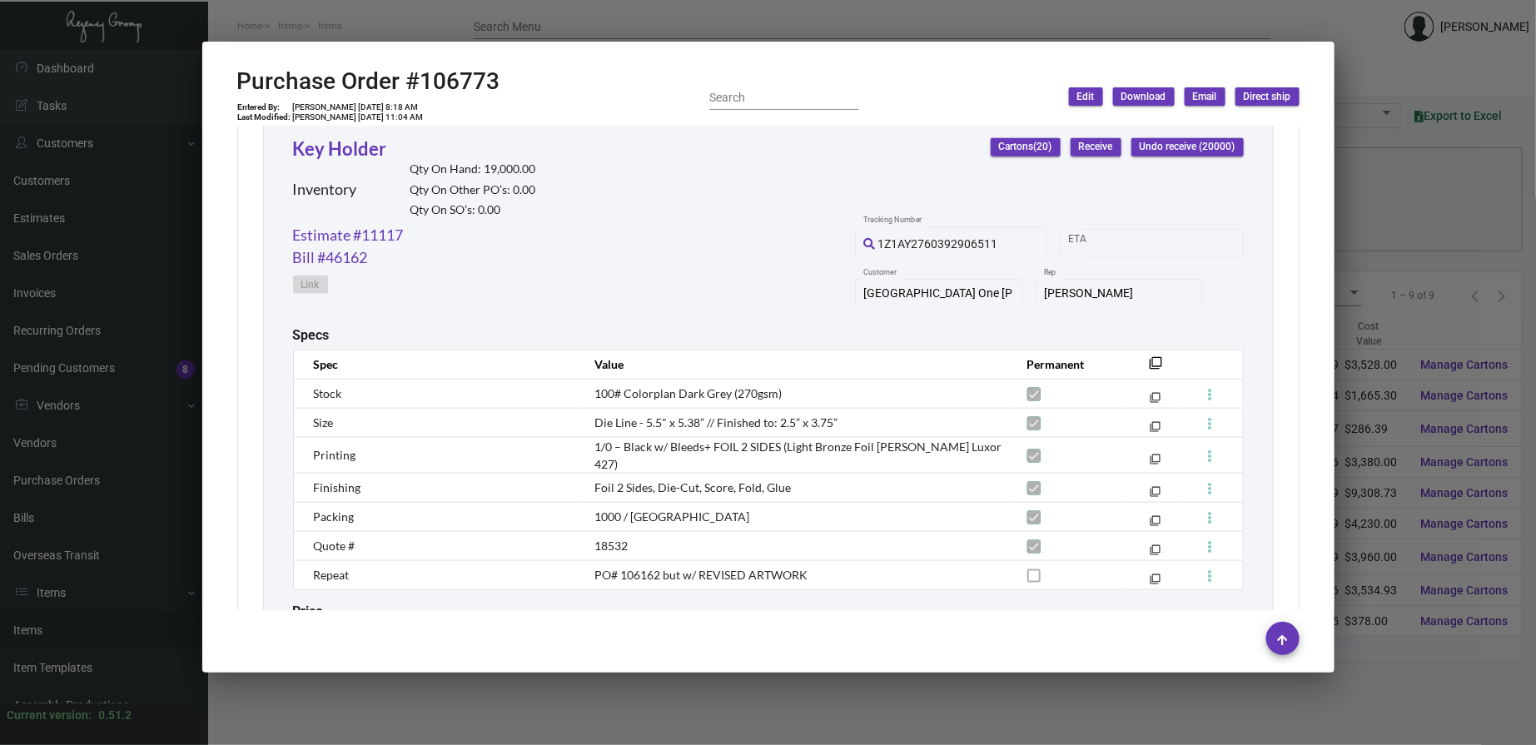
scroll to position [848, 0]
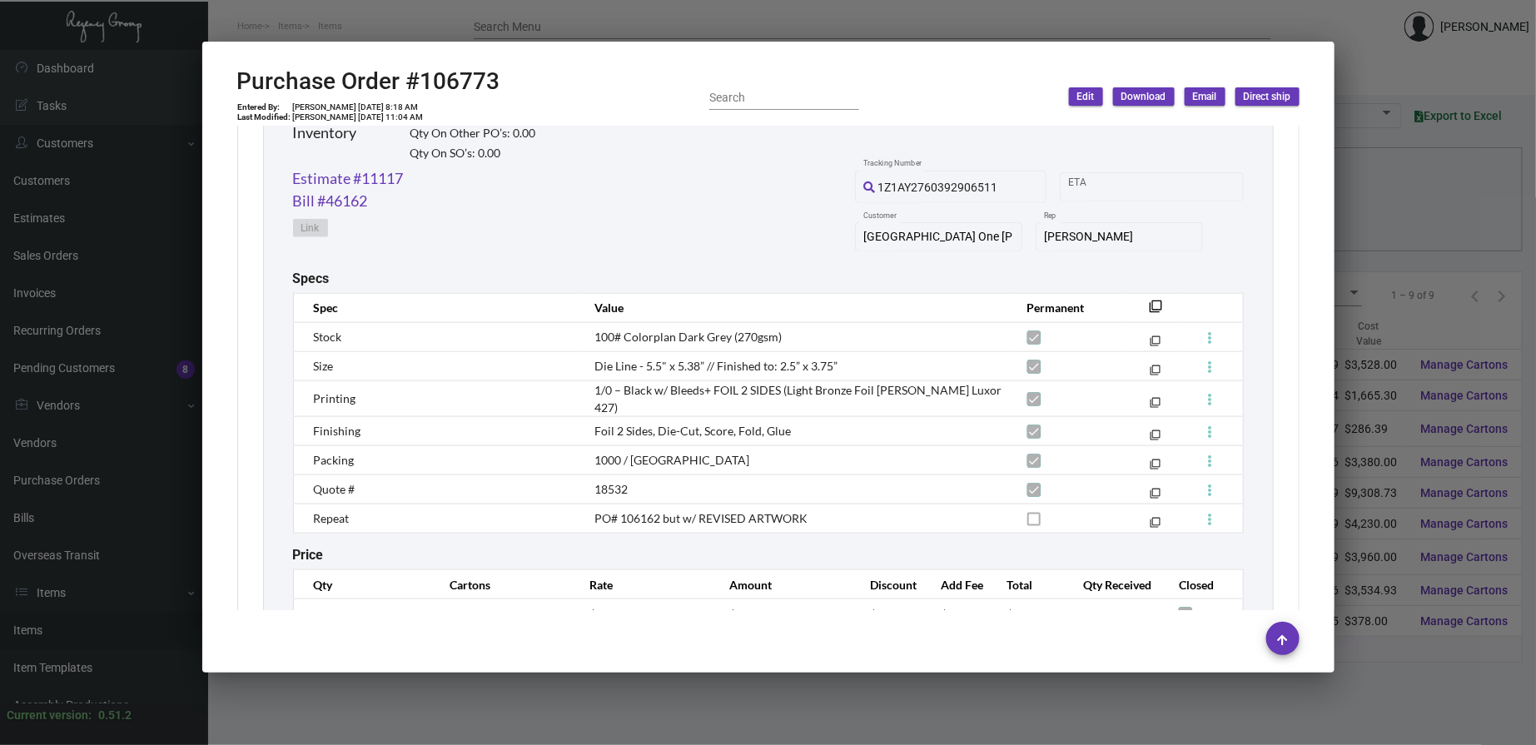
click at [802, 207] on div "Estimate #11117 Bill #46162 Link 1Z1AY2760392906511 Tracking Number Start date …" at bounding box center [768, 218] width 951 height 103
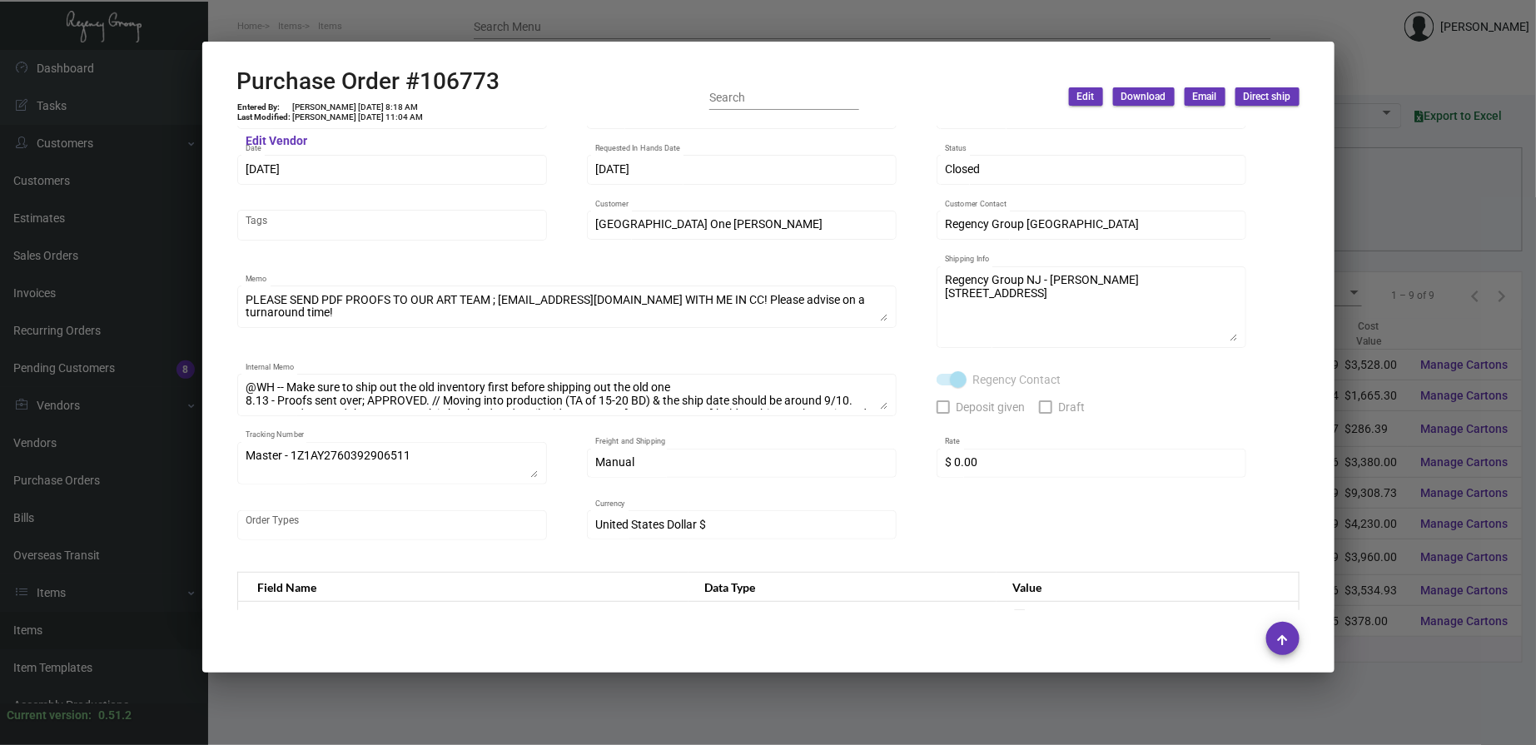
scroll to position [0, 0]
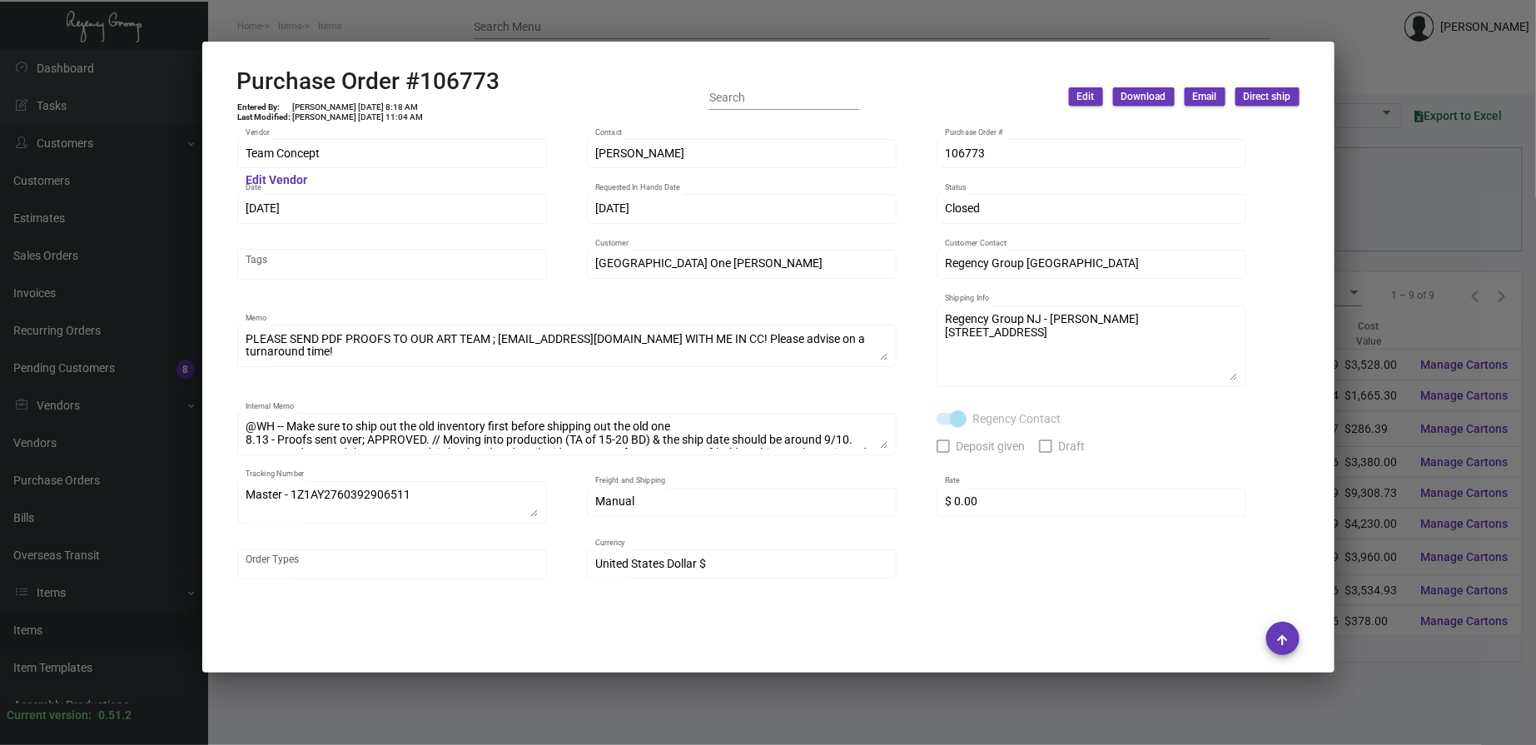
click at [786, 18] on div at bounding box center [768, 372] width 1536 height 745
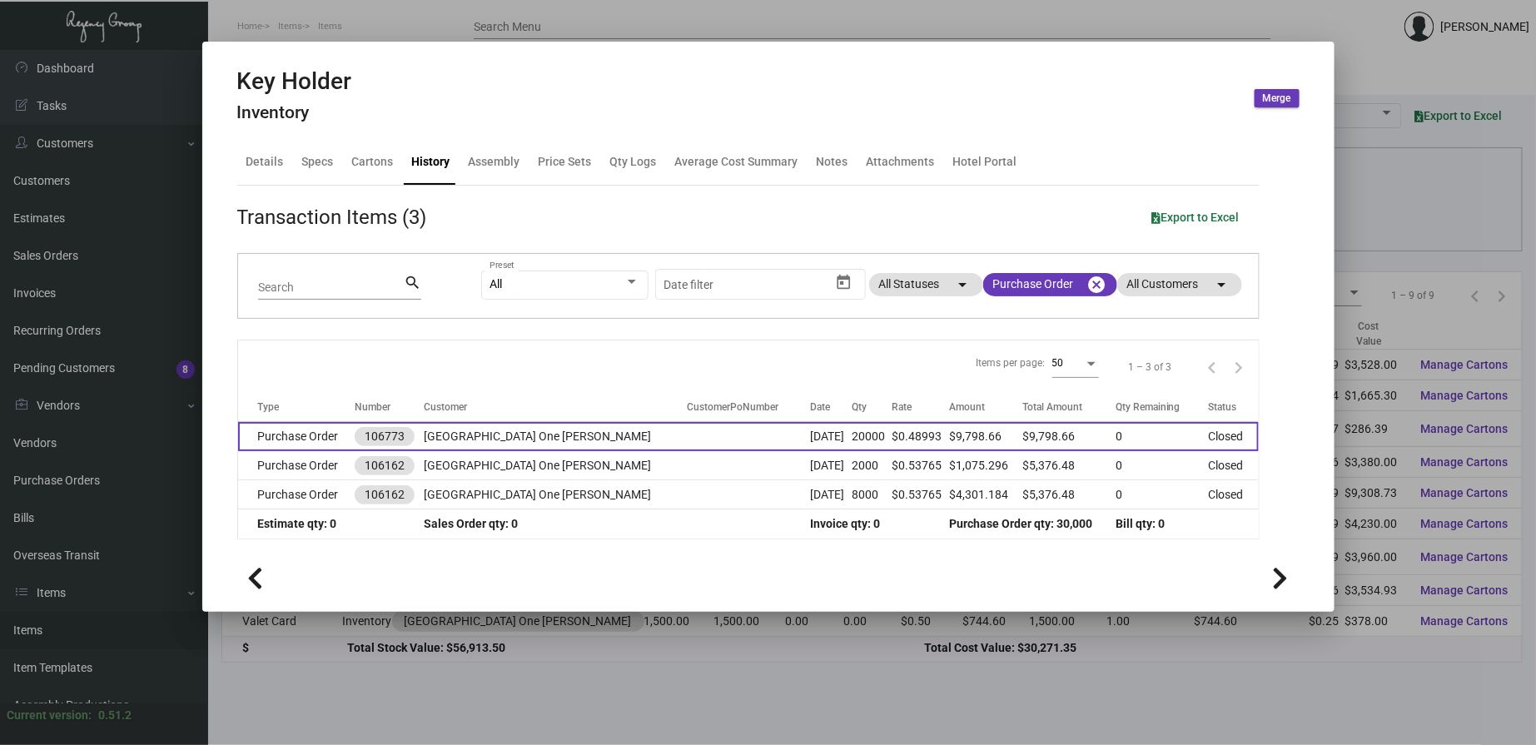
click at [465, 446] on td "[GEOGRAPHIC_DATA] One [PERSON_NAME]" at bounding box center [555, 436] width 263 height 29
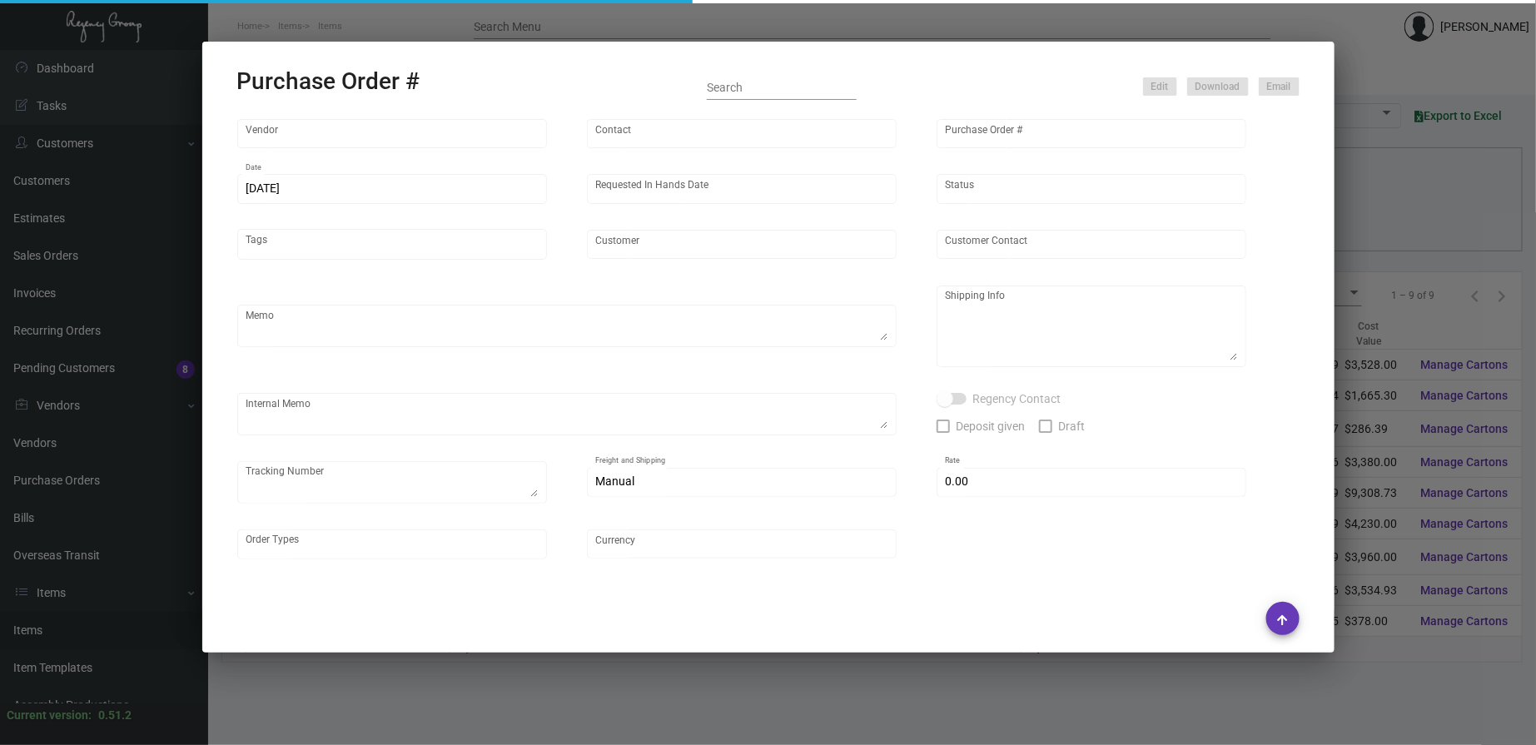
type input "Team Concept"
type input "[PERSON_NAME]"
type input "106773"
type input "[DATE]"
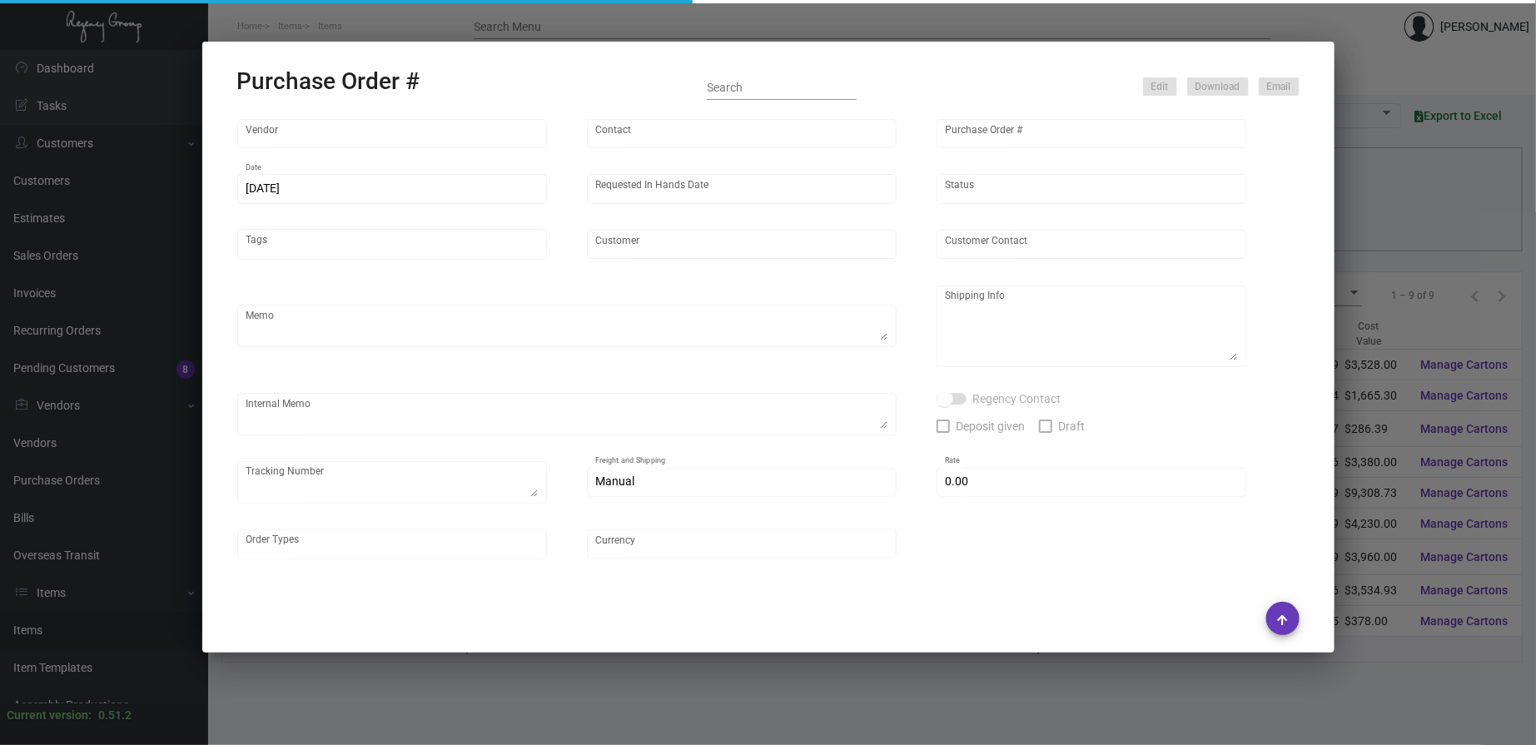
type input "[GEOGRAPHIC_DATA] One [PERSON_NAME]"
type textarea "PLEASE SEND PDF PROOFS TO OUR ART TEAM ; [EMAIL_ADDRESS][DOMAIN_NAME] WITH ME I…"
type textarea "Regency Group NJ - [PERSON_NAME] [STREET_ADDRESS]"
type textarea "@WH -- Make sure to ship out the old inventory first before shipping out the ol…"
checkbox input "true"
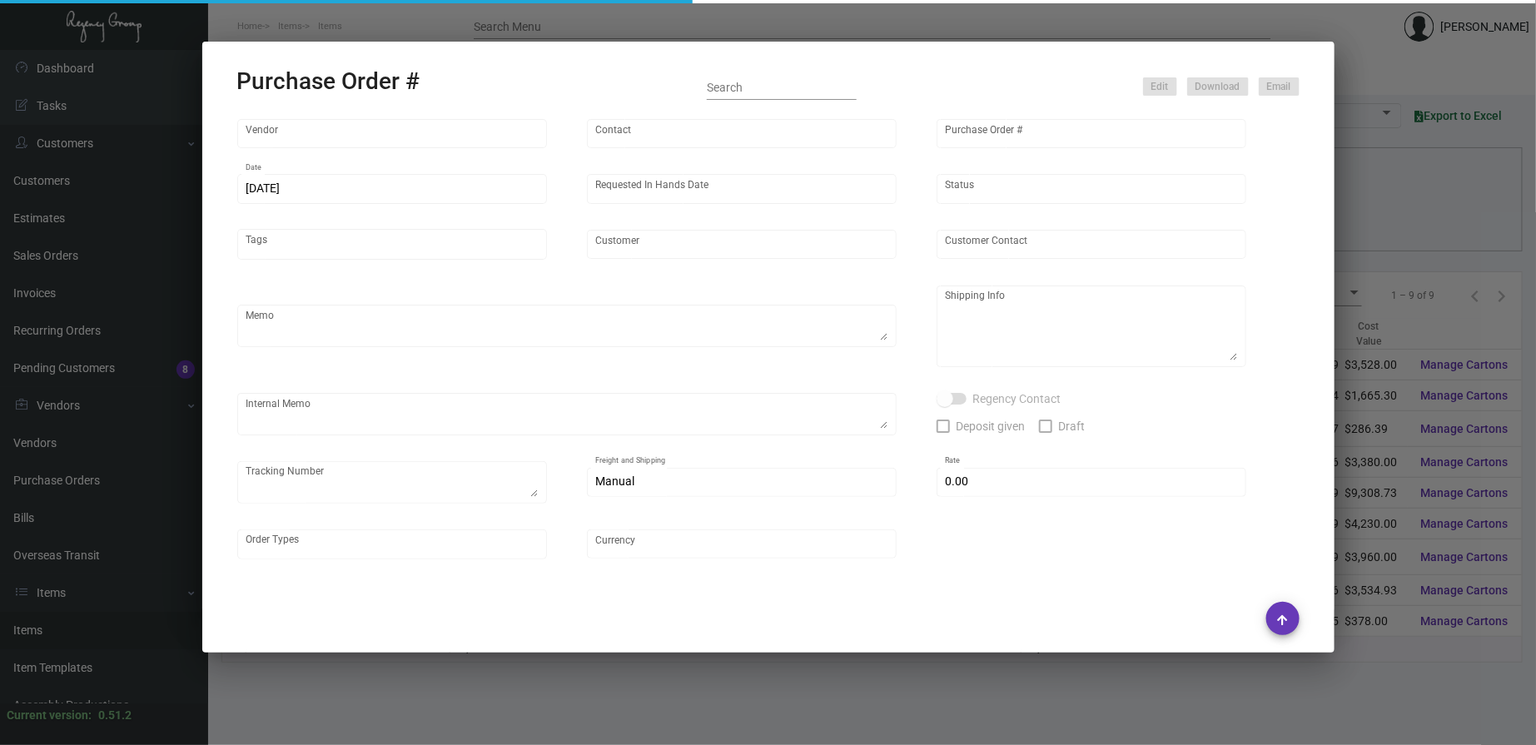
type textarea "Master - 1Z1AY2760392906511"
type input "$ 0.00"
type input "United States Dollar $"
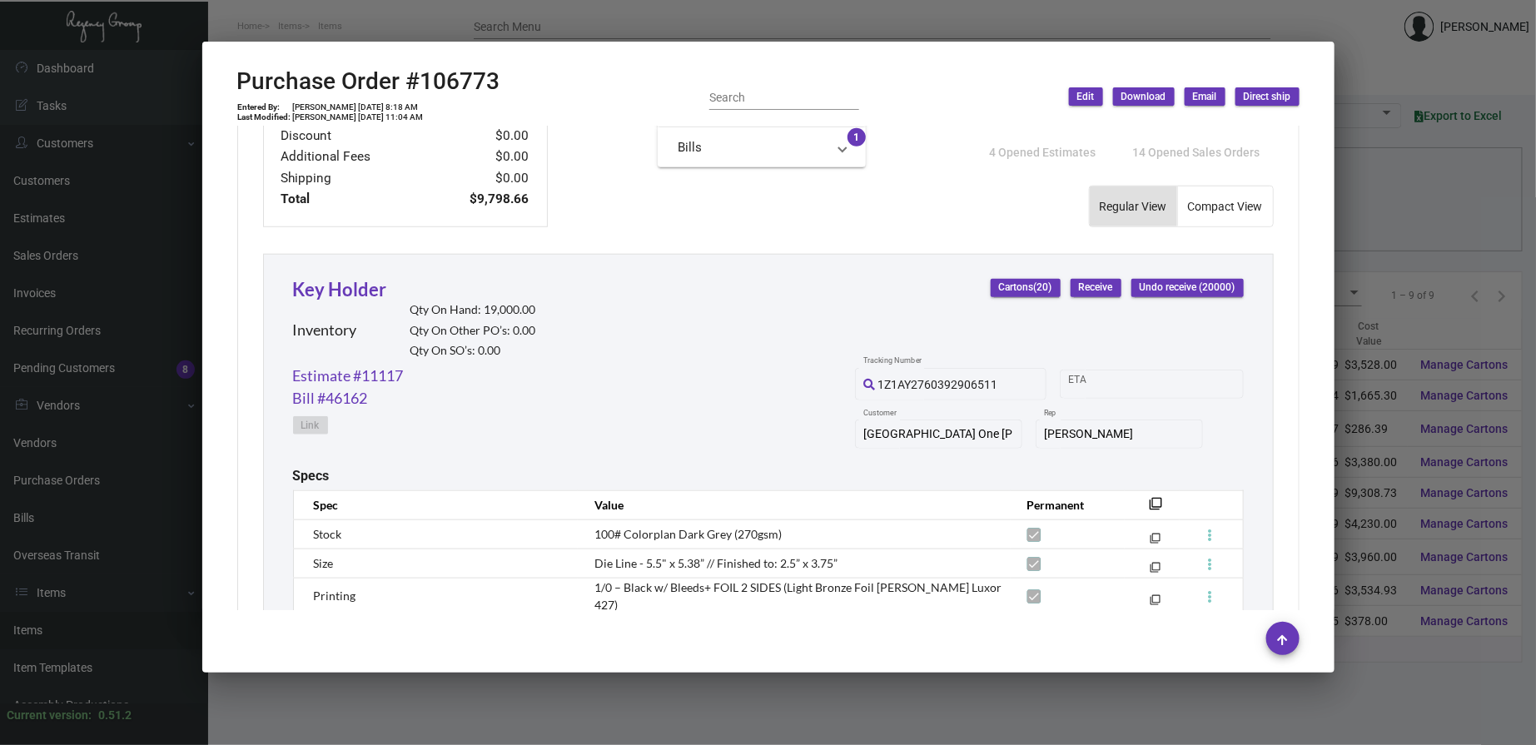
scroll to position [919, 0]
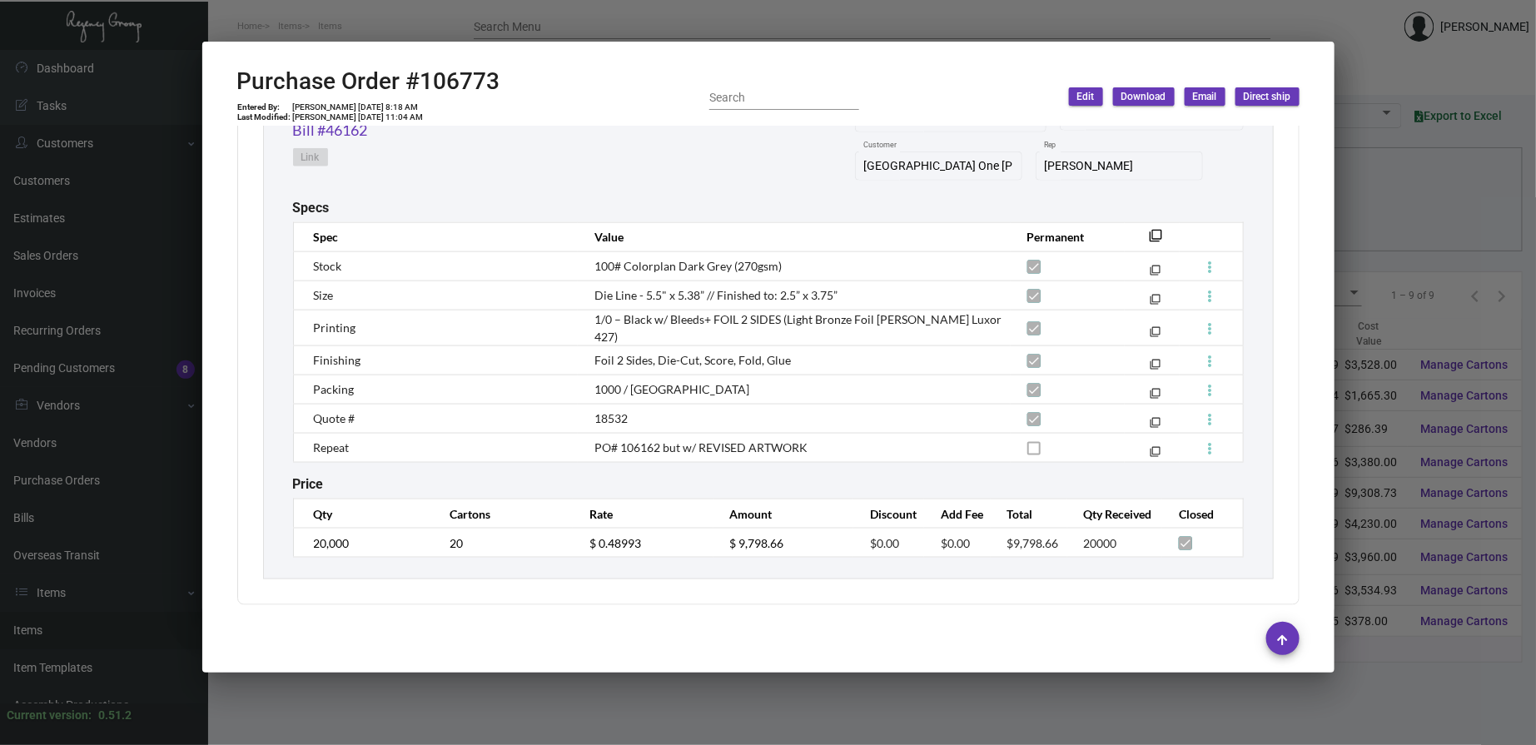
click at [720, 25] on div at bounding box center [768, 372] width 1536 height 745
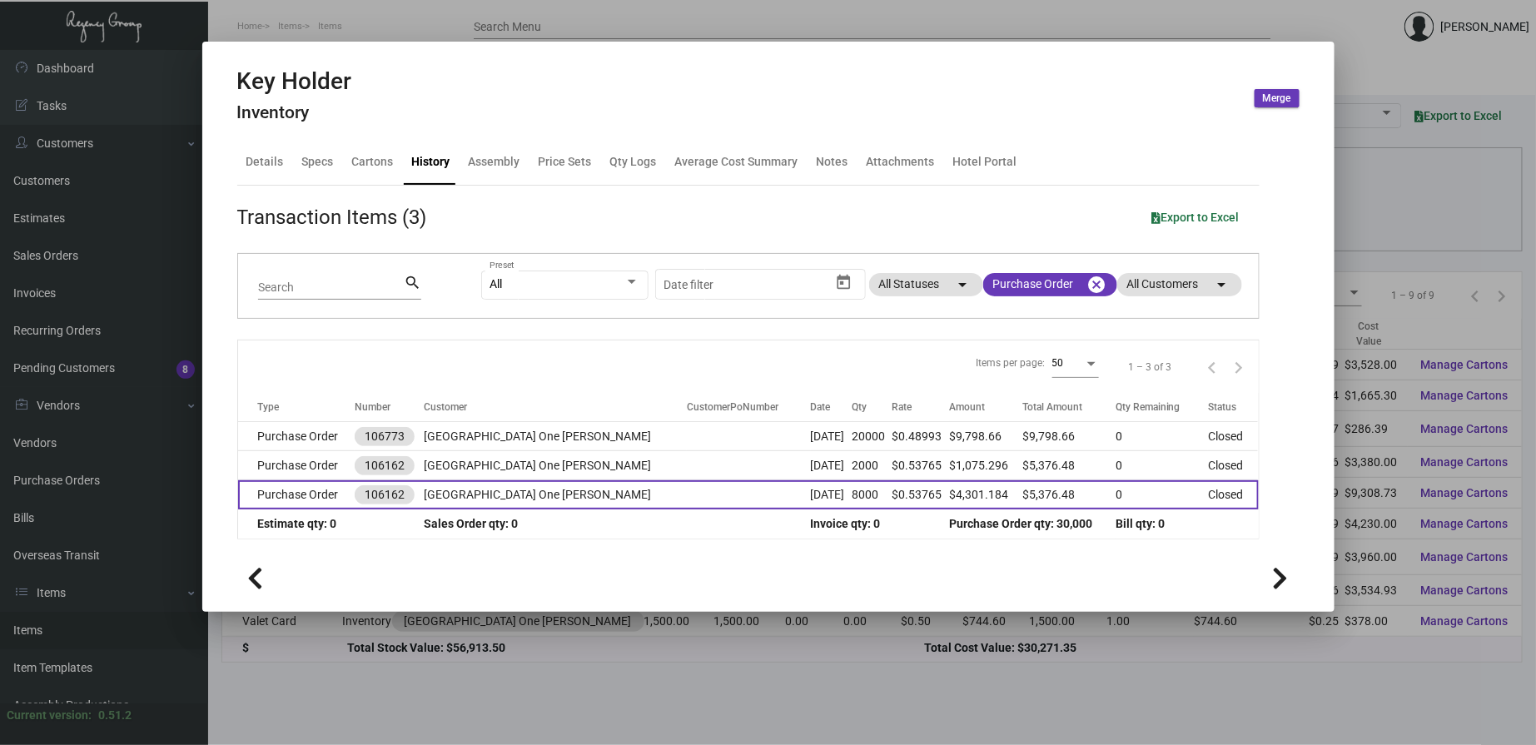
click at [533, 503] on td "[GEOGRAPHIC_DATA] One [PERSON_NAME]" at bounding box center [555, 495] width 263 height 29
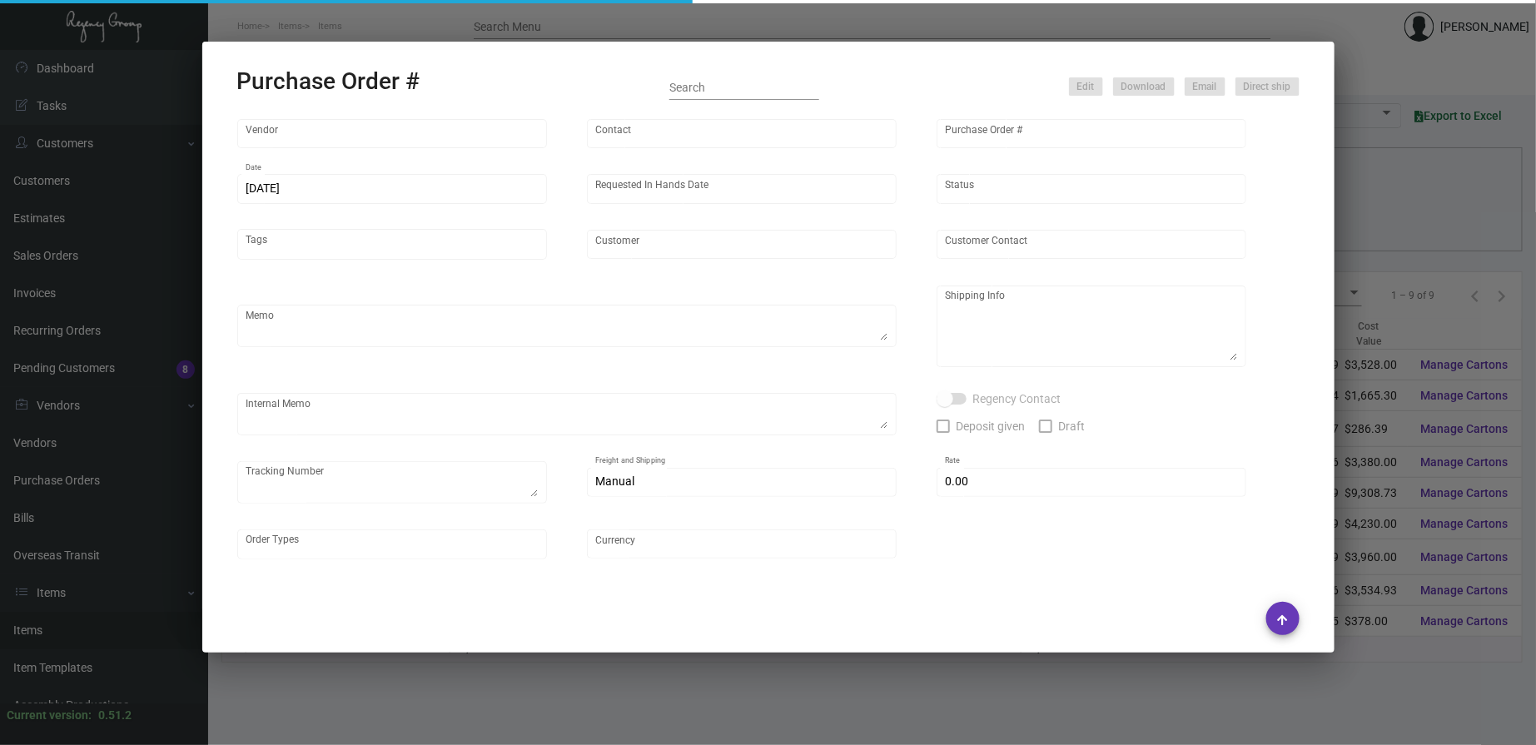
type input "Team Concept"
type input "[PERSON_NAME]"
type input "106162"
type input "[DATE]"
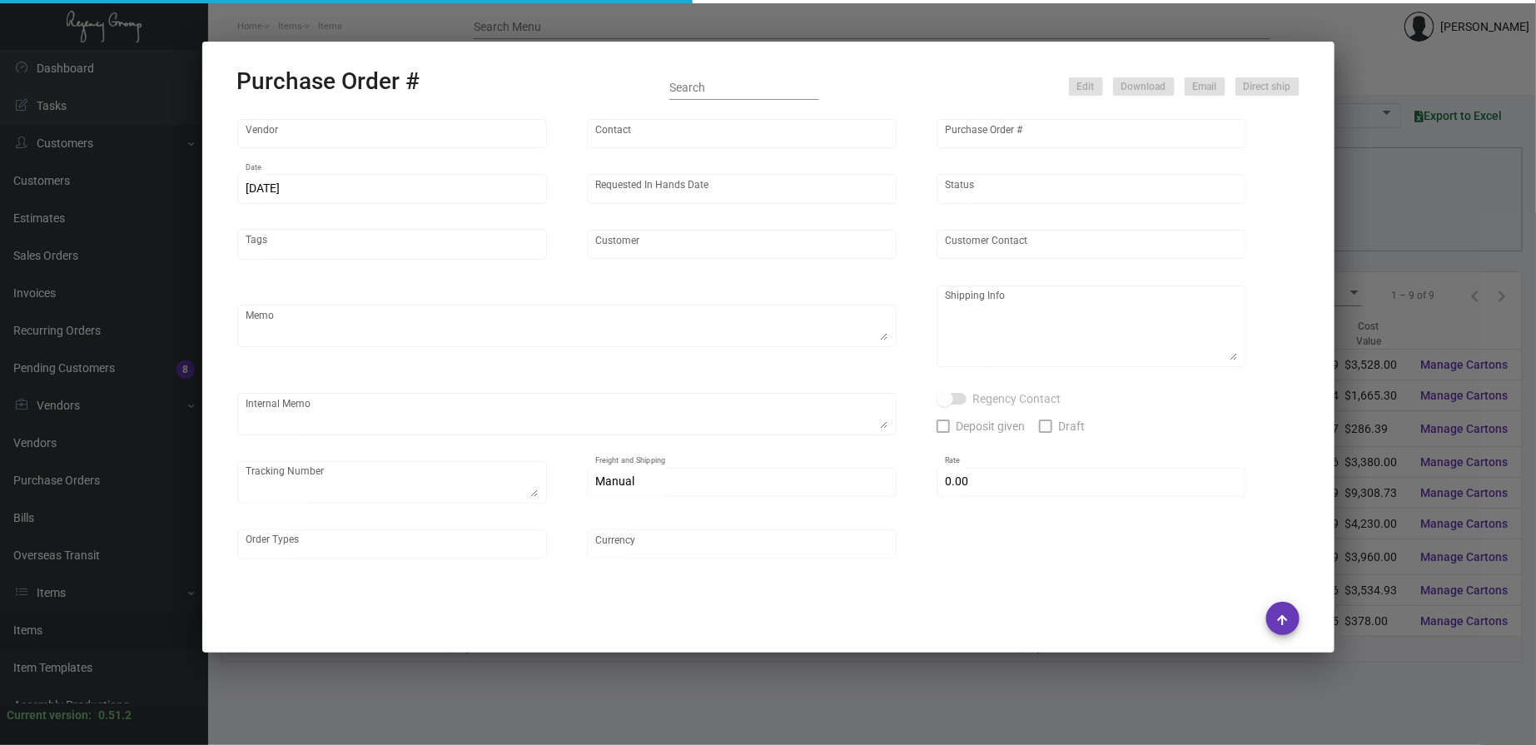
type input "[GEOGRAPHIC_DATA] One [PERSON_NAME]"
type textarea "PLEASE SEND PDF PROOFS TO OUR ART TEAM ; [EMAIL_ADDRESS][DOMAIN_NAME] WITH ME I…"
type textarea "Split Shipping - See below: 2K DIRECT TO HOTEL: [GEOGRAPHIC_DATA] [GEOGRAPHIC_D…"
type textarea "7.1 - Original sample sent to Vendor to match ; 1Z1AY2760394245820 7.9 - Proofs…"
type input "$ 0.00"
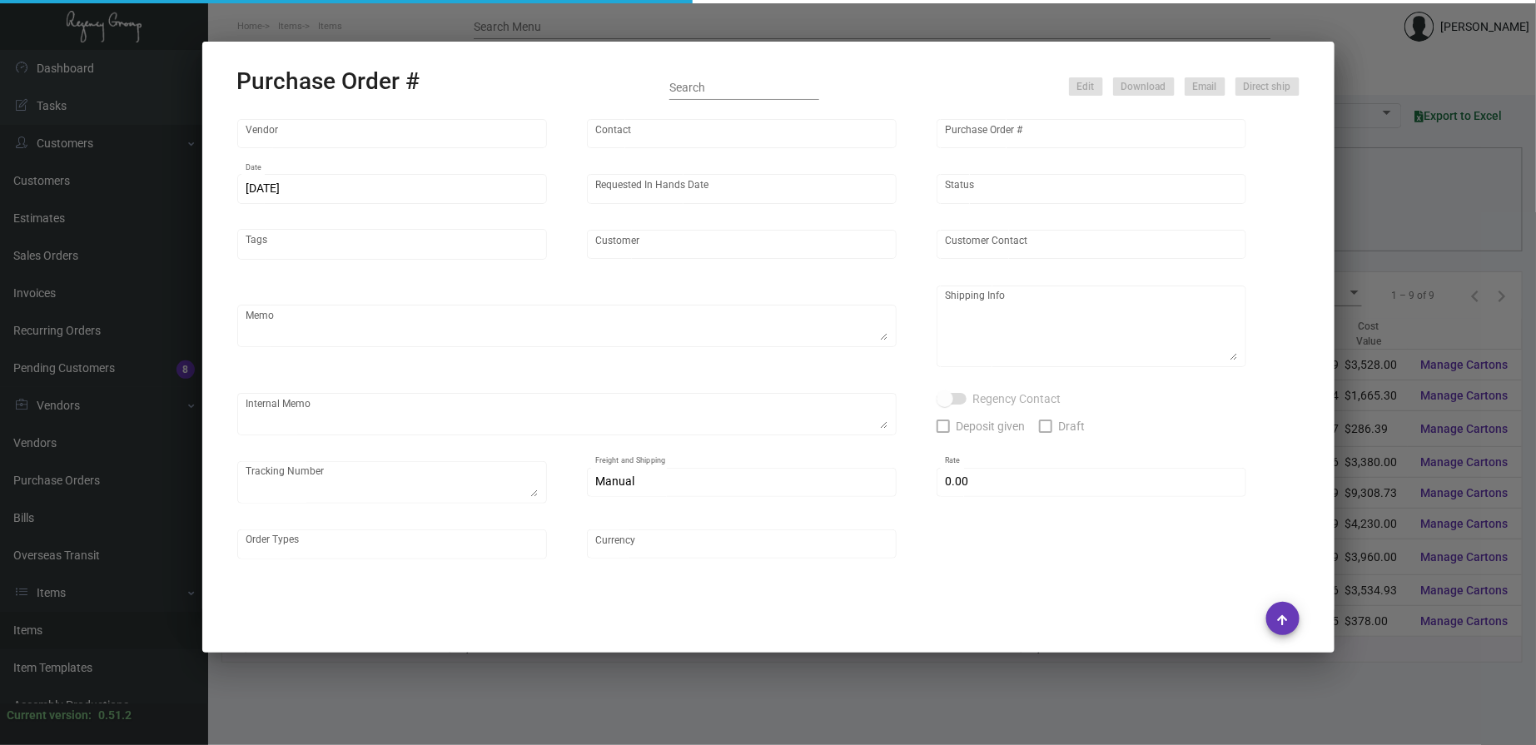
type input "United States Dollar $"
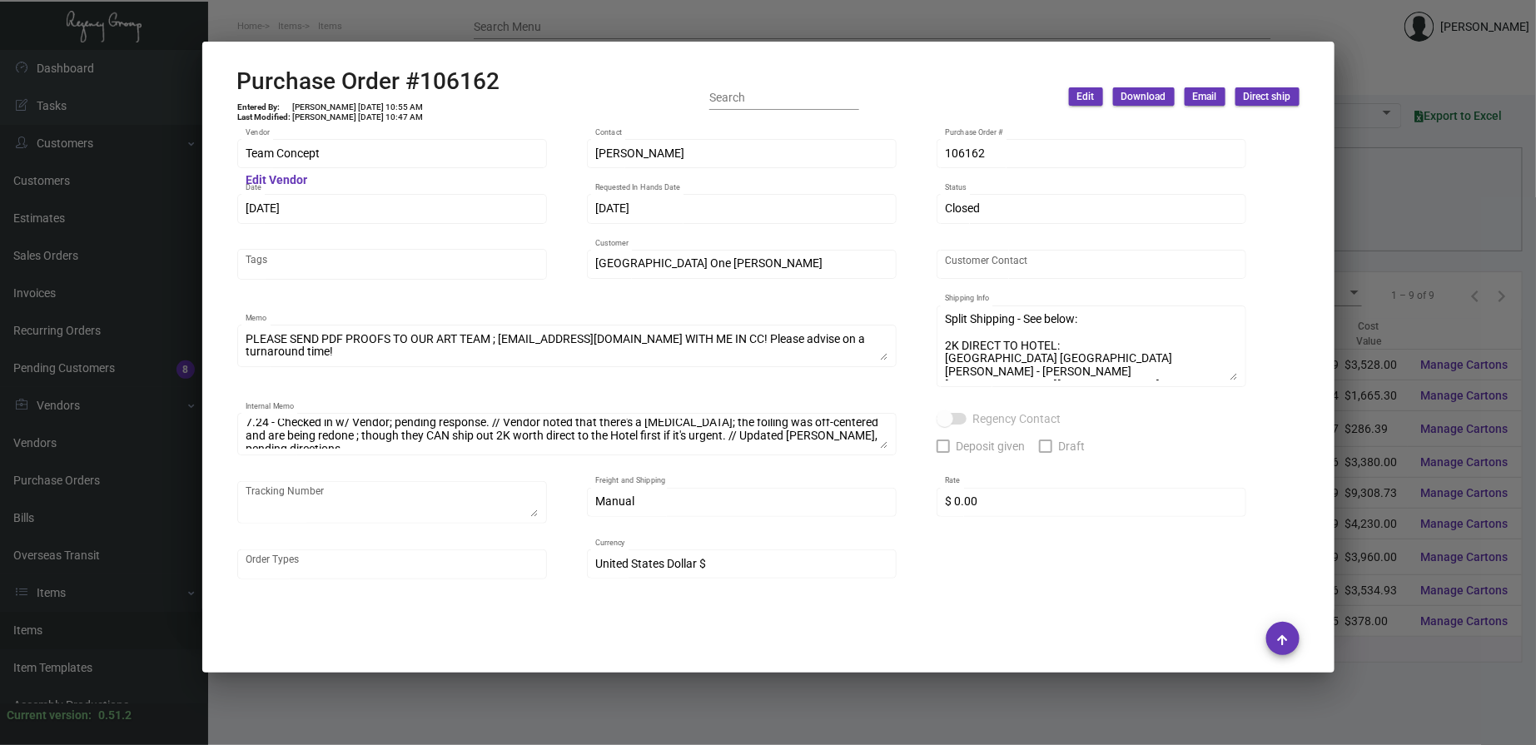
scroll to position [144, 0]
click at [604, 19] on div at bounding box center [768, 372] width 1536 height 745
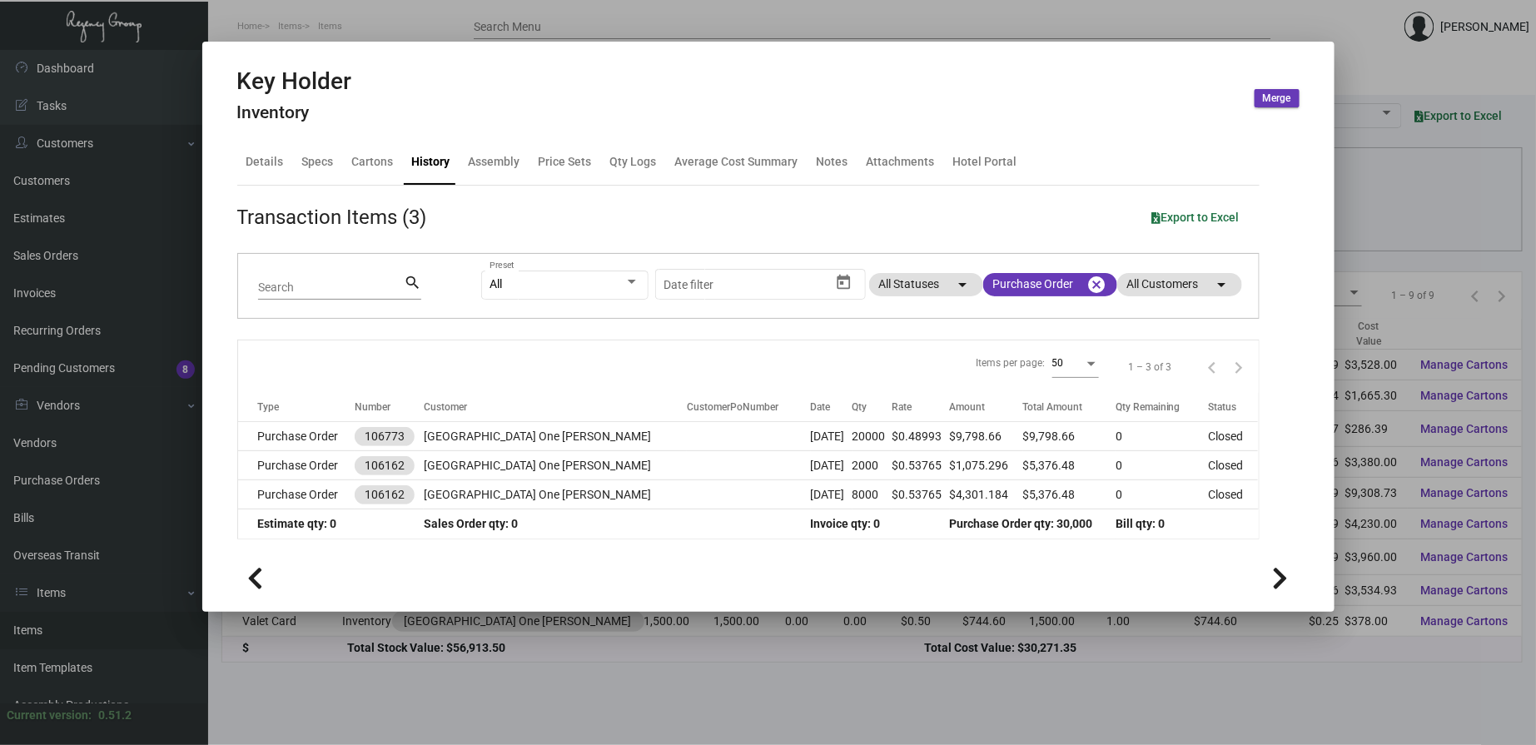
click at [713, 22] on div at bounding box center [768, 372] width 1536 height 745
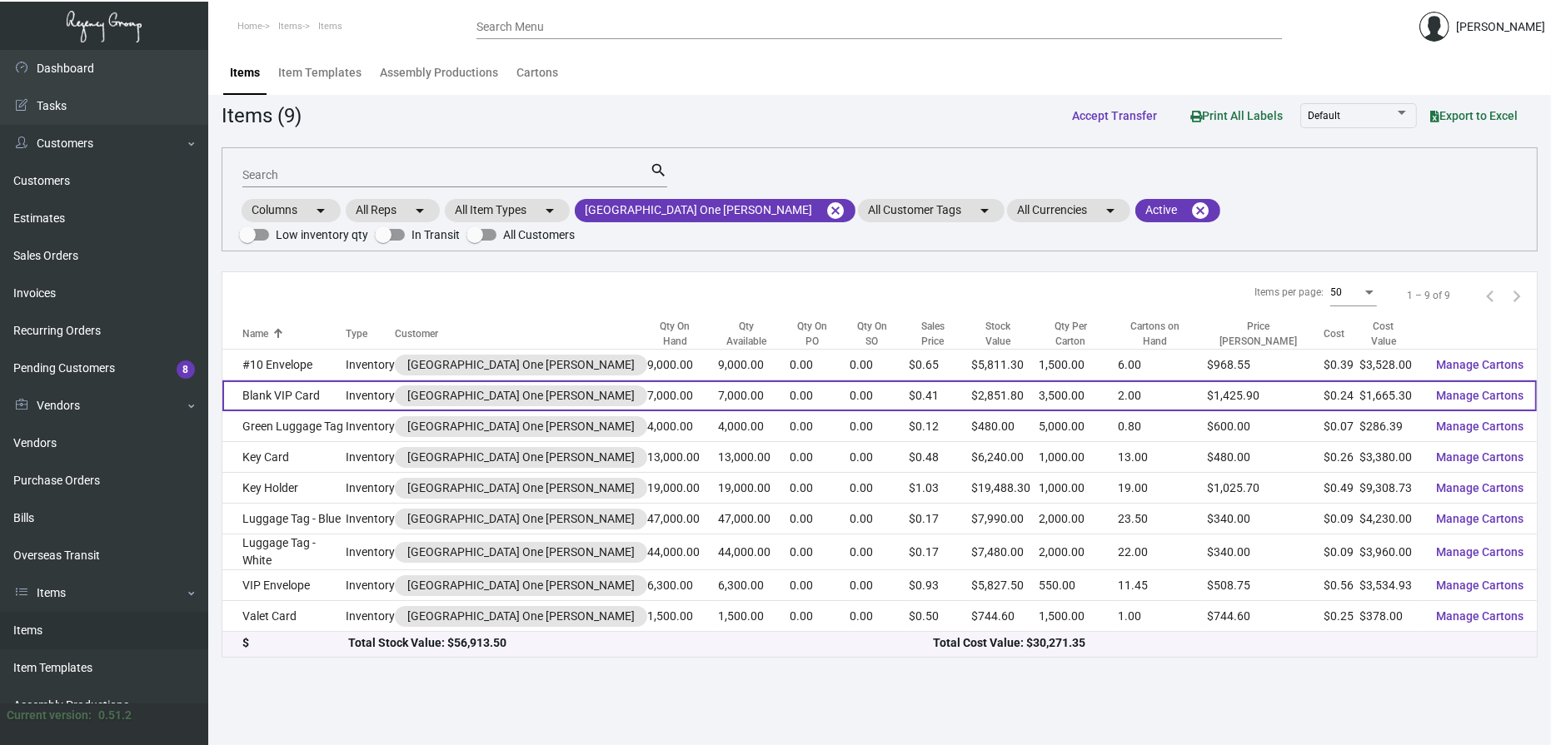
click at [295, 401] on td "Blank VIP Card" at bounding box center [283, 396] width 123 height 31
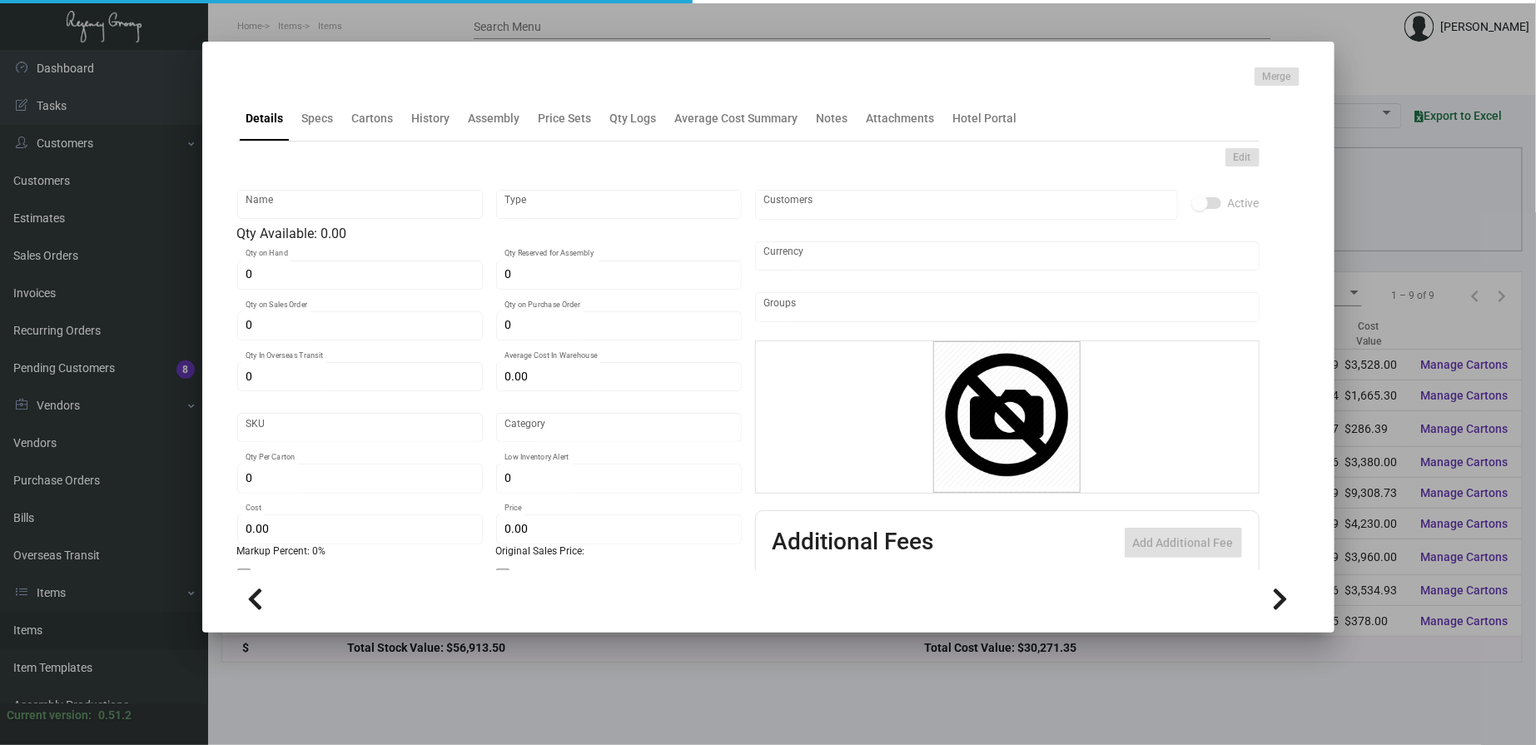
type input "Blank VIP Card"
type input "Inventory"
type input "7,000"
type input "$ 0.5611"
type input "Standard"
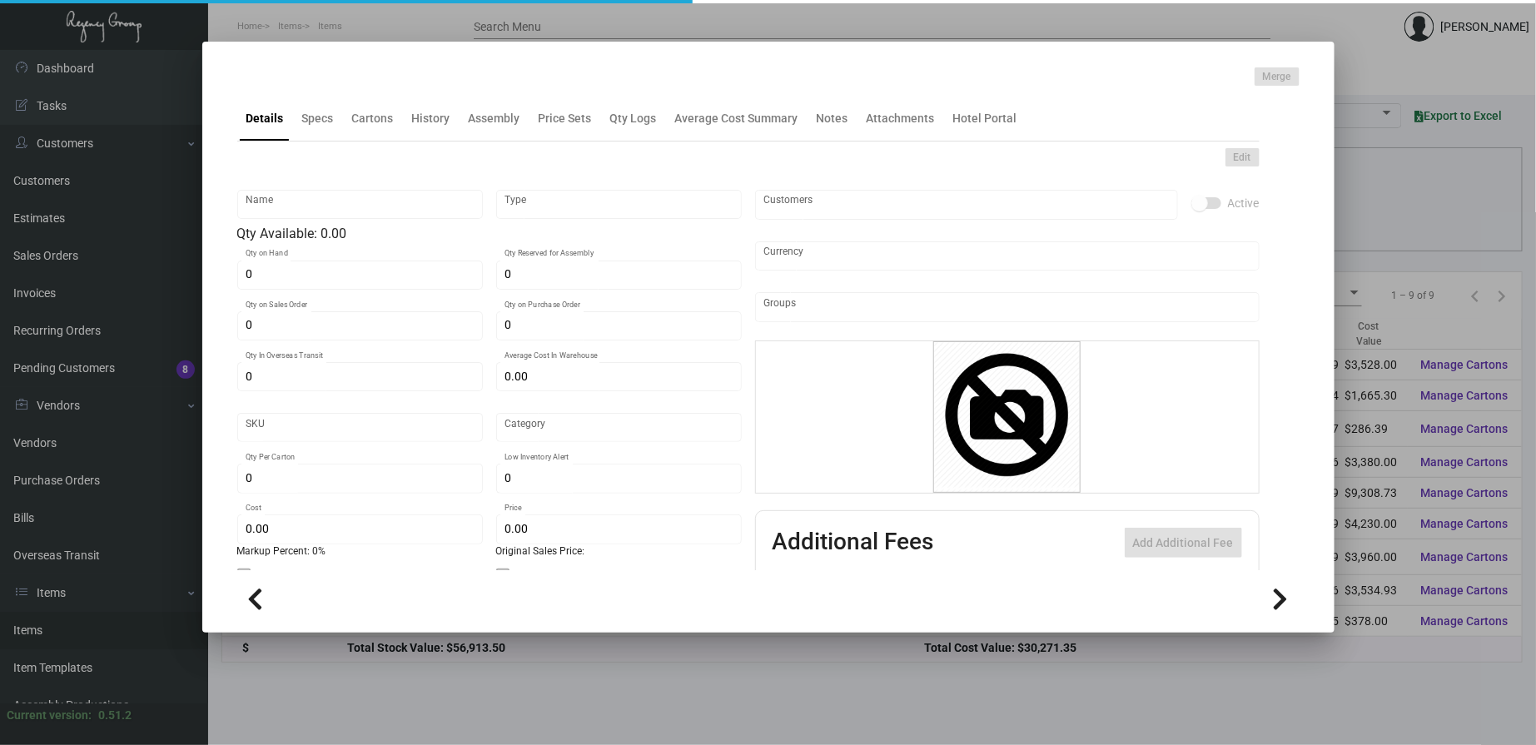
type input "3,500"
type input "$ 0.2379"
type input "$ 0.4074"
checkbox input "true"
type input "United States Dollar $"
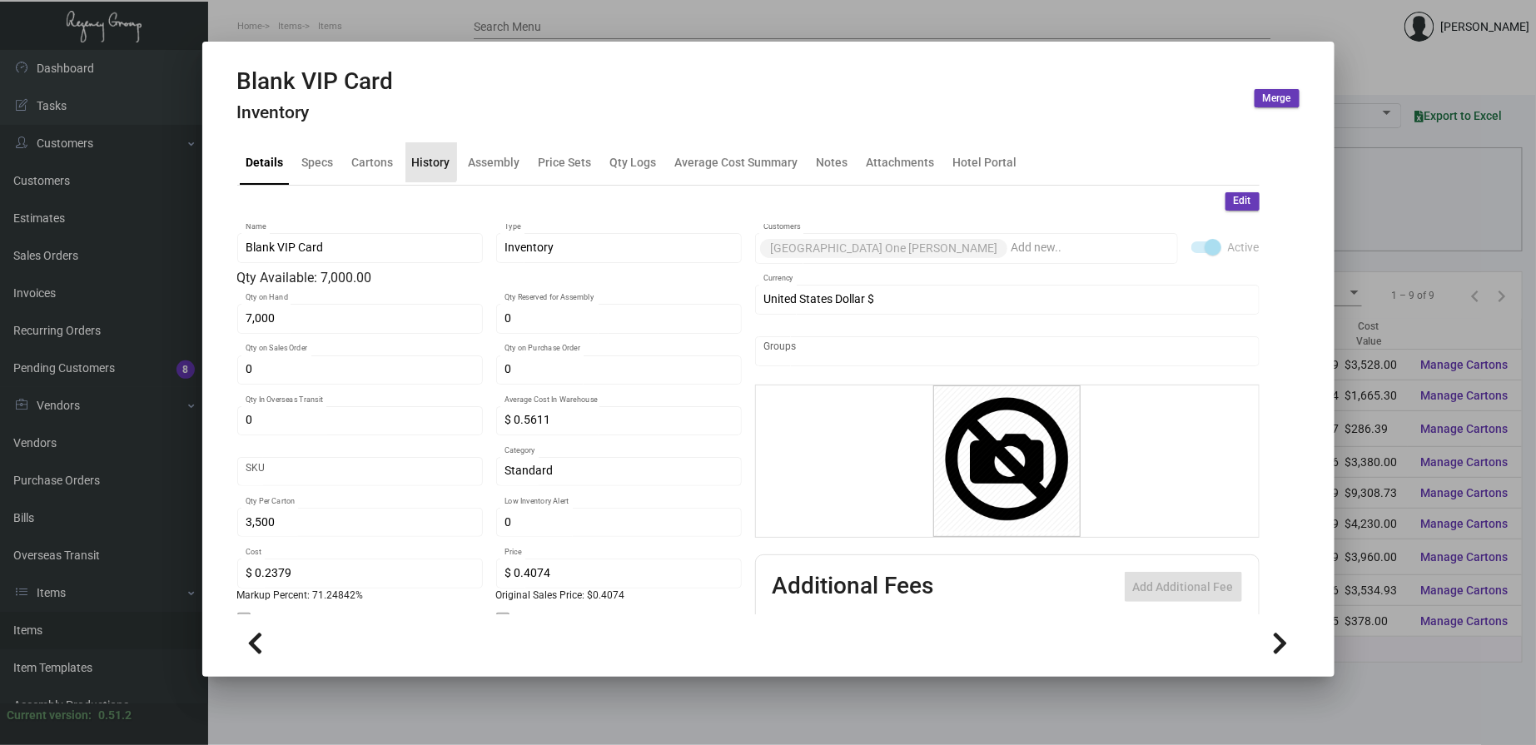
drag, startPoint x: 416, startPoint y: 160, endPoint x: 460, endPoint y: 163, distance: 43.4
click at [421, 160] on div "History" at bounding box center [431, 161] width 38 height 17
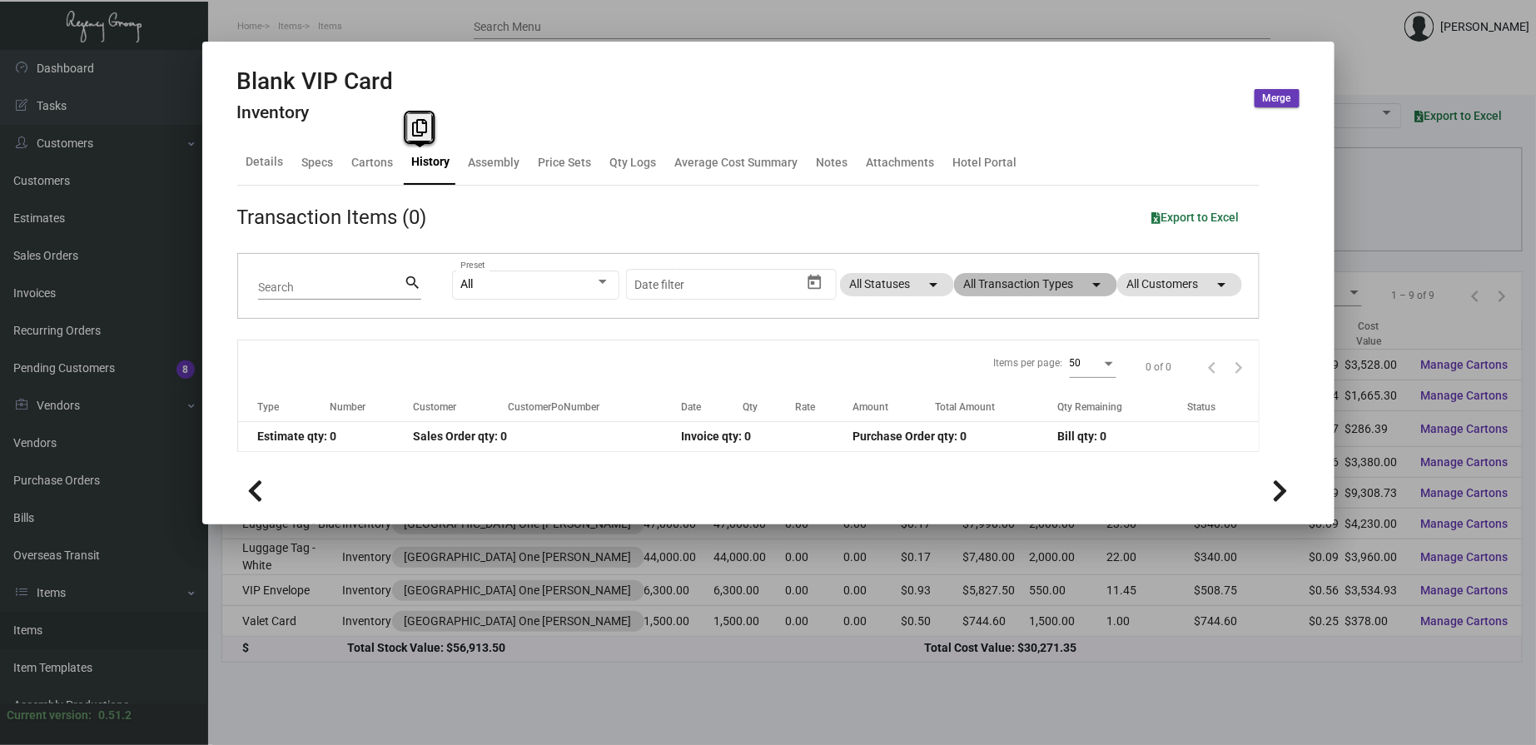
click at [969, 291] on mat-chip "All Transaction Types arrow_drop_down" at bounding box center [1035, 284] width 163 height 23
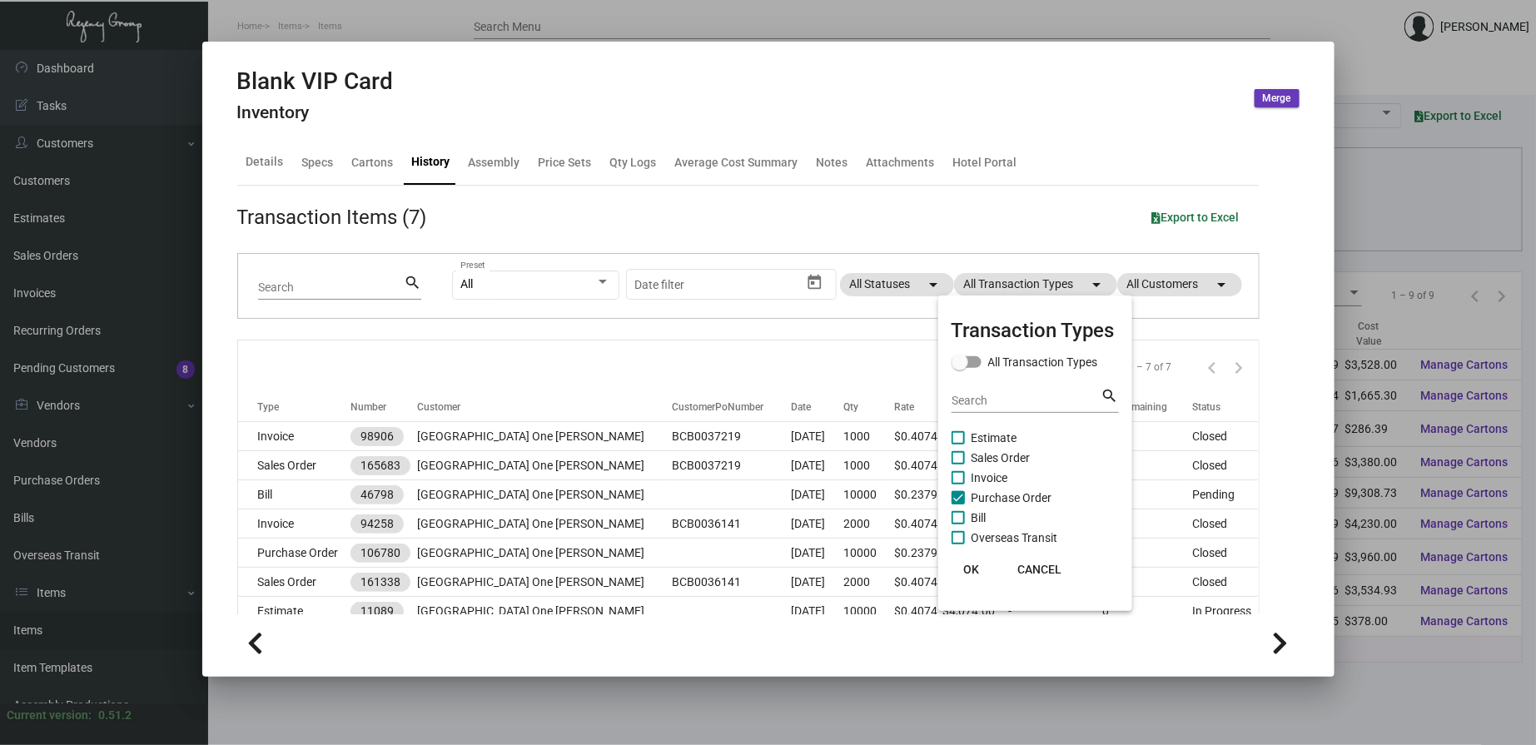
click at [995, 498] on span "Purchase Order" at bounding box center [1012, 498] width 81 height 20
click at [959, 505] on input "Purchase Order" at bounding box center [958, 505] width 1 height 1
drag, startPoint x: 995, startPoint y: 498, endPoint x: 974, endPoint y: 530, distance: 38.6
click at [995, 500] on span "Purchase Order" at bounding box center [1012, 498] width 81 height 20
click at [959, 505] on input "Purchase Order" at bounding box center [958, 505] width 1 height 1
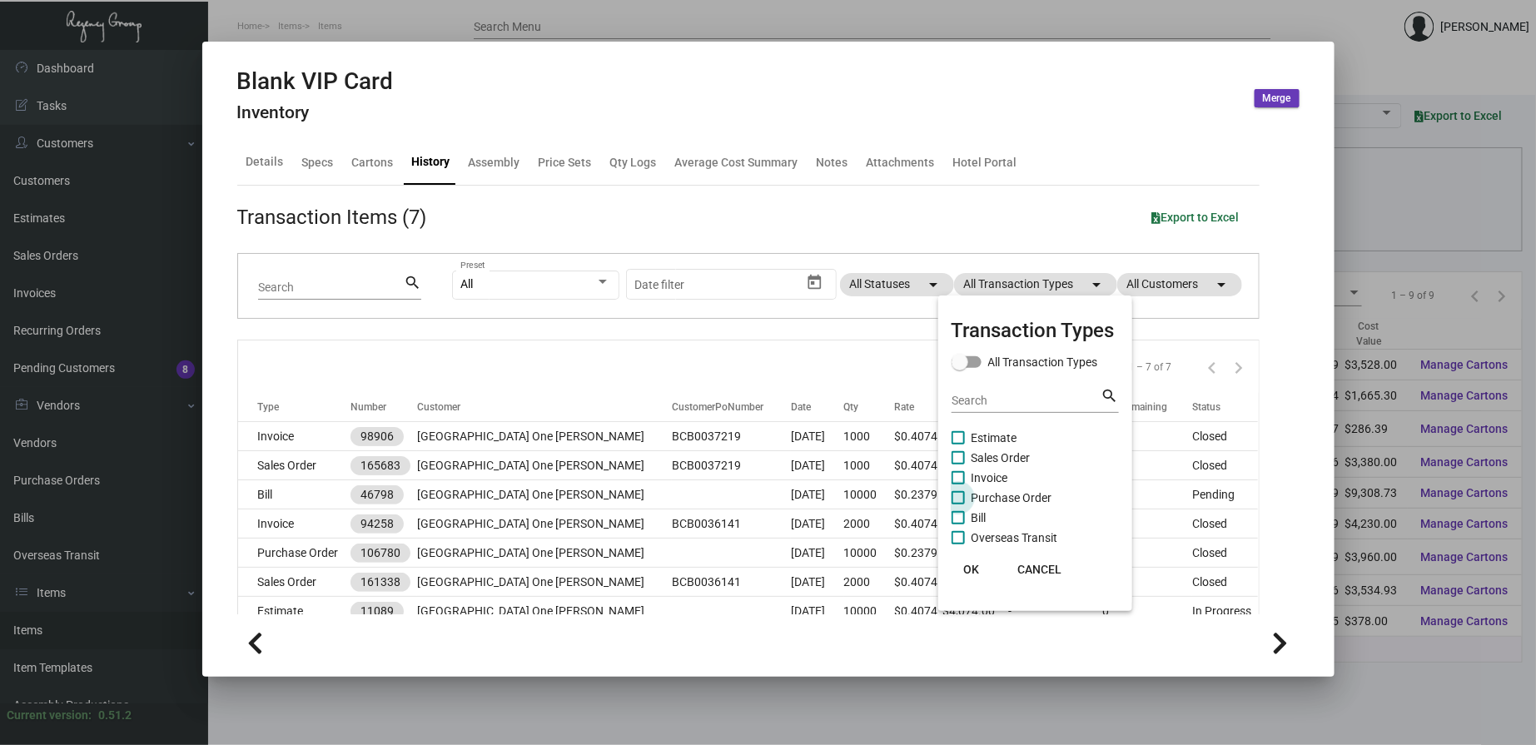
checkbox input "true"
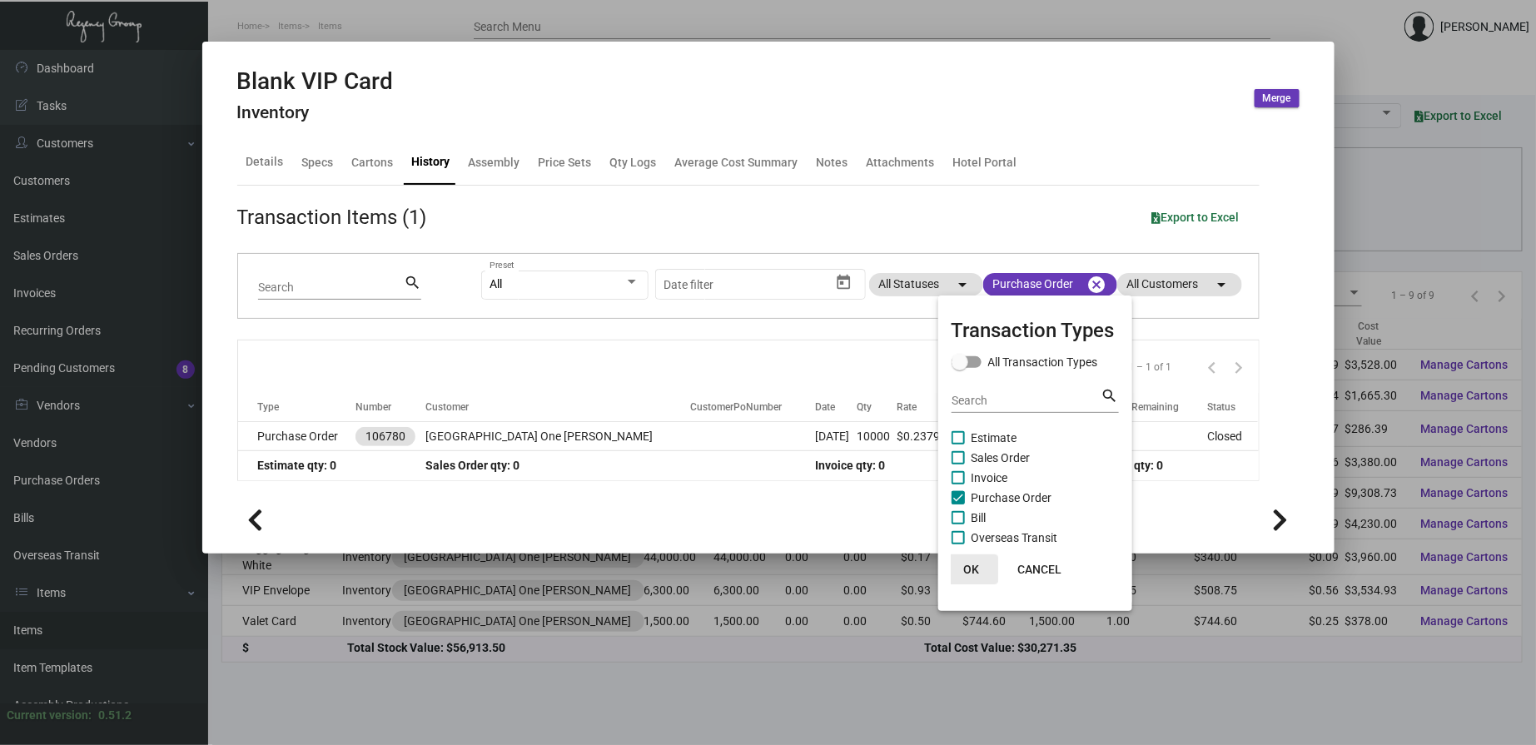
click at [968, 571] on span "OK" at bounding box center [972, 569] width 16 height 13
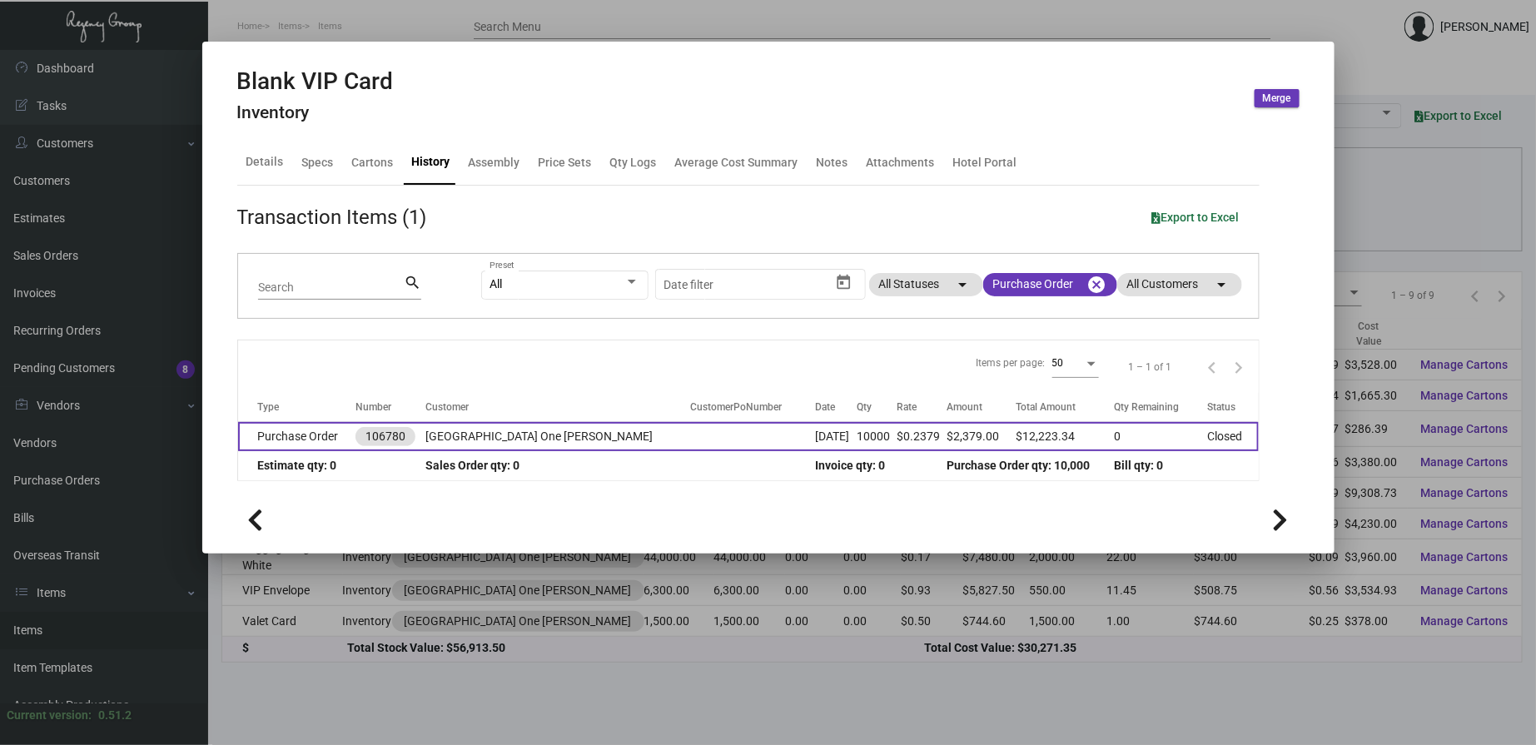
click at [471, 447] on td "[GEOGRAPHIC_DATA] One [PERSON_NAME]" at bounding box center [559, 436] width 266 height 29
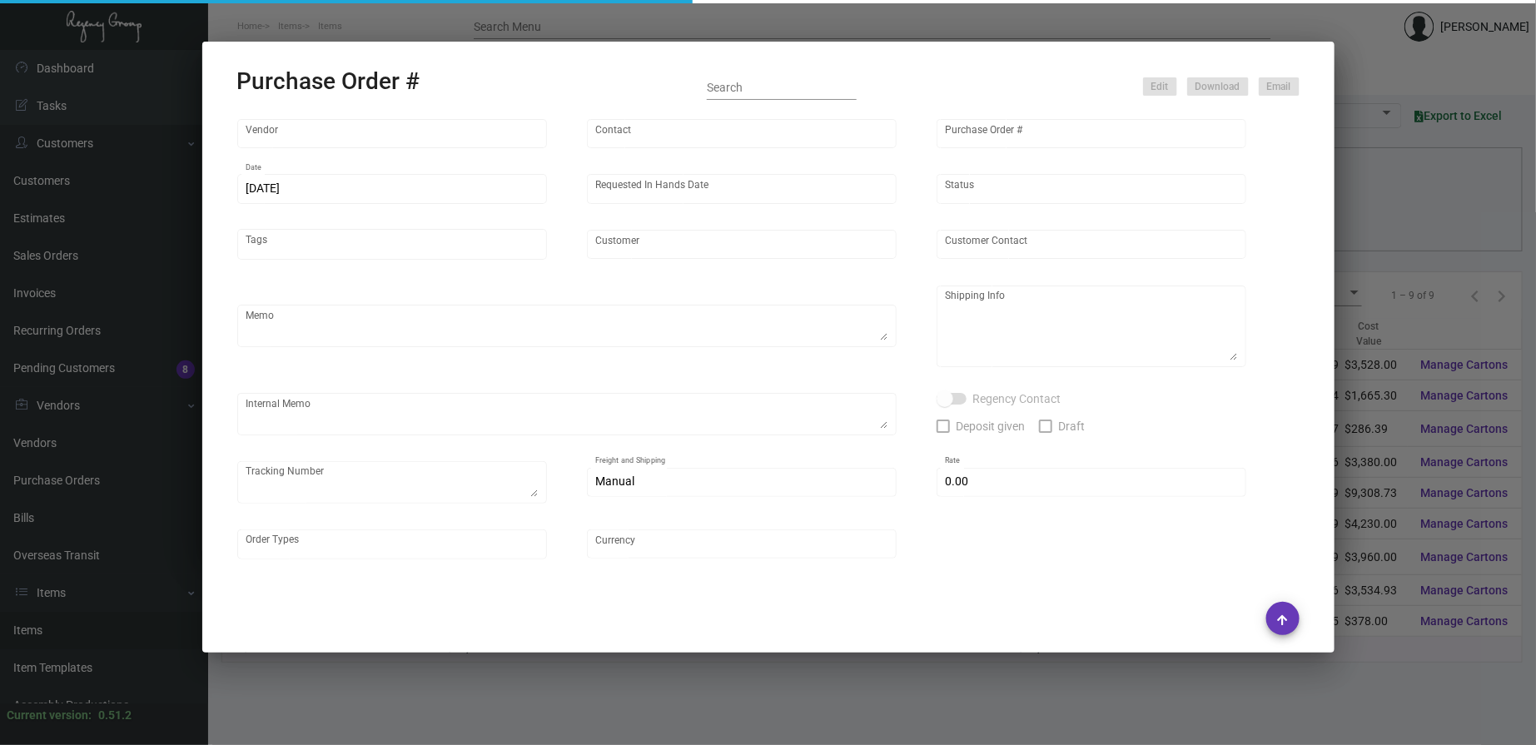
type input "Docuvision"
type input "[PERSON_NAME]"
type input "106780"
type input "[DATE]"
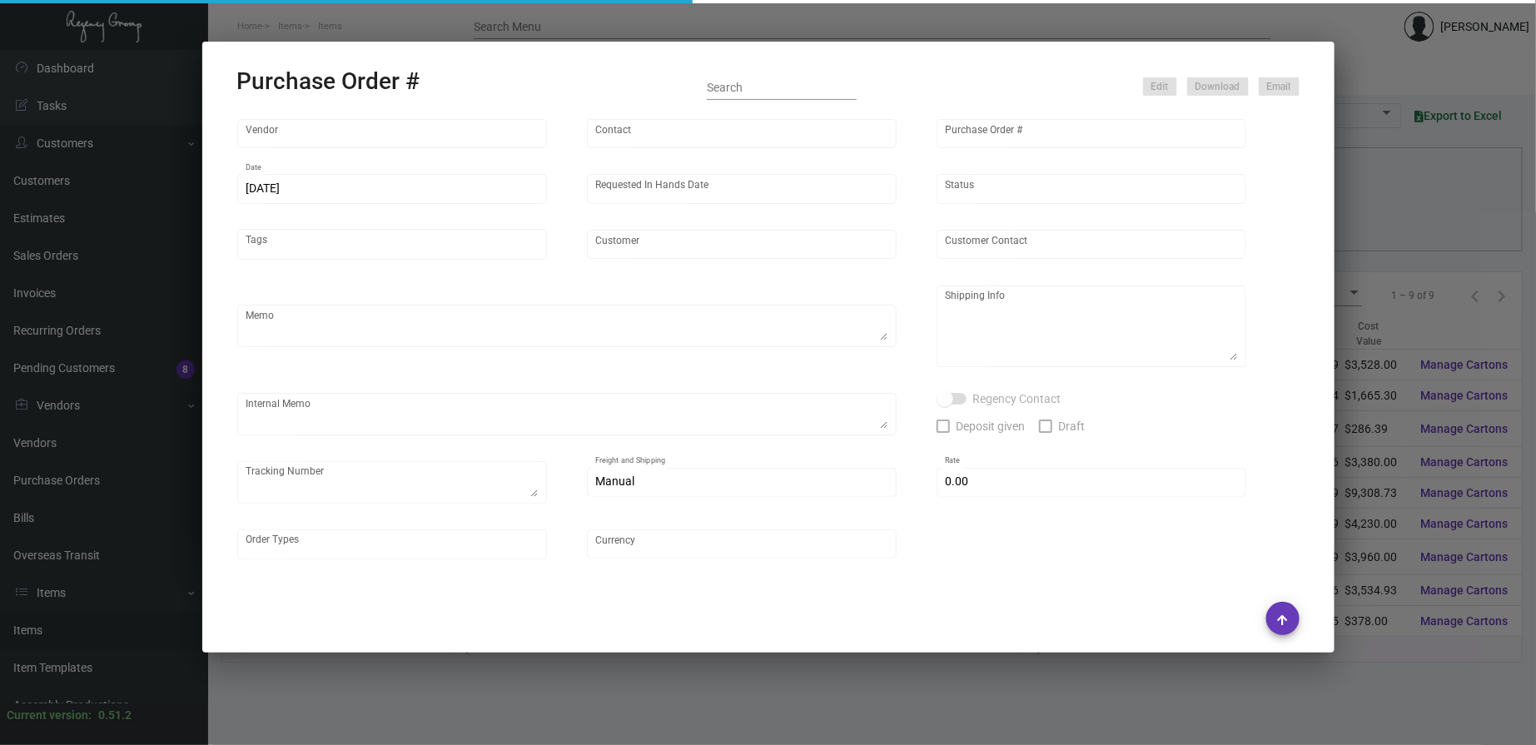
type input "[GEOGRAPHIC_DATA] One [PERSON_NAME]"
type textarea "PLEASE SEND PDF PROOFS TO OUR ART TEAM ; [EMAIL_ADDRESS][DOMAIN_NAME] WITH ME I…"
type textarea "Split Shipping - See below: 2K BLANK VIP CARD + 2K VIP ENVELOPES + 1K #10 ENVEL…"
type textarea "8.9 - Print changed from initial quote request to final artwork; will need to g…"
type textarea "NJ Warehouse - Master - 1Z1AY2760394222185 To Hotel - Master - 1Z1AY27602946347…"
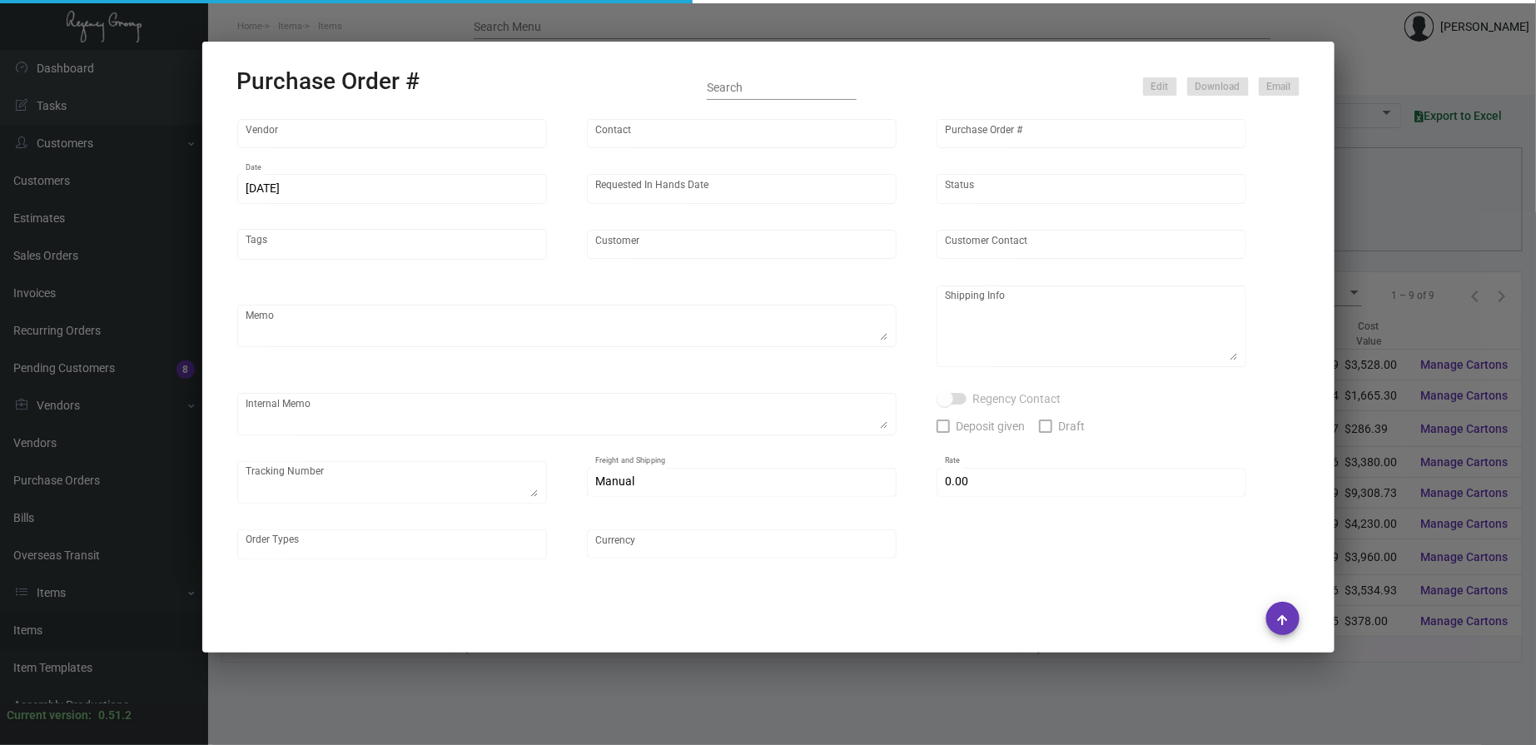
type input "$ 0.00"
type input "United States Dollar $"
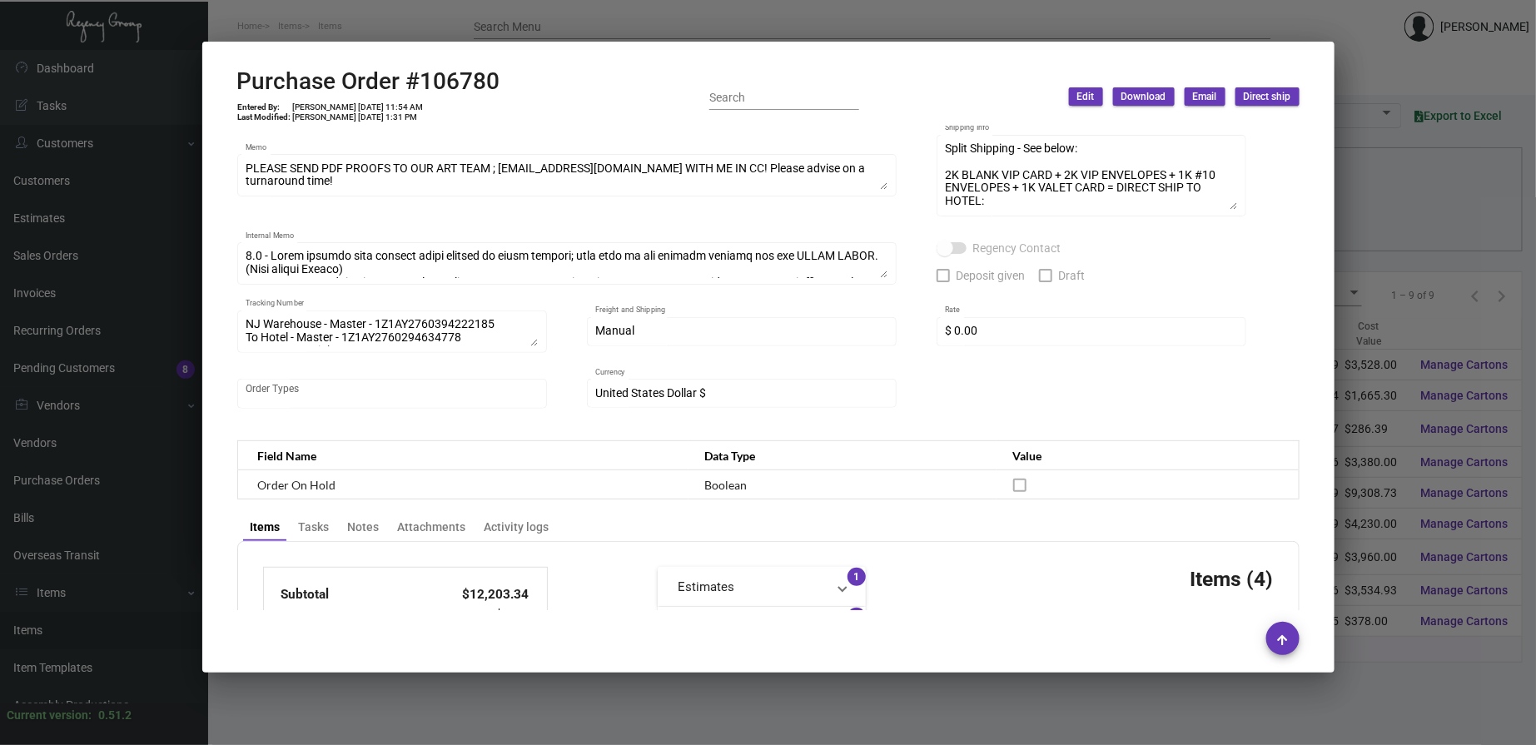
scroll to position [23, 0]
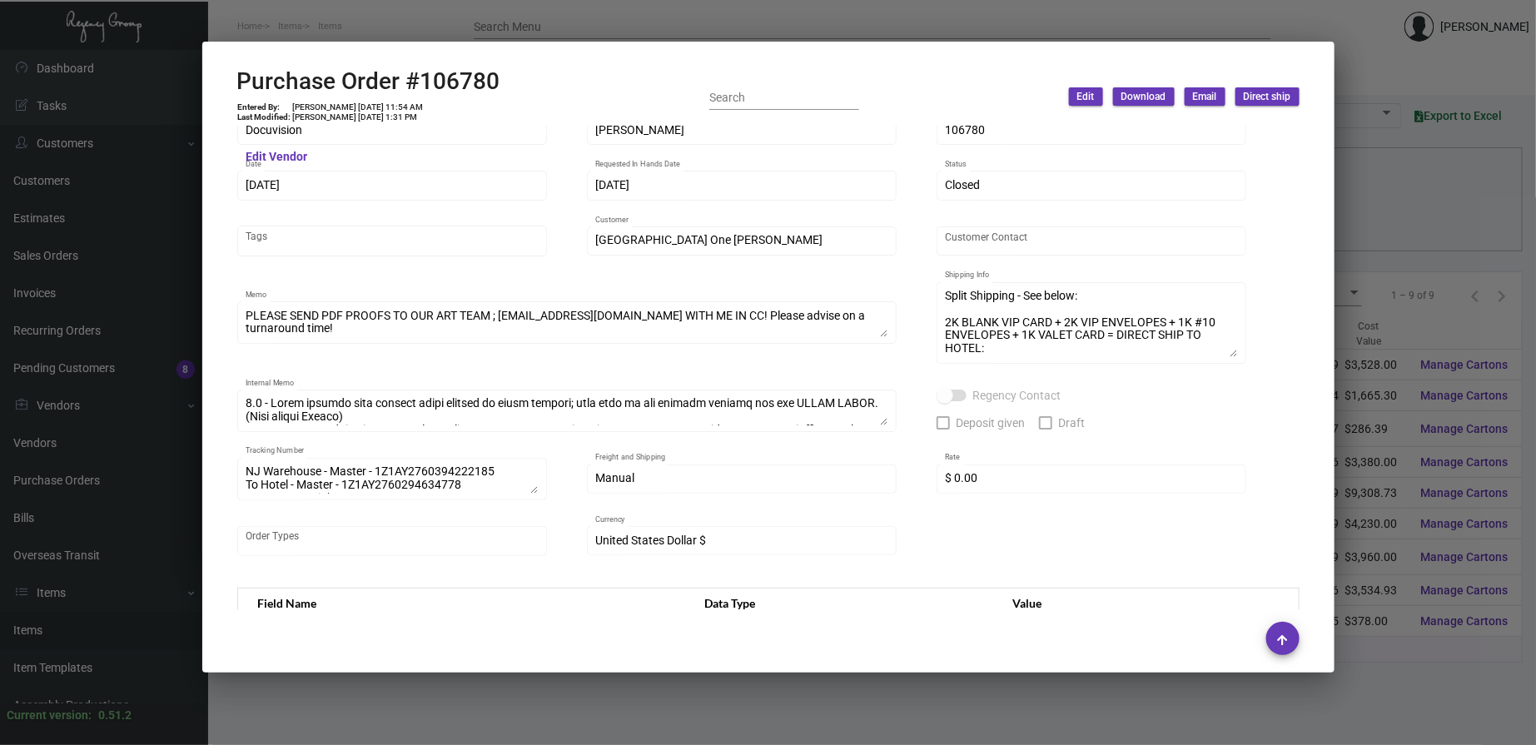
click at [560, 121] on div "Purchase Order #106780 Entered By: [PERSON_NAME] [DATE] 11:54 AM Last Modified:…" at bounding box center [768, 96] width 1063 height 59
